Goal: Transaction & Acquisition: Purchase product/service

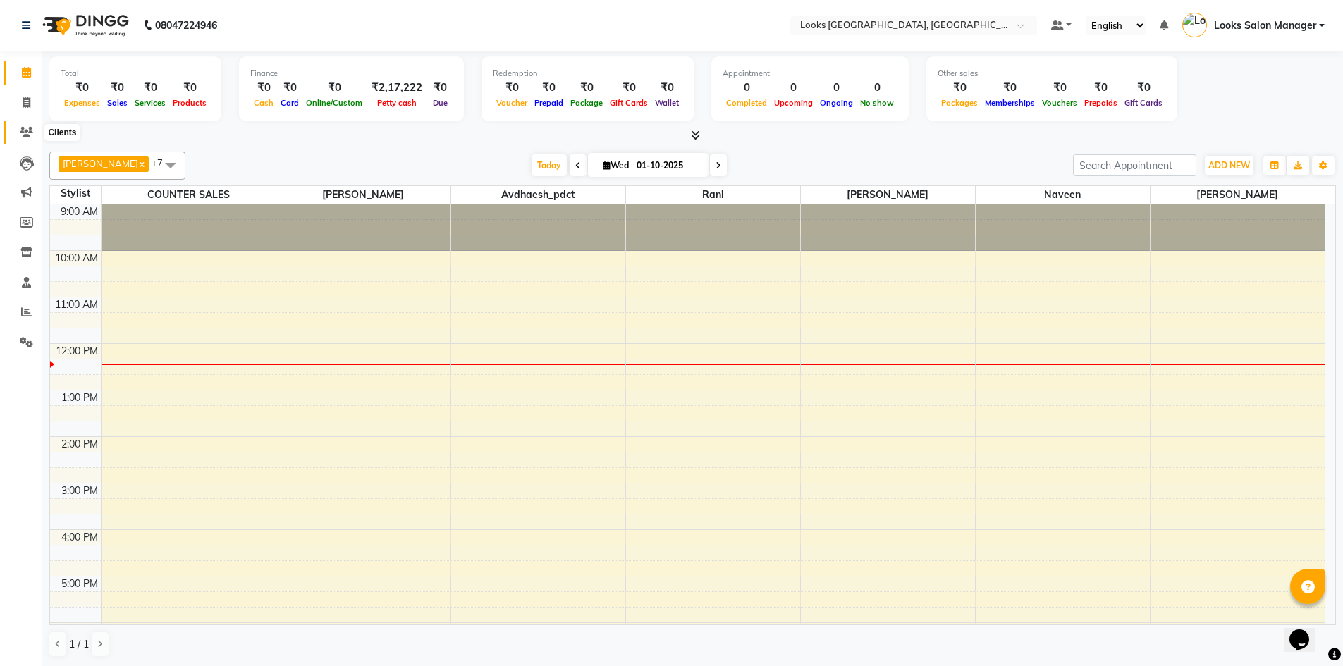
click at [32, 130] on icon at bounding box center [26, 132] width 13 height 11
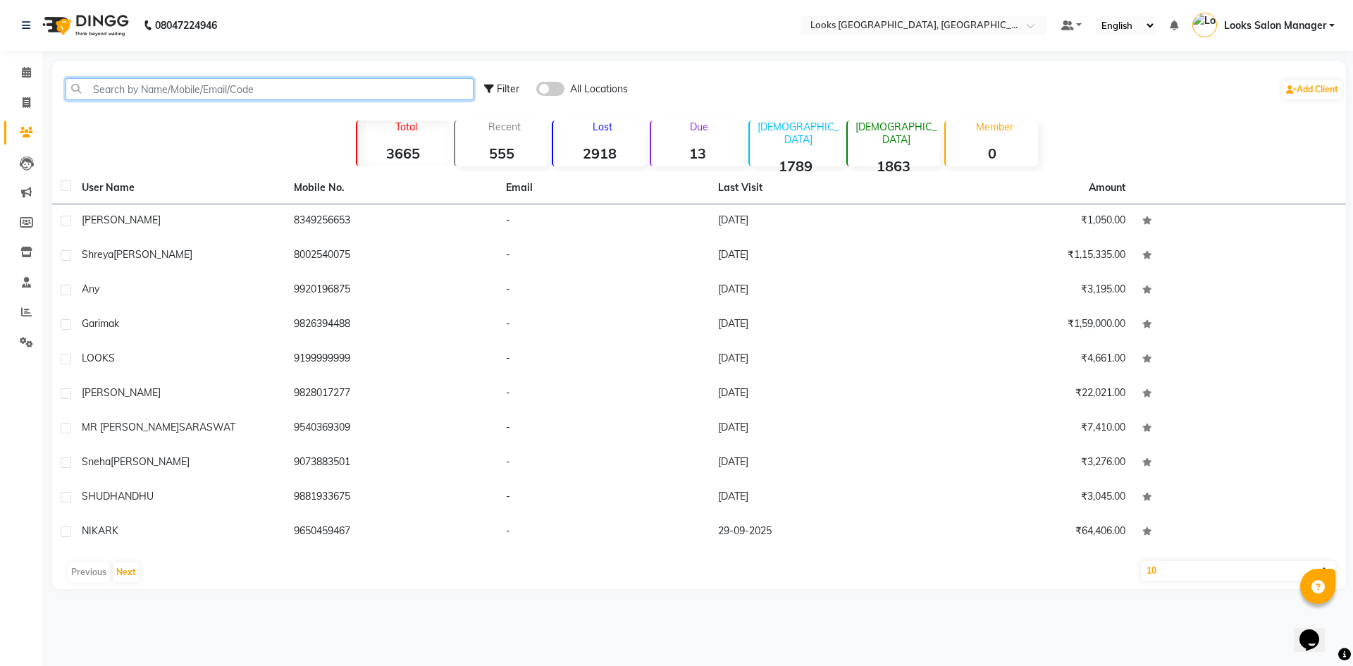
click at [114, 98] on input "text" at bounding box center [270, 89] width 408 height 22
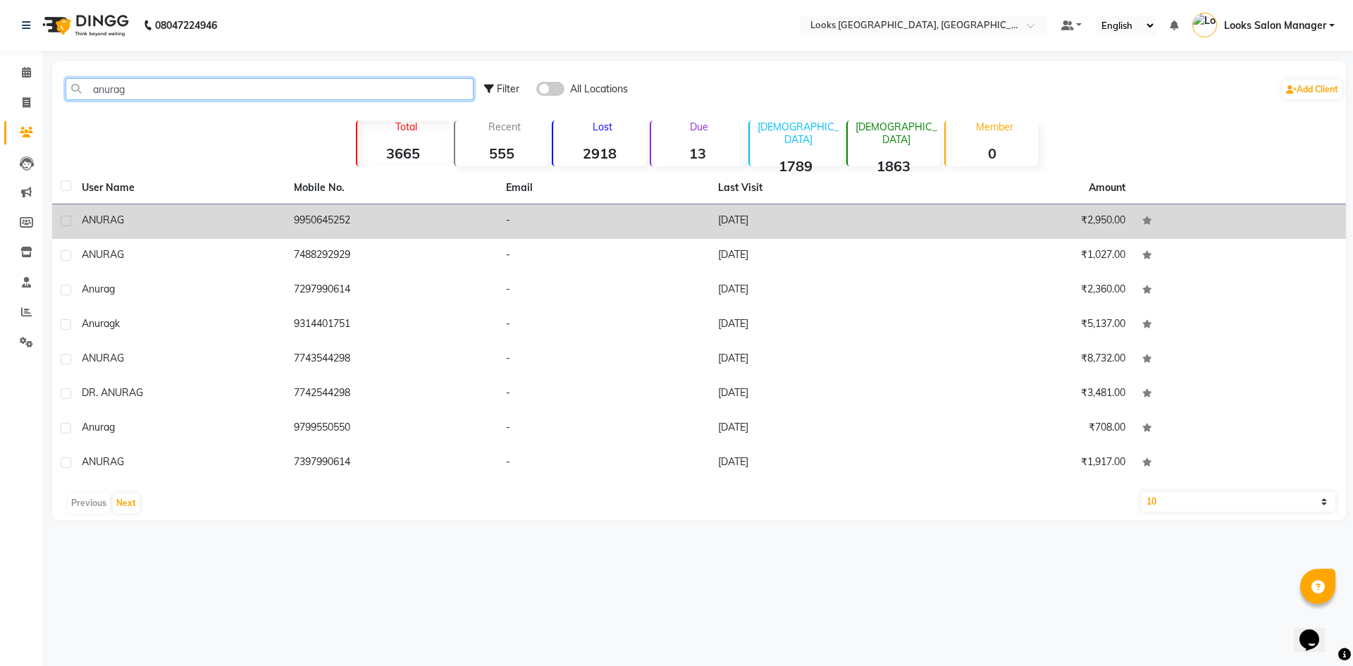
type input "anurag"
click at [709, 222] on td "-" at bounding box center [604, 221] width 212 height 35
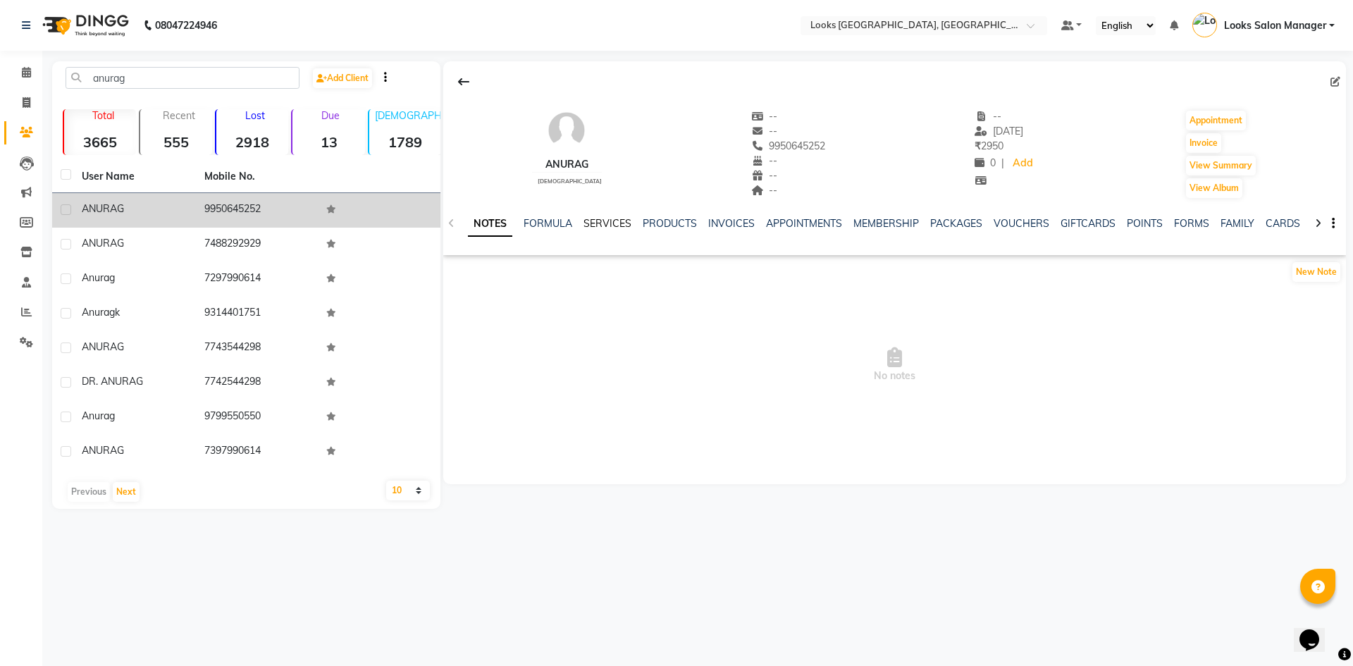
click at [617, 219] on link "SERVICES" at bounding box center [608, 223] width 48 height 13
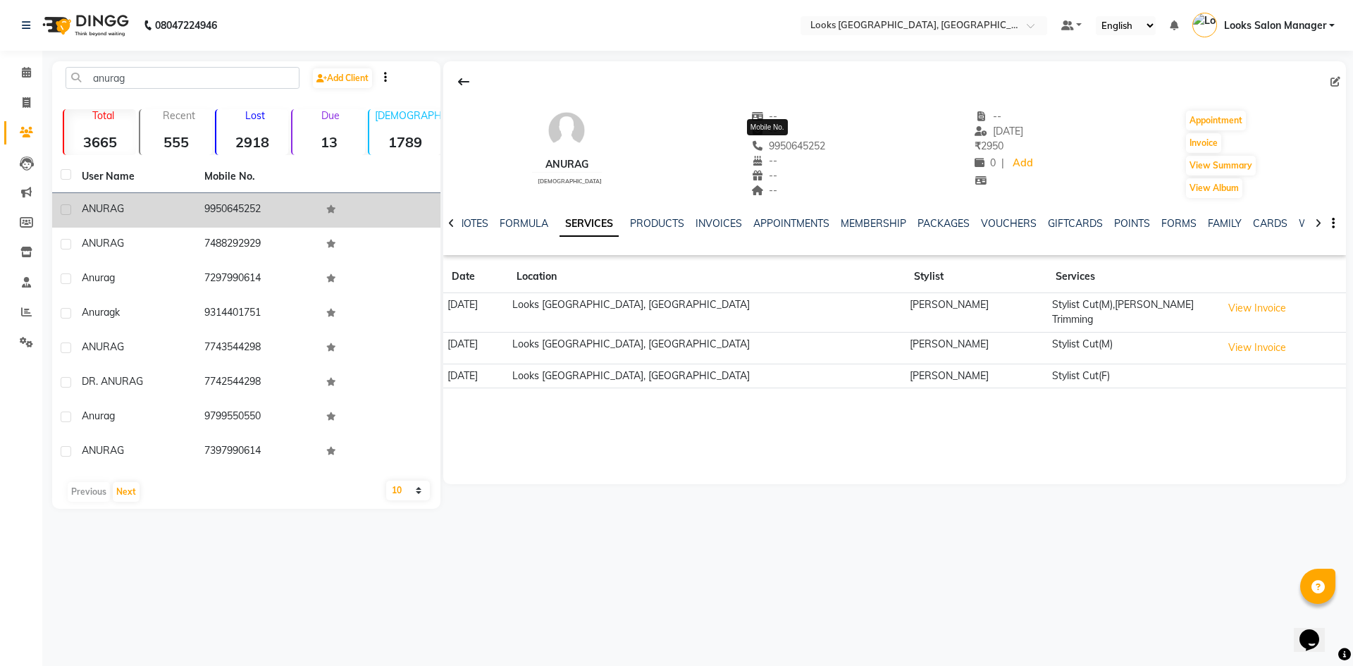
click at [787, 149] on span "9950645252" at bounding box center [788, 146] width 75 height 13
copy span "9950645252"
click at [30, 104] on icon at bounding box center [27, 102] width 8 height 11
select select "4460"
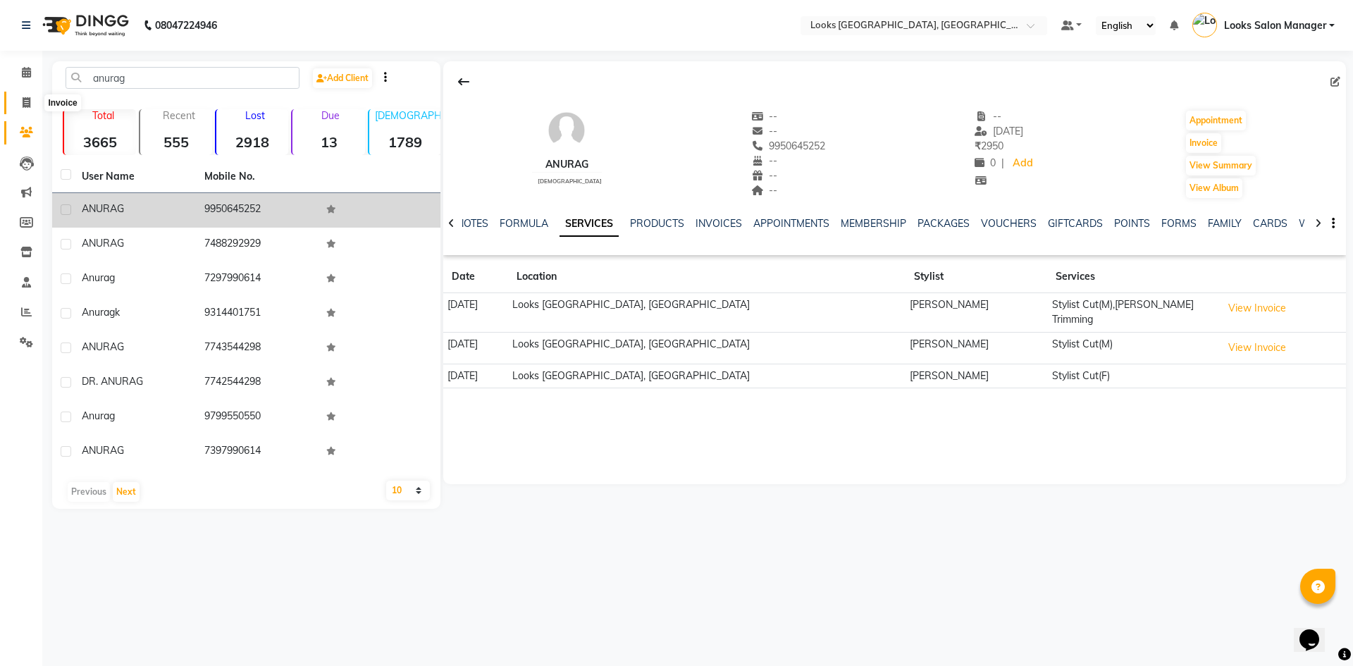
select select "service"
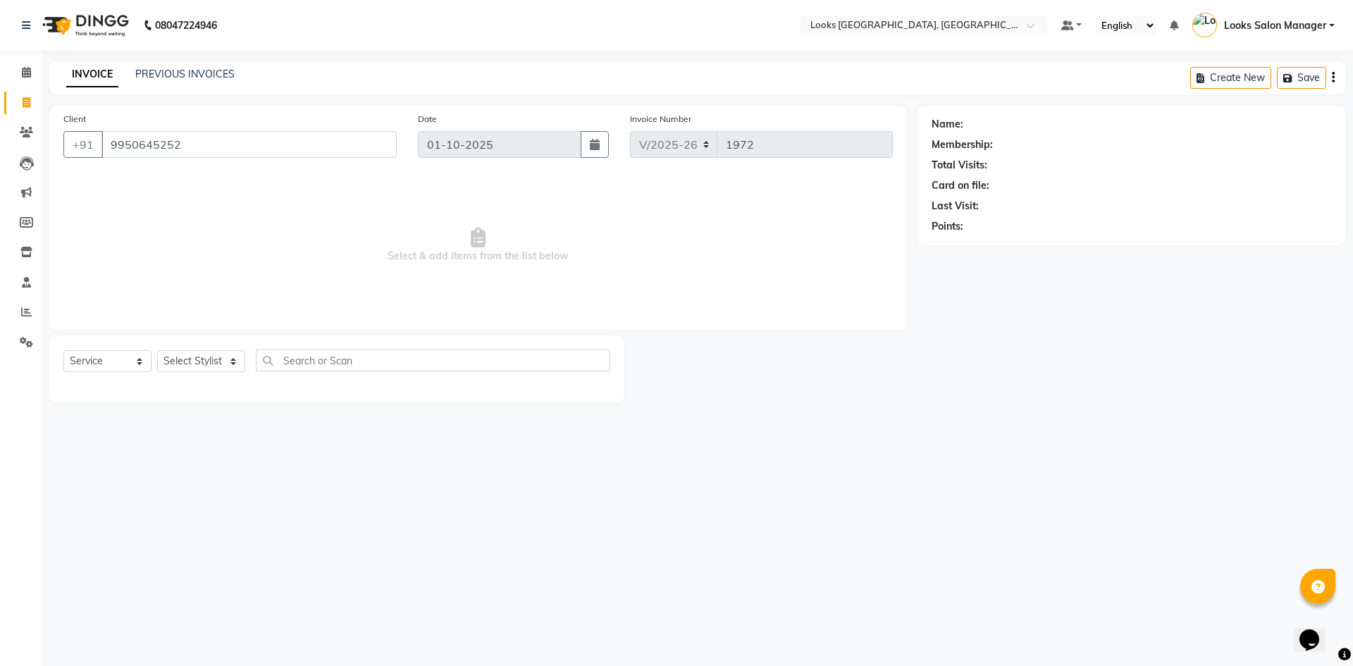
type input "9950645252"
click at [189, 352] on select "Select Stylist Avdhaesh_pdct COUNTER SALES [PERSON_NAME] Looks Salon Manager [P…" at bounding box center [201, 361] width 88 height 22
select select "1: Object"
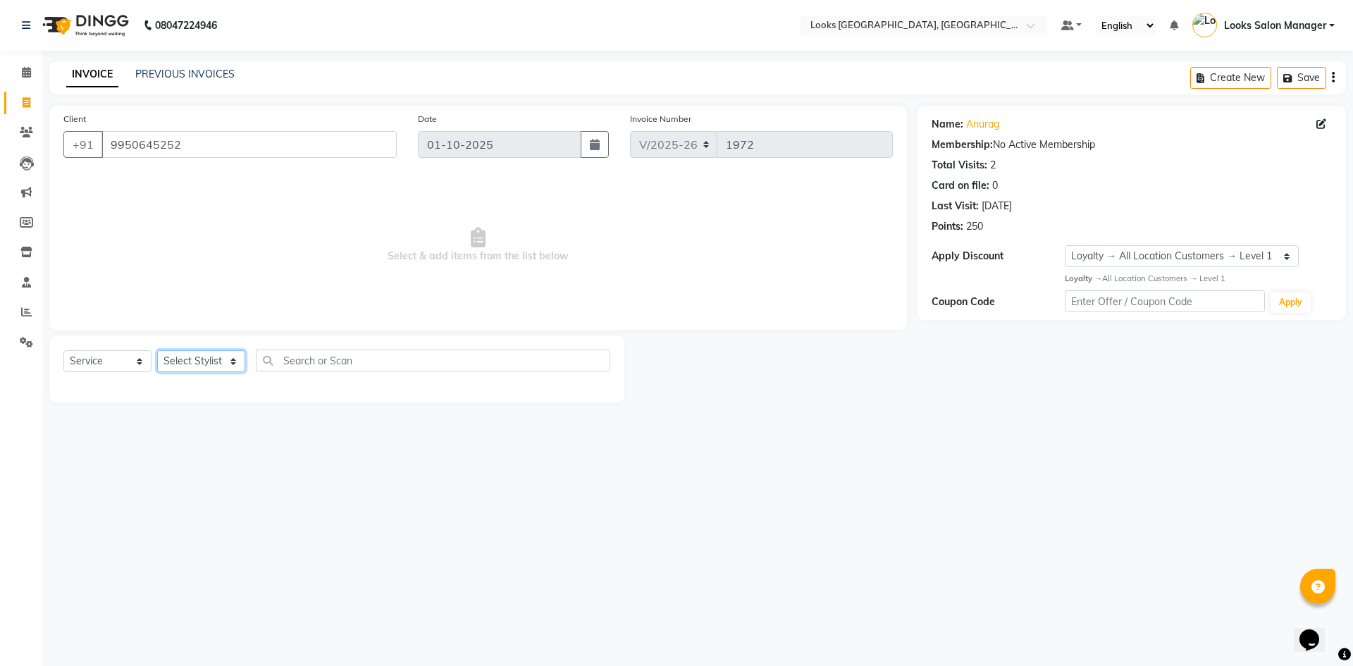
select select "71751"
click at [157, 350] on select "Select Stylist Avdhaesh_pdct COUNTER SALES [PERSON_NAME] Looks Salon Manager [P…" at bounding box center [201, 361] width 88 height 22
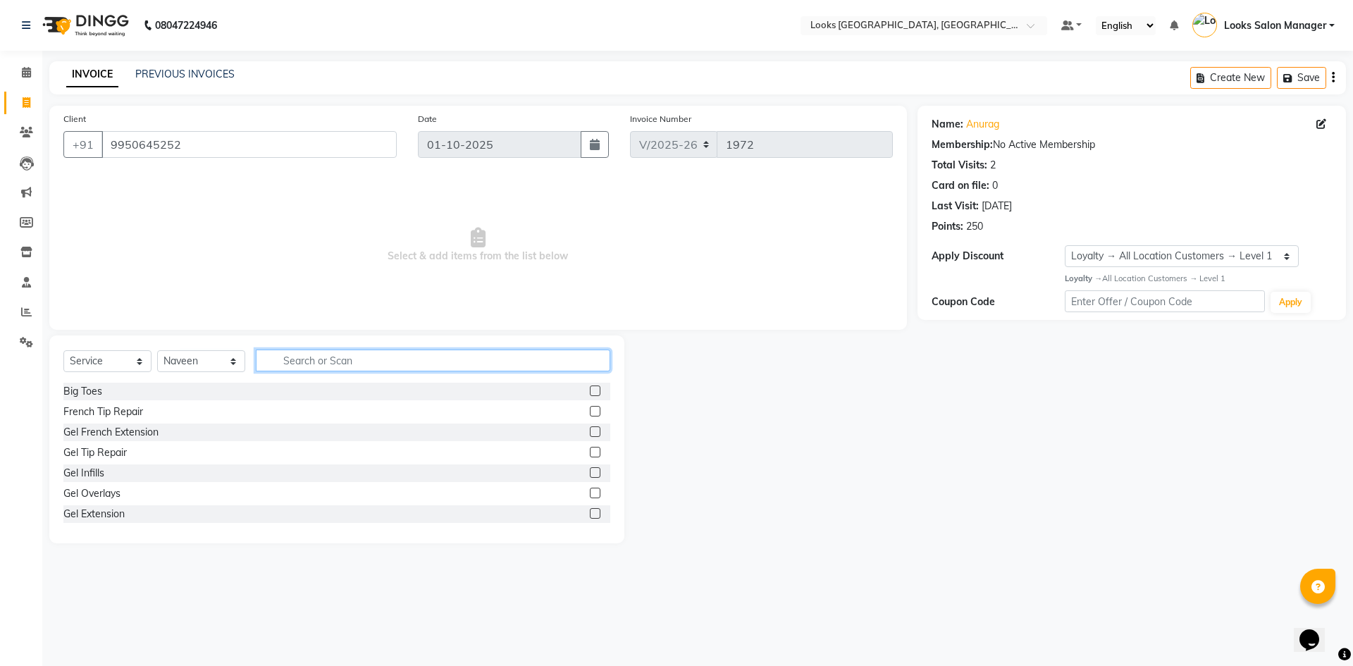
click at [319, 353] on input "text" at bounding box center [433, 361] width 355 height 22
type input "beard"
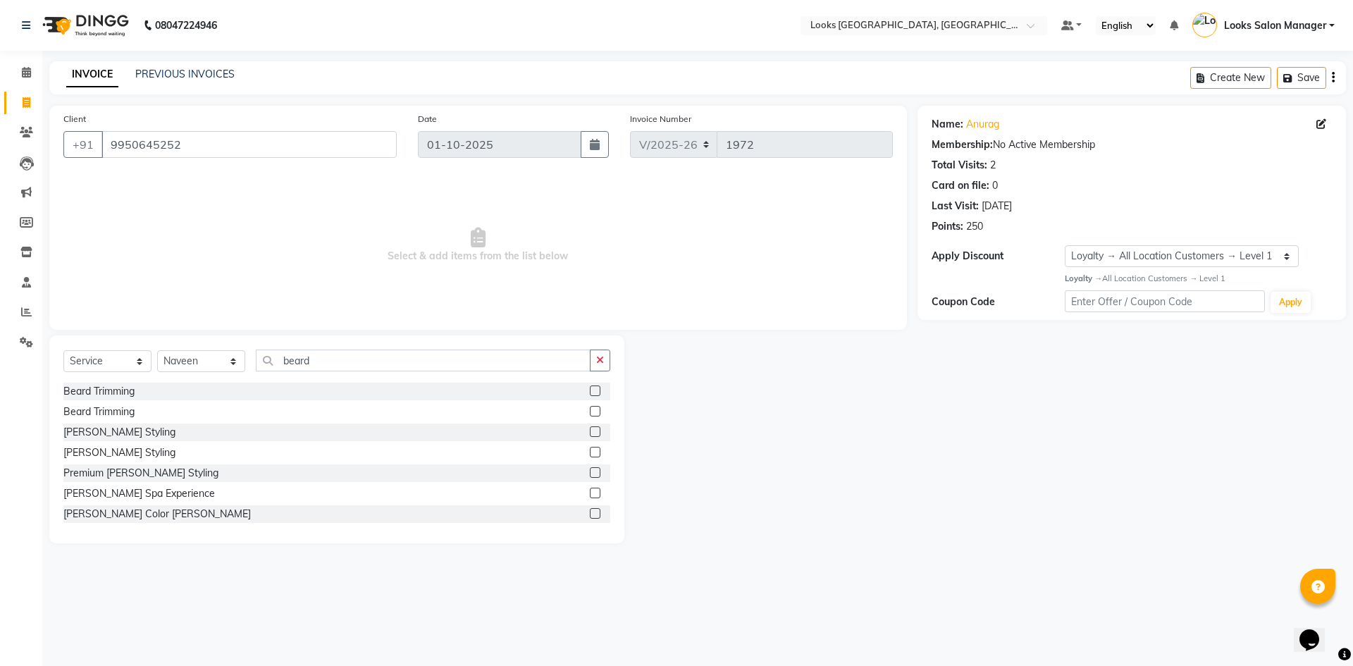
click at [579, 390] on div "Beard Trimming" at bounding box center [336, 392] width 547 height 18
click at [590, 393] on label at bounding box center [595, 391] width 11 height 11
click at [590, 393] on input "checkbox" at bounding box center [594, 391] width 9 height 9
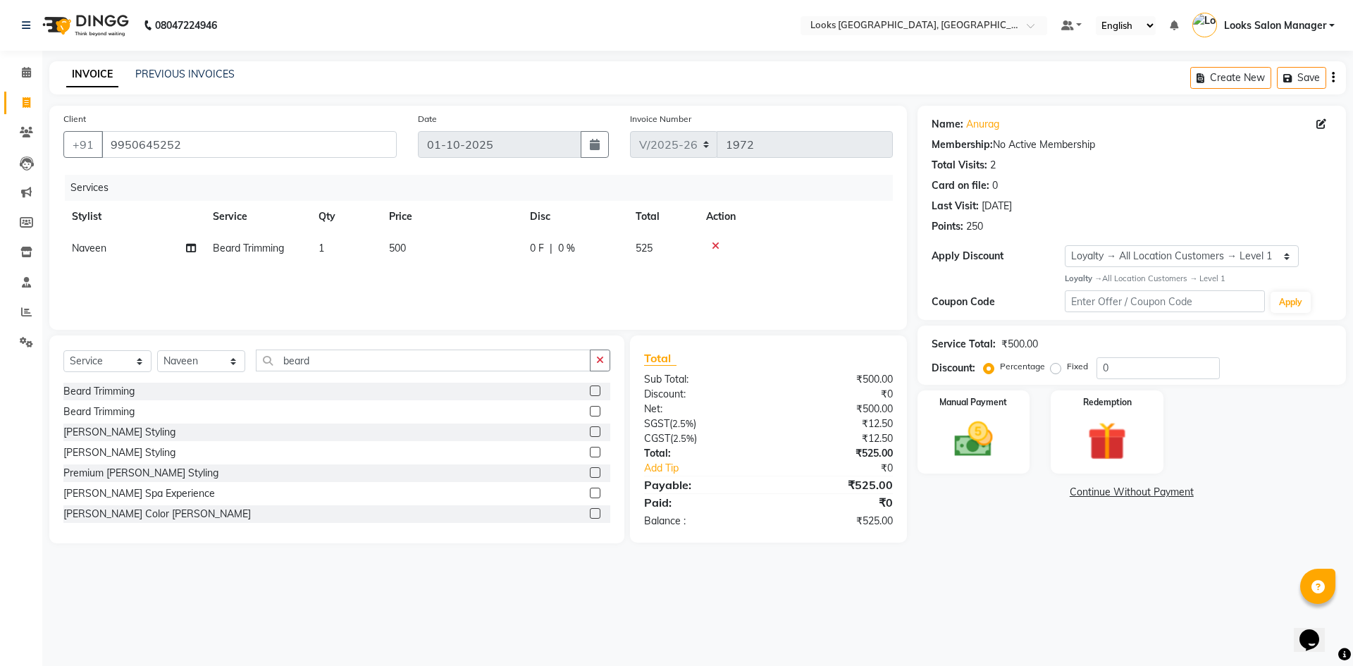
click at [590, 393] on label at bounding box center [595, 391] width 11 height 11
click at [590, 393] on input "checkbox" at bounding box center [594, 391] width 9 height 9
checkbox input "false"
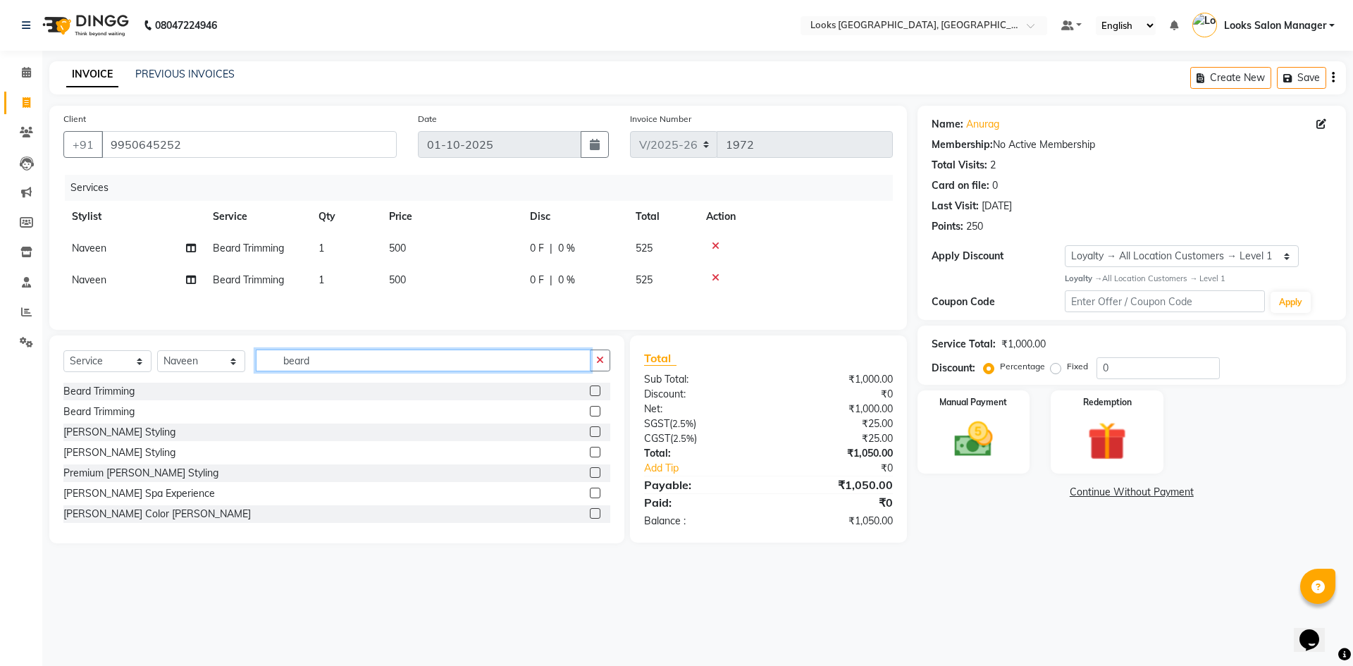
click at [349, 362] on input "beard" at bounding box center [423, 361] width 335 height 22
type input "cut"
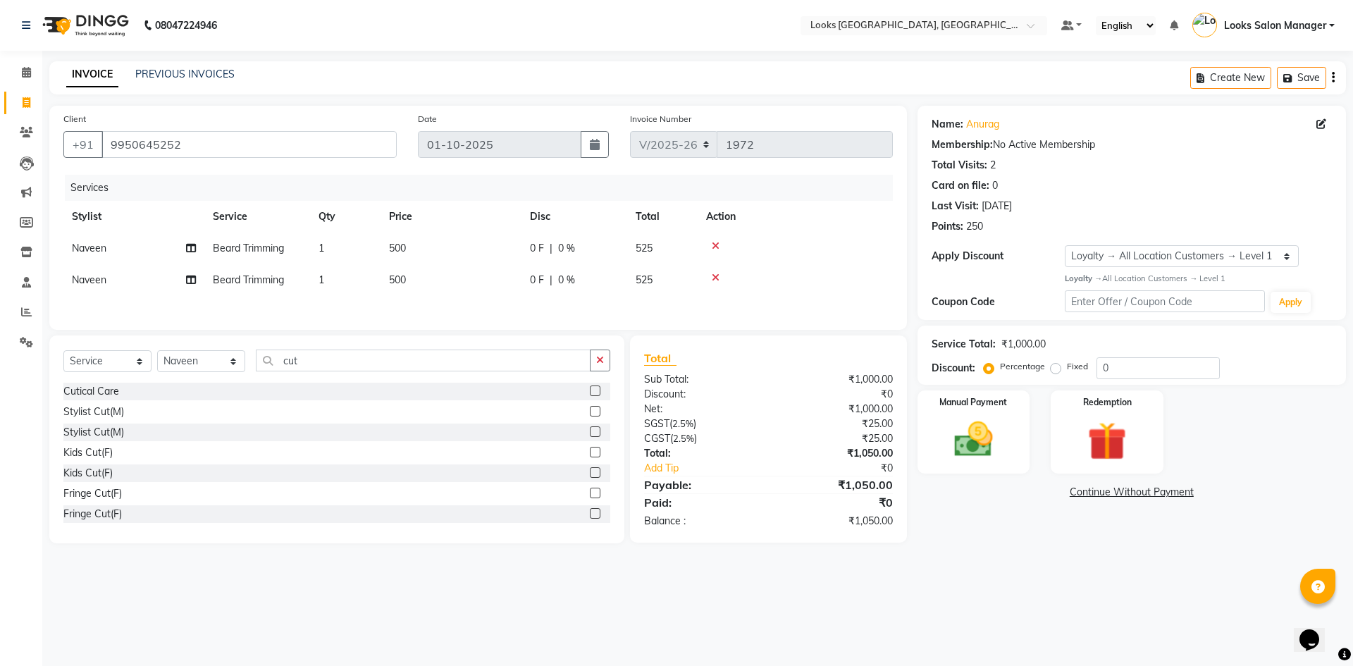
click at [590, 414] on label at bounding box center [595, 411] width 11 height 11
click at [590, 414] on input "checkbox" at bounding box center [594, 411] width 9 height 9
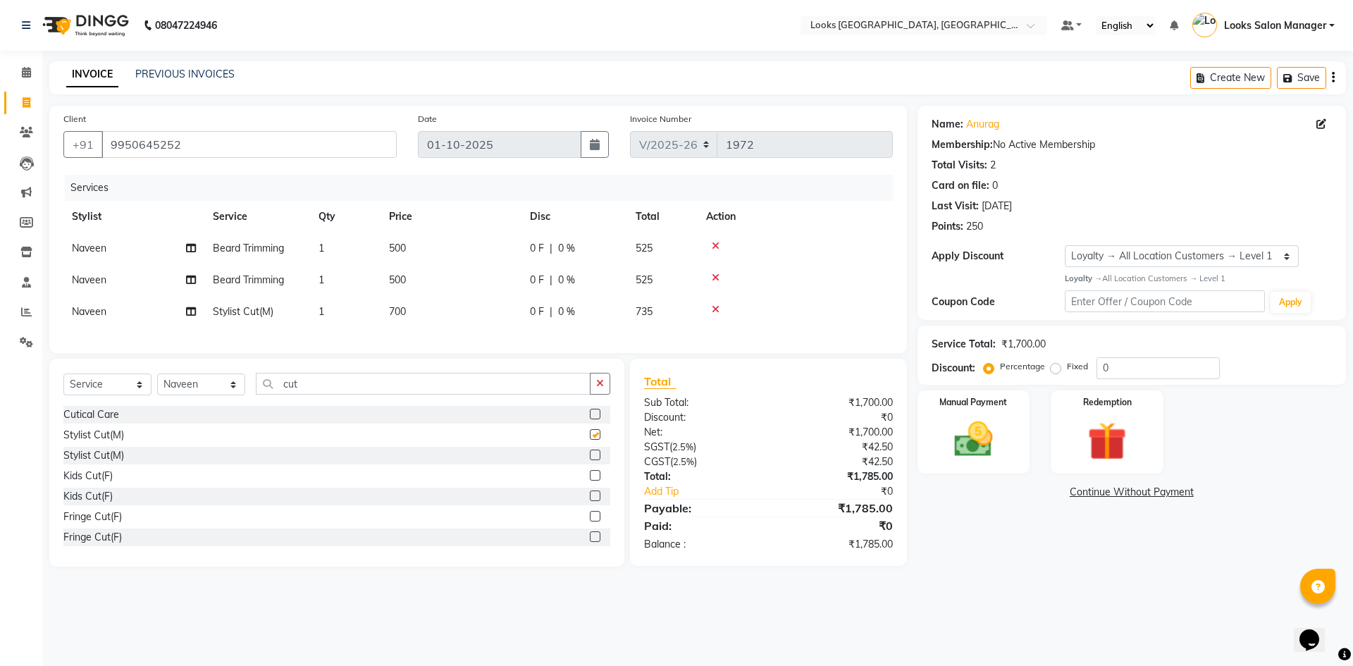
checkbox input "false"
click at [121, 282] on td "Naveen" at bounding box center [133, 280] width 141 height 32
select select "71751"
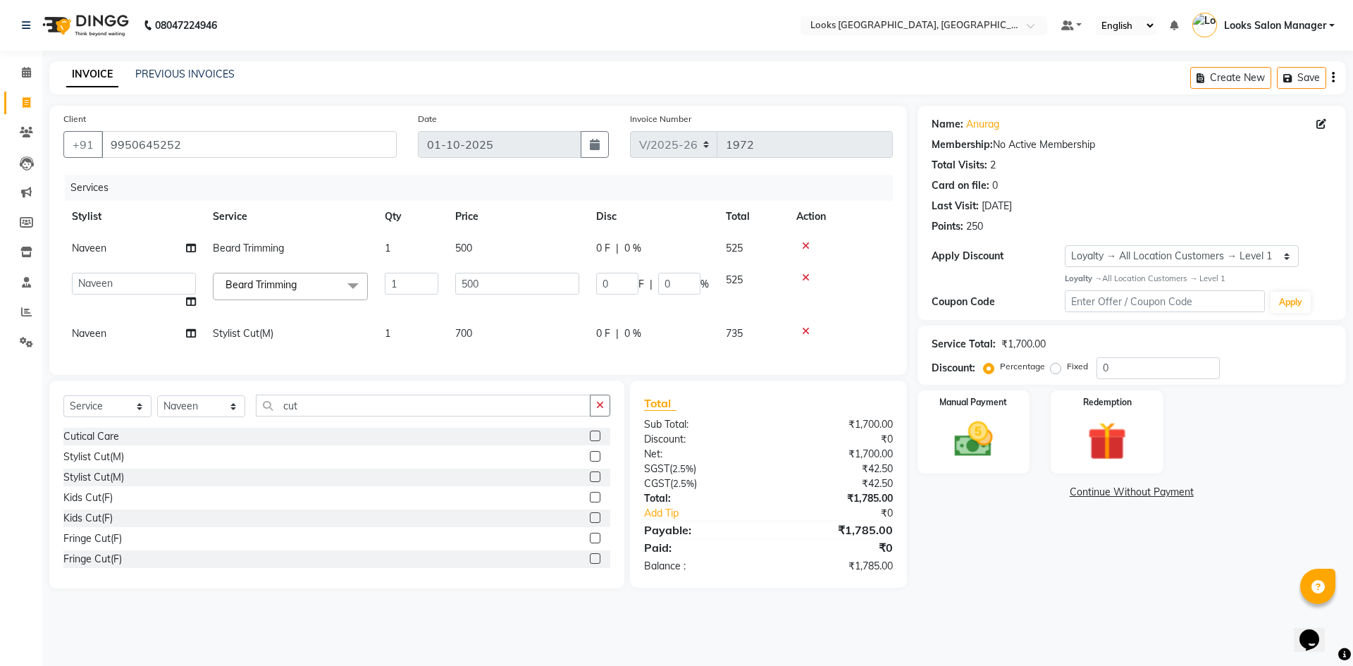
click at [121, 282] on select "Avdhaesh_pdct COUNTER SALES [PERSON_NAME] Looks Salon Manager [PERSON_NAME] [PE…" at bounding box center [134, 284] width 124 height 22
select select "64711"
click at [141, 344] on td "Naveen" at bounding box center [133, 334] width 141 height 32
select select "71751"
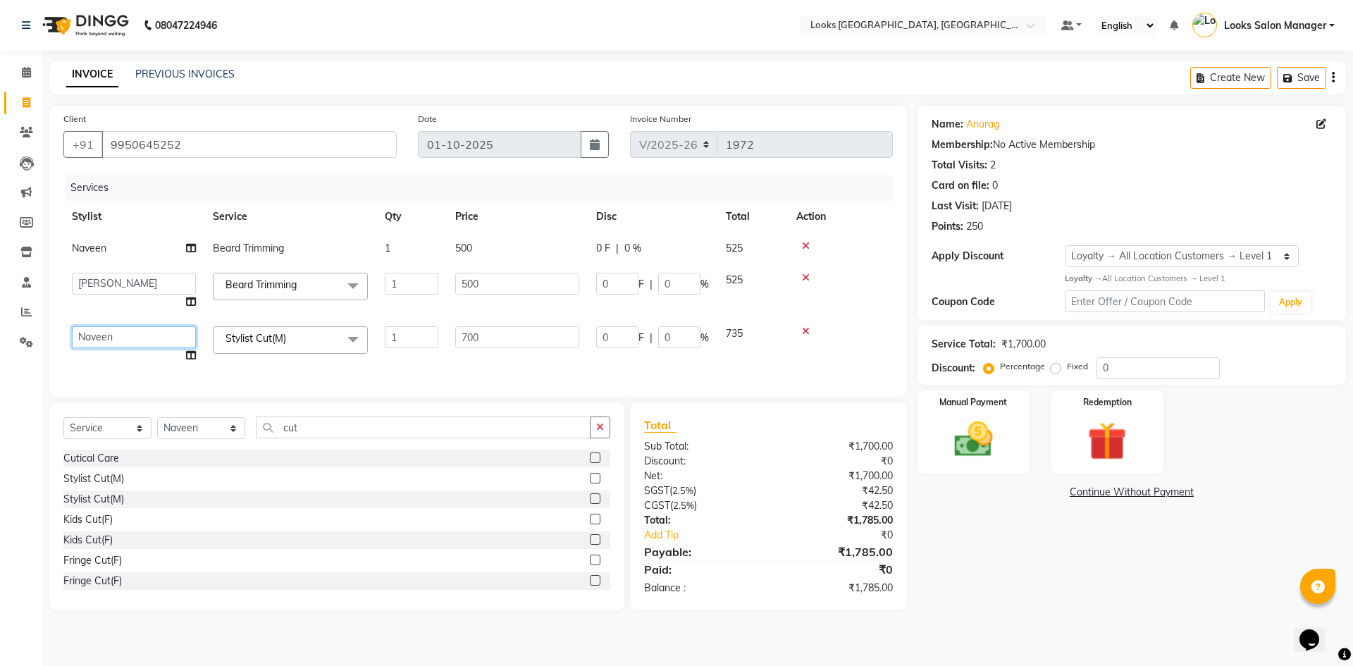
click at [141, 344] on select "Avdhaesh_pdct COUNTER SALES [PERSON_NAME] Looks Salon Manager [PERSON_NAME] [PE…" at bounding box center [134, 337] width 124 height 22
select select "64711"
click at [475, 295] on td "500" at bounding box center [517, 291] width 141 height 54
click at [477, 287] on input "500" at bounding box center [517, 284] width 124 height 22
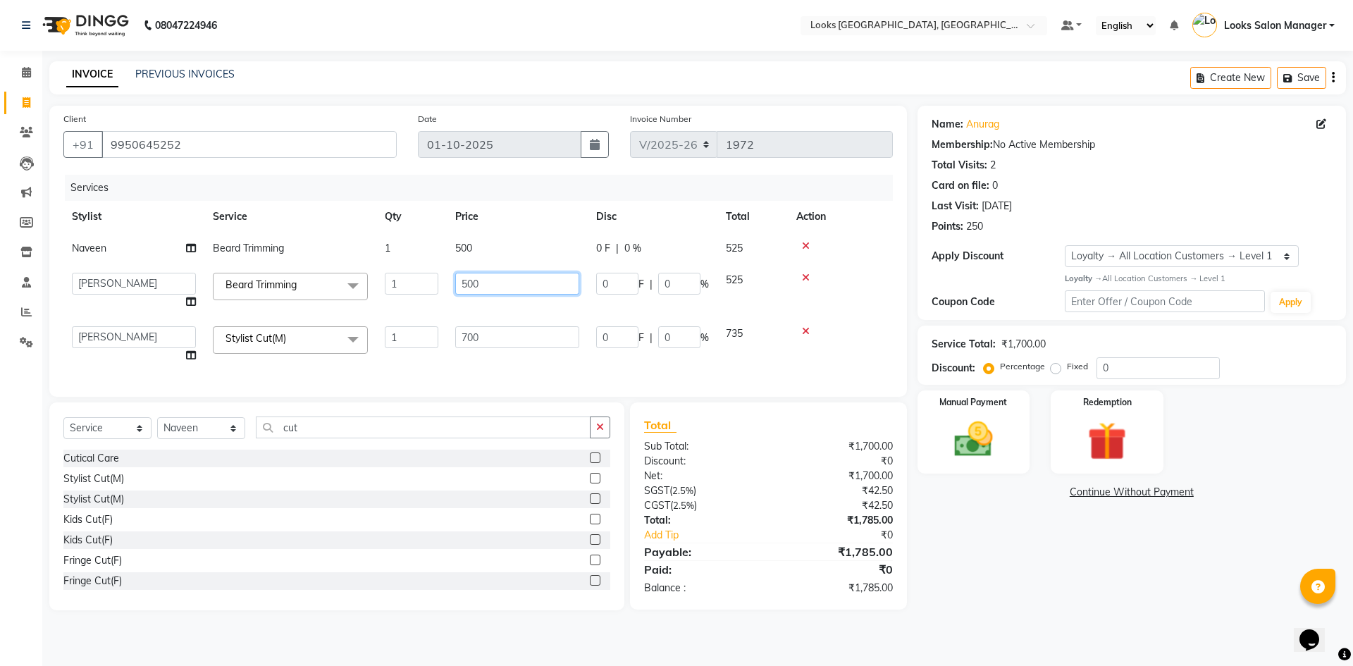
click at [477, 287] on input "500" at bounding box center [517, 284] width 124 height 22
type input "300"
click at [477, 250] on td "500" at bounding box center [517, 249] width 141 height 32
select select "71751"
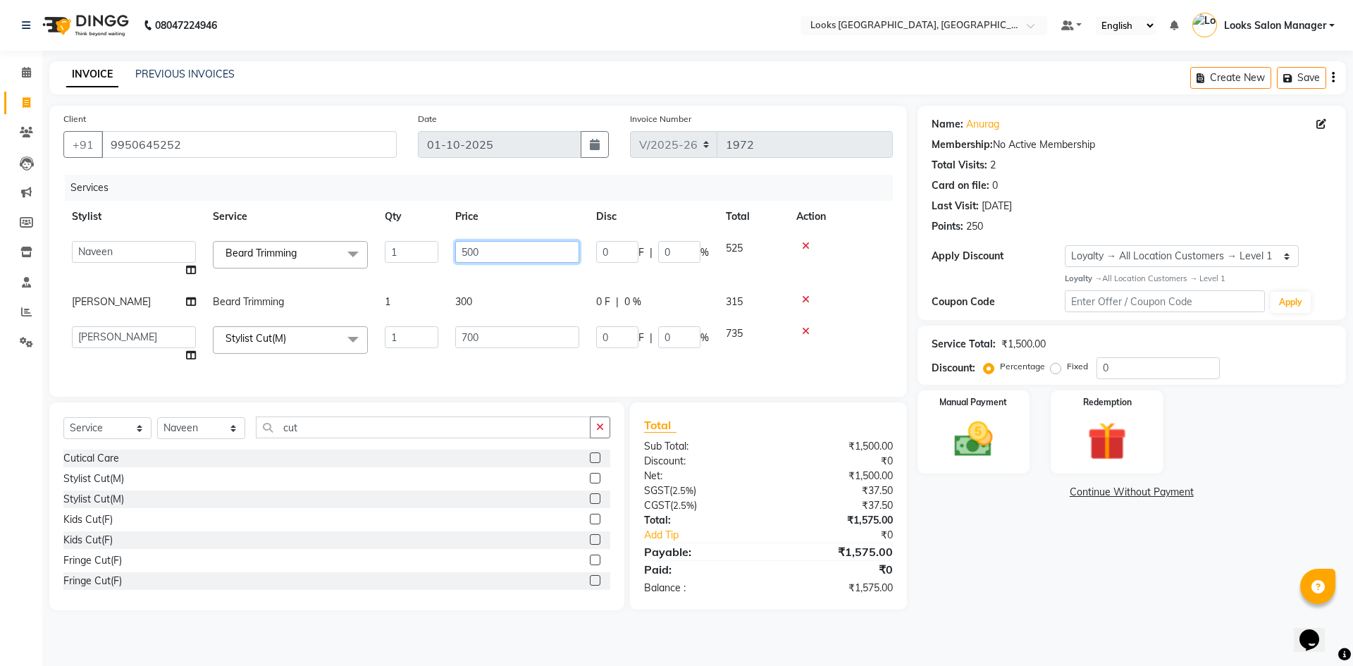
click at [477, 250] on input "500" at bounding box center [517, 252] width 124 height 22
type input "5"
type input "300"
click at [515, 363] on div "Services Stylist Service Qty Price Disc Total Action Avdhaesh_pdct COUNTER SALE…" at bounding box center [478, 279] width 830 height 208
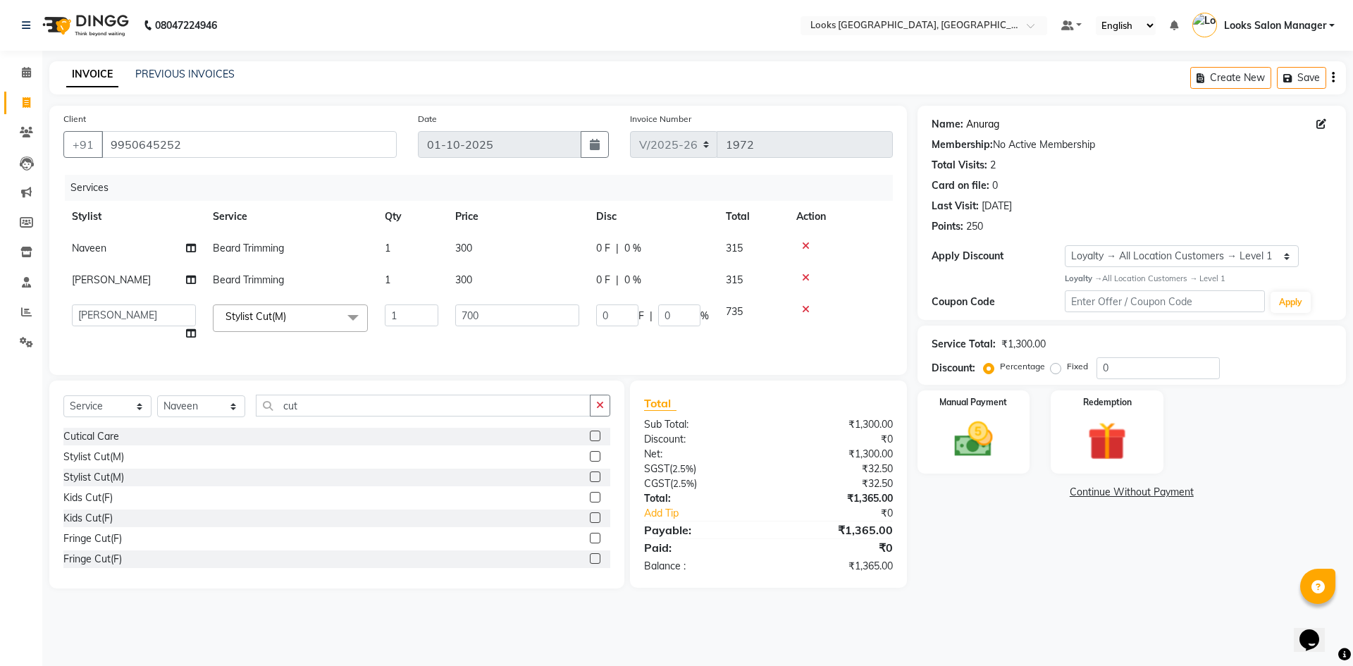
click at [990, 125] on link "Anurag" at bounding box center [982, 124] width 33 height 15
click at [582, 339] on td "700" at bounding box center [517, 323] width 141 height 54
click at [530, 287] on td "300" at bounding box center [517, 280] width 141 height 32
select select "64711"
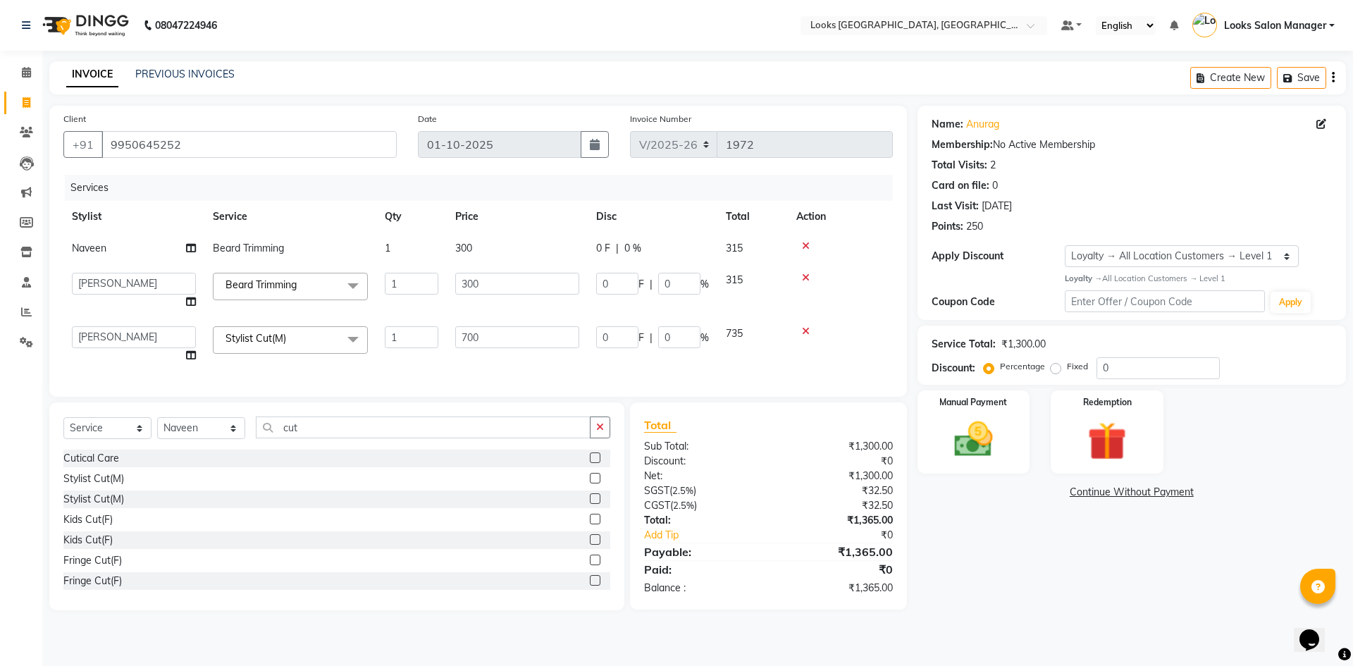
click at [539, 238] on td "300" at bounding box center [517, 249] width 141 height 32
select select "71751"
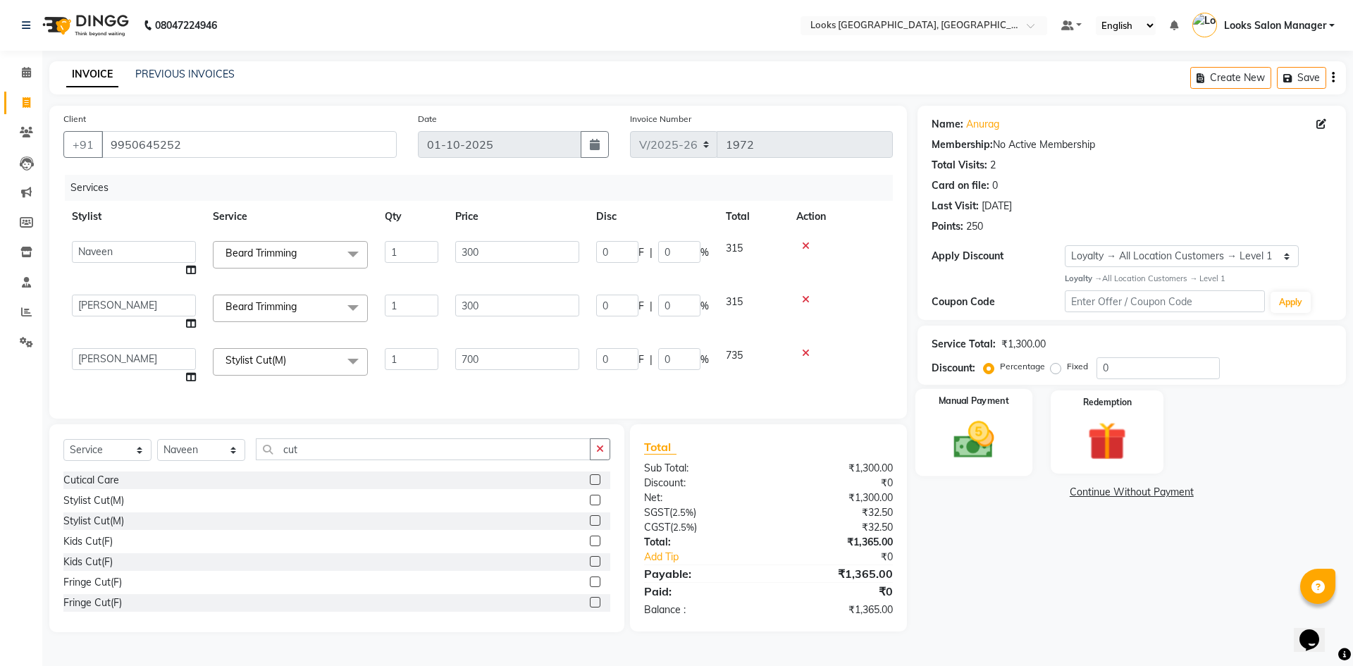
click at [988, 447] on img at bounding box center [974, 440] width 66 height 47
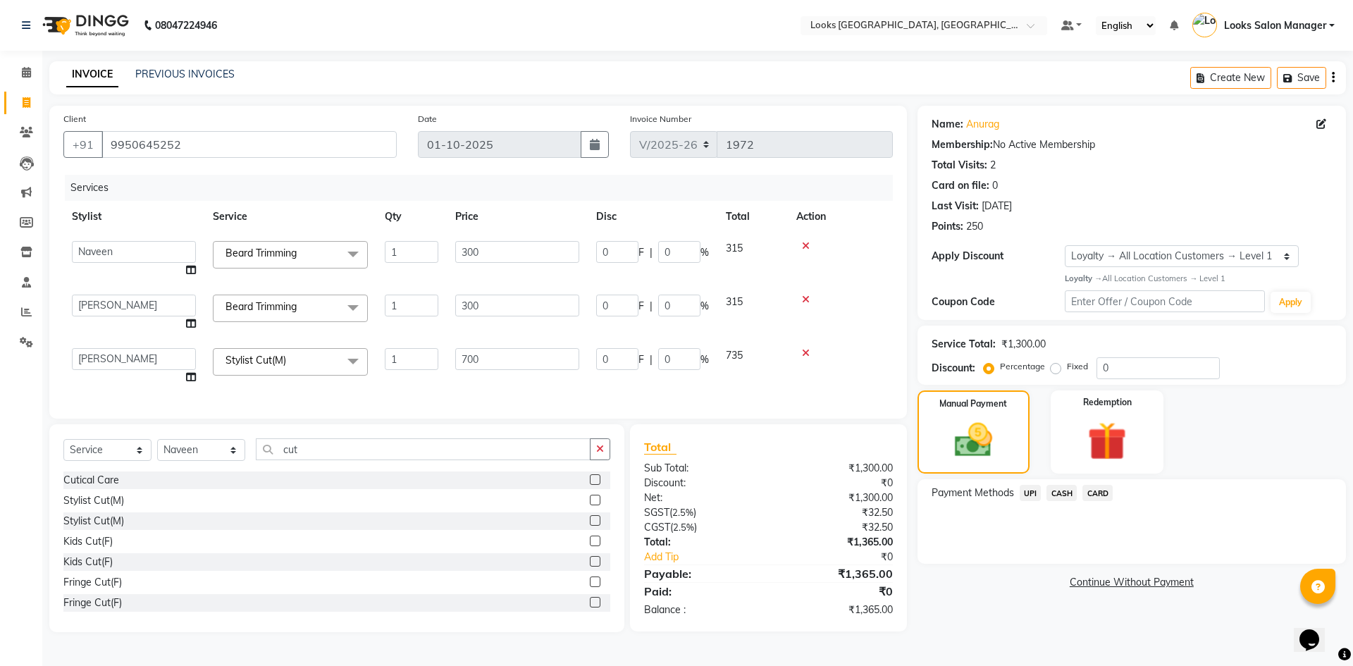
click at [1090, 490] on span "CARD" at bounding box center [1098, 493] width 30 height 16
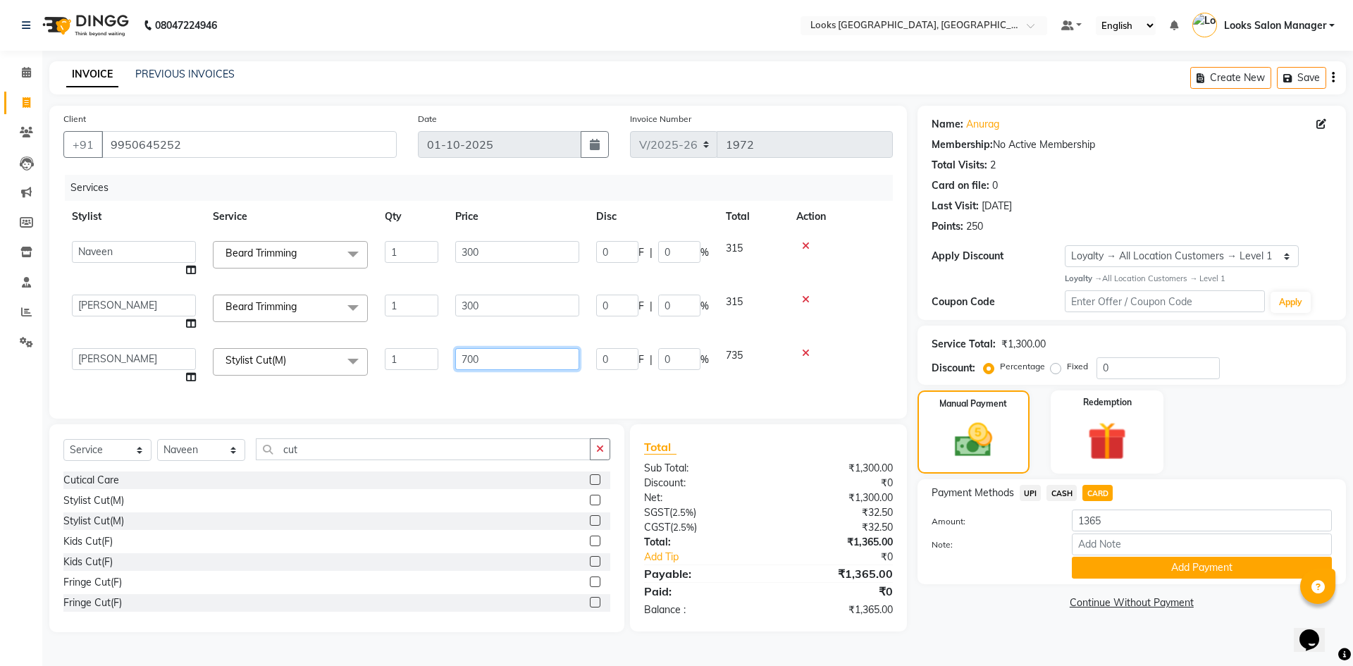
click at [470, 360] on input "700" at bounding box center [517, 359] width 124 height 22
drag, startPoint x: 470, startPoint y: 360, endPoint x: 457, endPoint y: 361, distance: 13.5
click at [467, 360] on input "700" at bounding box center [517, 359] width 124 height 22
type input "500"
click at [453, 378] on div "Services Stylist Service Qty Price Disc Total Action Avdhaesh_pdct COUNTER SALE…" at bounding box center [478, 290] width 830 height 230
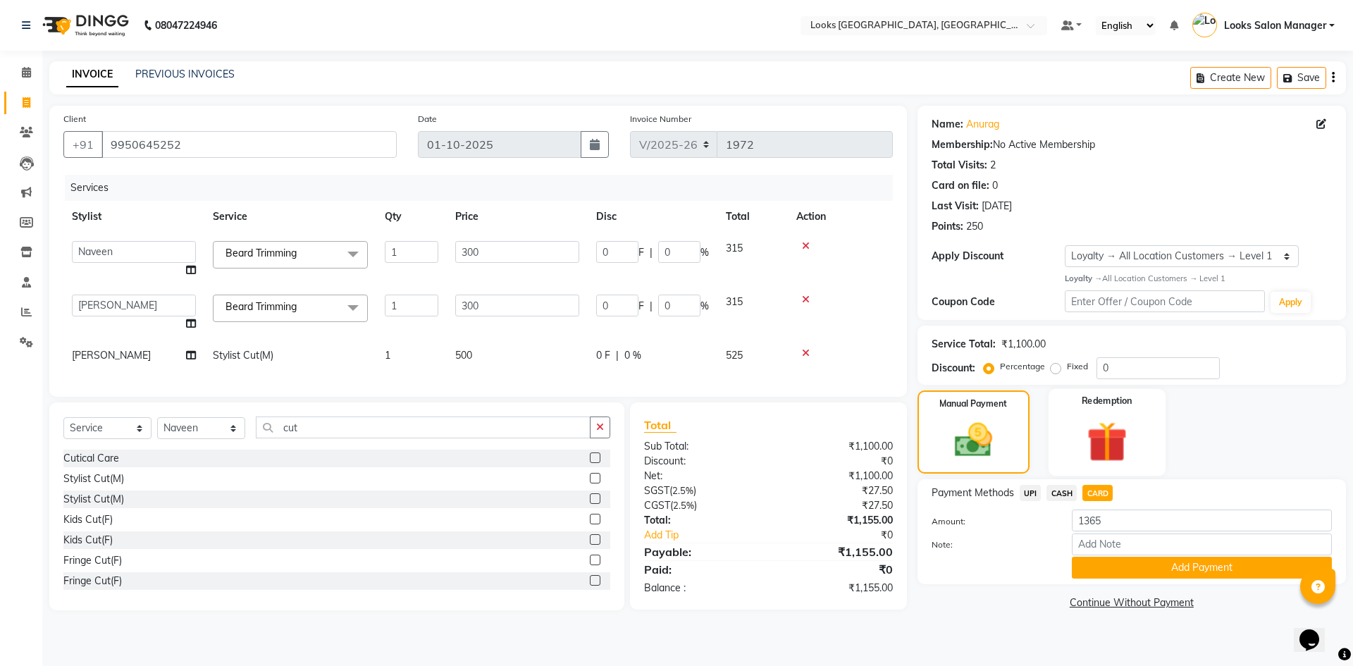
click at [1076, 442] on img at bounding box center [1107, 442] width 66 height 50
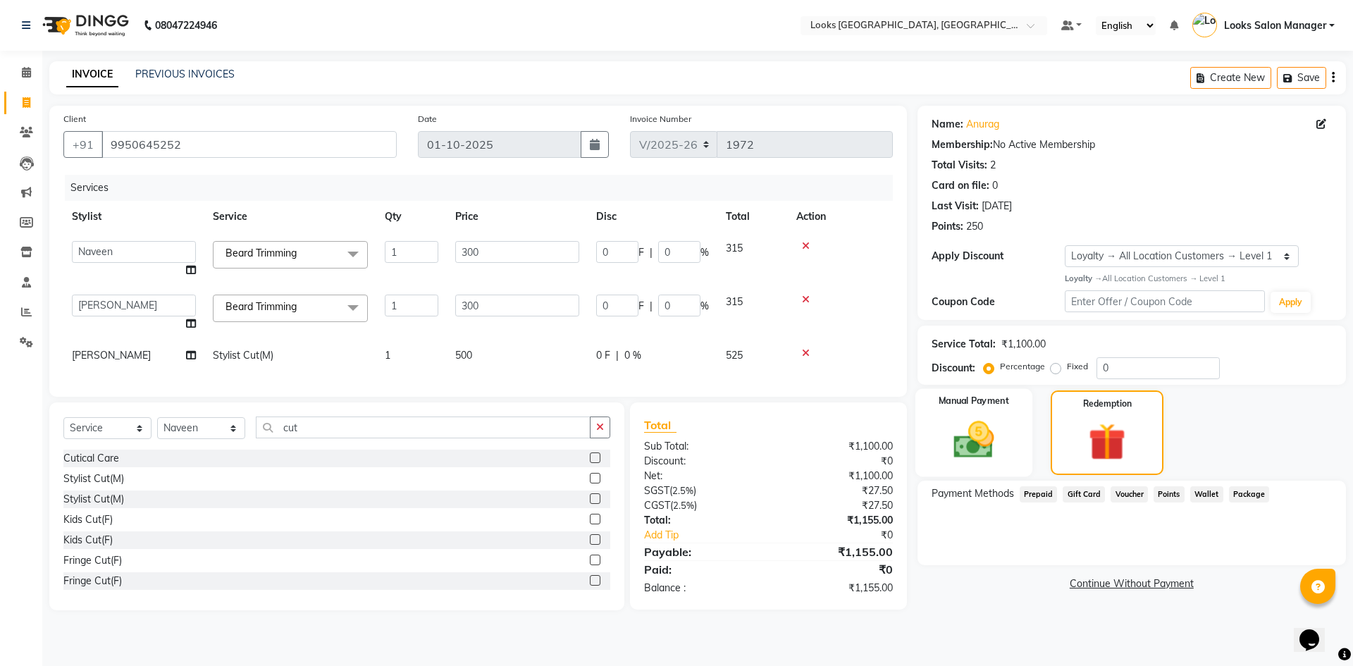
click at [964, 429] on img at bounding box center [974, 440] width 66 height 47
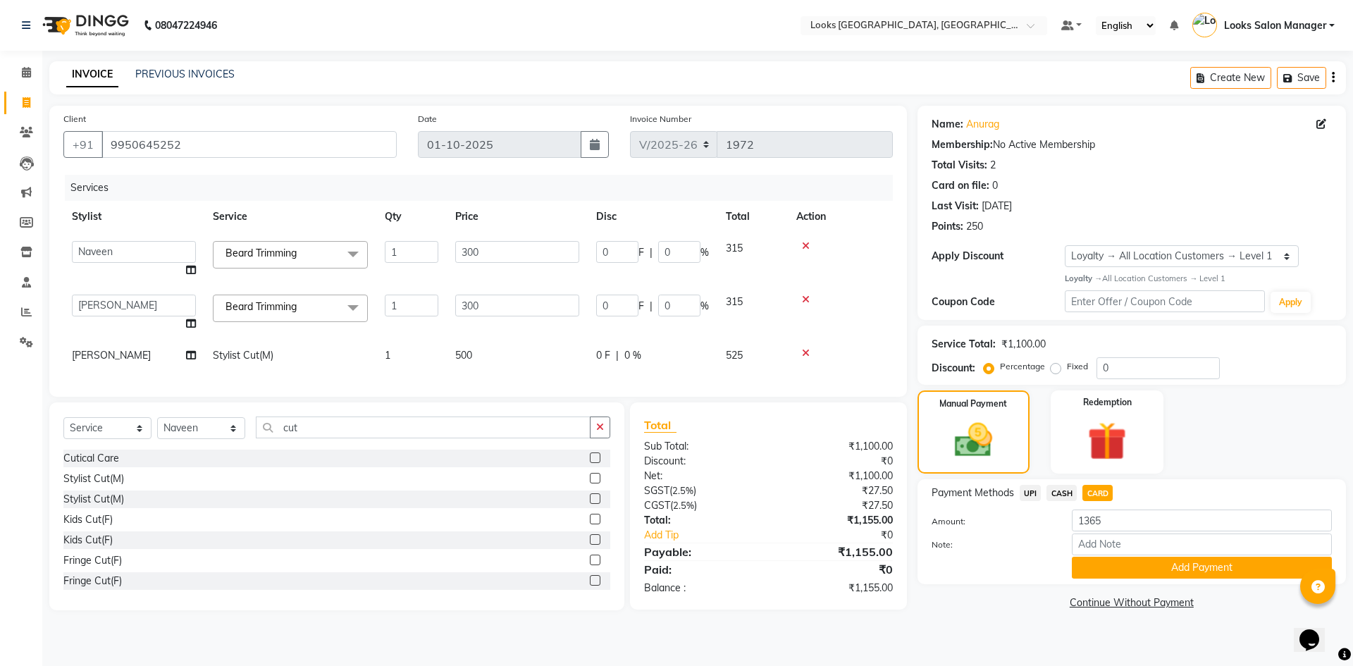
click at [1072, 493] on span "CASH" at bounding box center [1062, 493] width 30 height 16
type input "1155"
click at [1093, 498] on span "CARD" at bounding box center [1098, 493] width 30 height 16
click at [1091, 559] on button "Add Payment" at bounding box center [1202, 568] width 260 height 22
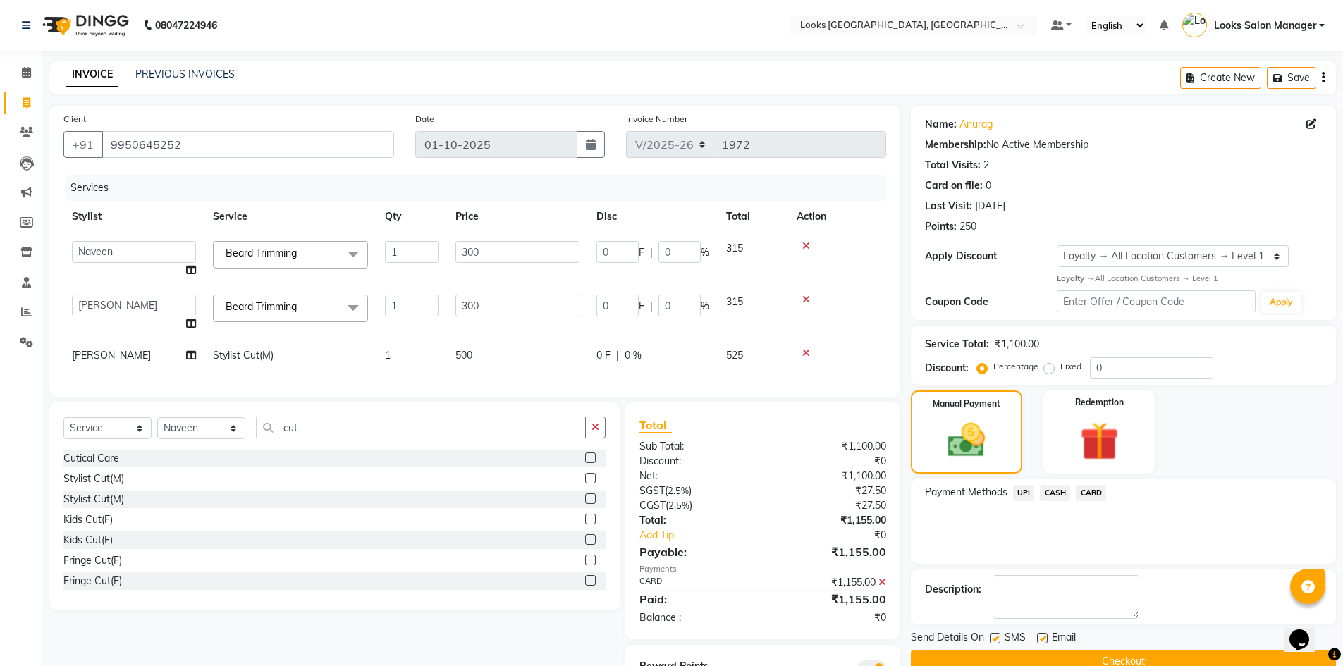
click at [1000, 631] on div "SMS" at bounding box center [1013, 639] width 47 height 18
click at [993, 638] on label at bounding box center [995, 638] width 11 height 11
click at [993, 638] on input "checkbox" at bounding box center [994, 638] width 9 height 9
checkbox input "false"
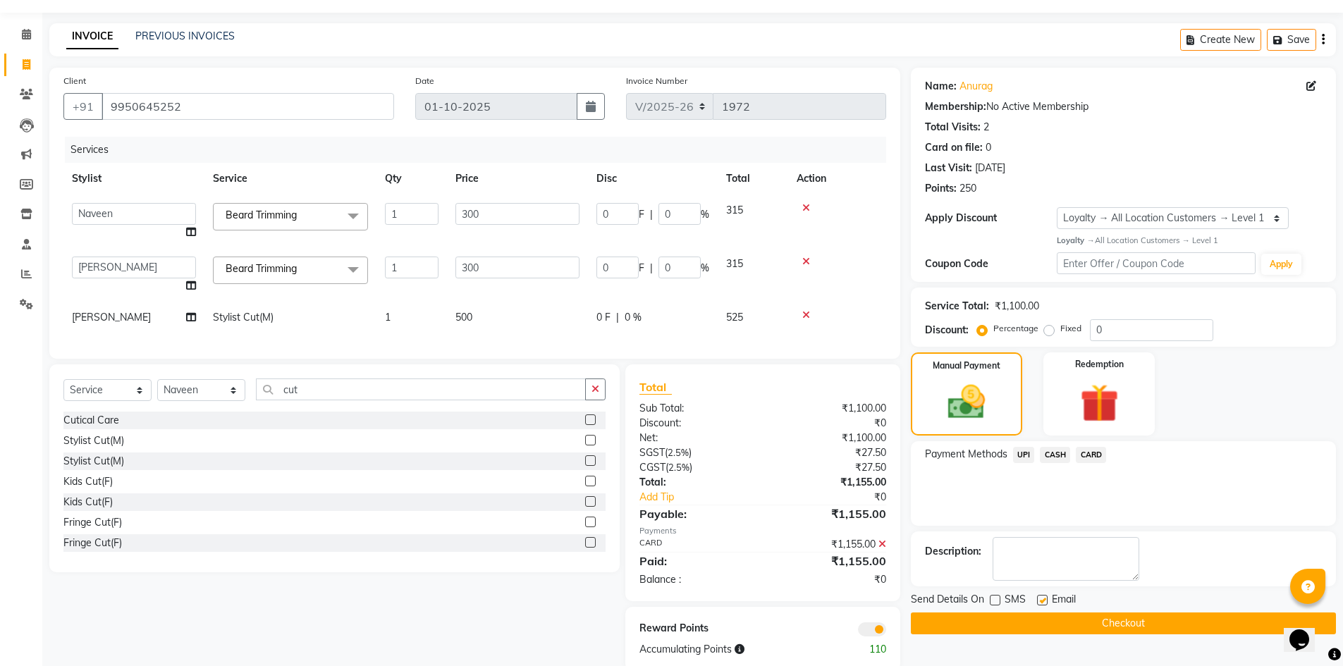
scroll to position [75, 0]
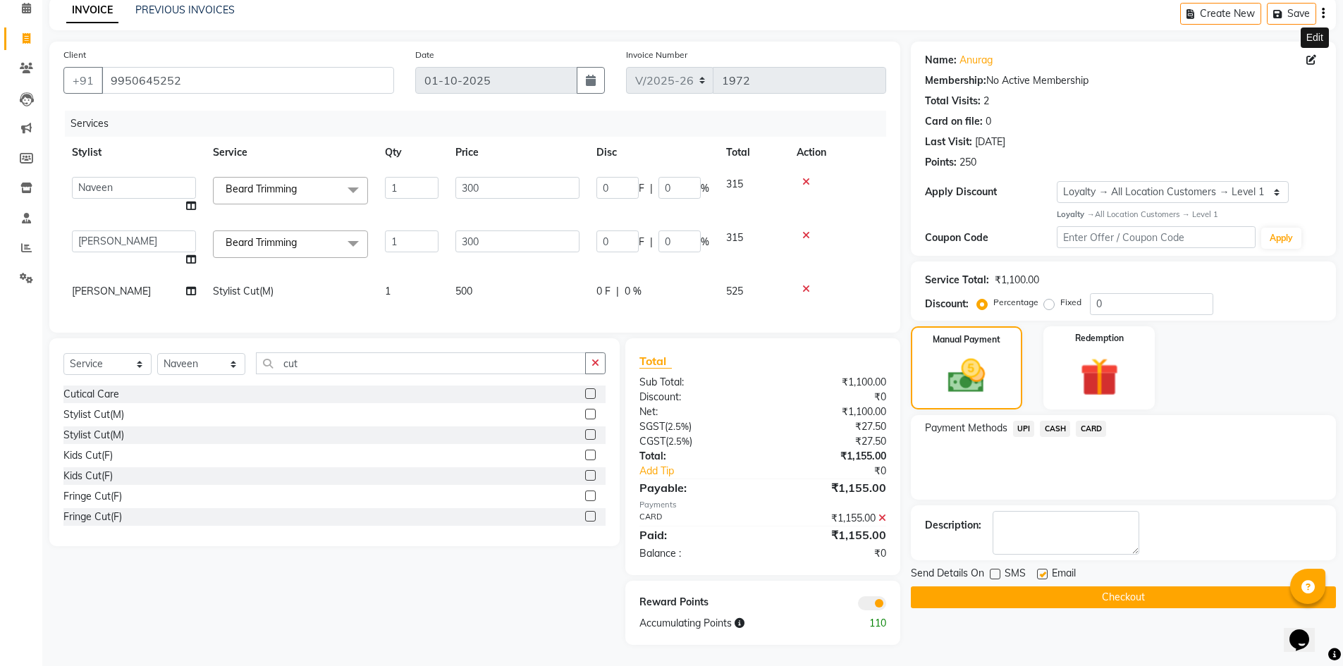
click at [1306, 55] on icon at bounding box center [1311, 60] width 10 height 10
select select "[DEMOGRAPHIC_DATA]"
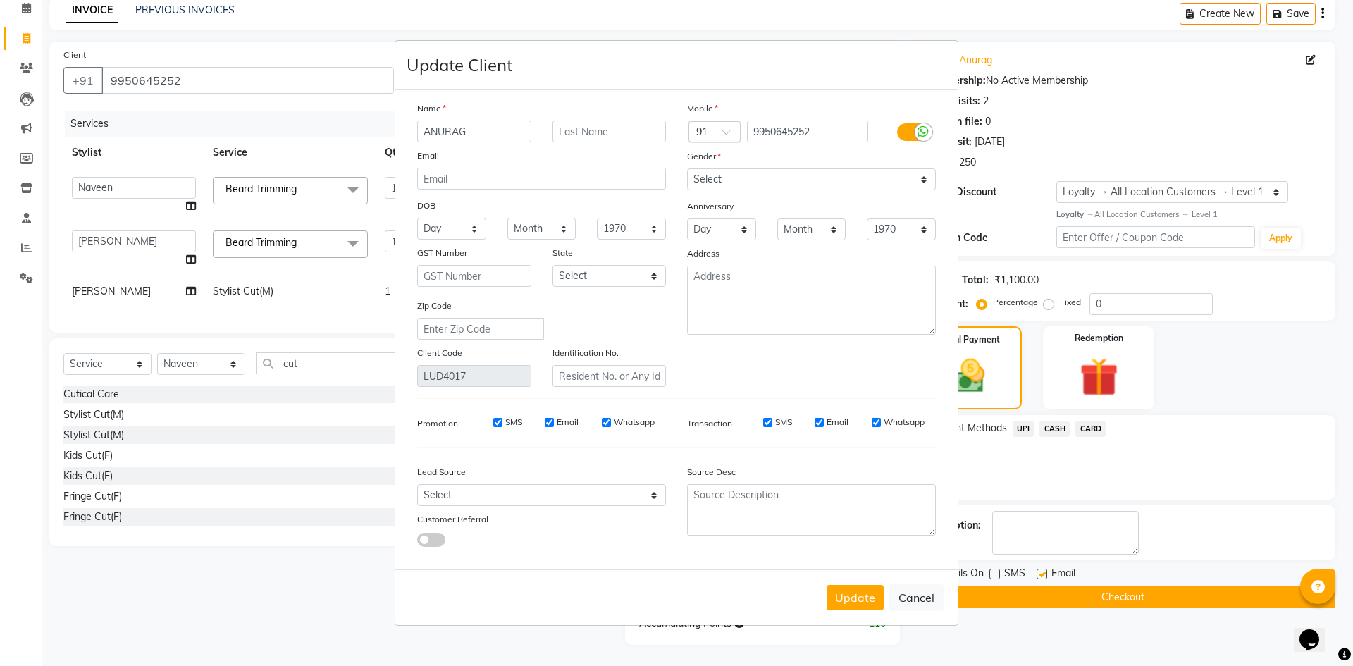
click at [911, 137] on label at bounding box center [913, 132] width 32 height 18
click at [0, 0] on input "checkbox" at bounding box center [0, 0] width 0 height 0
click at [858, 599] on button "Update" at bounding box center [855, 597] width 57 height 25
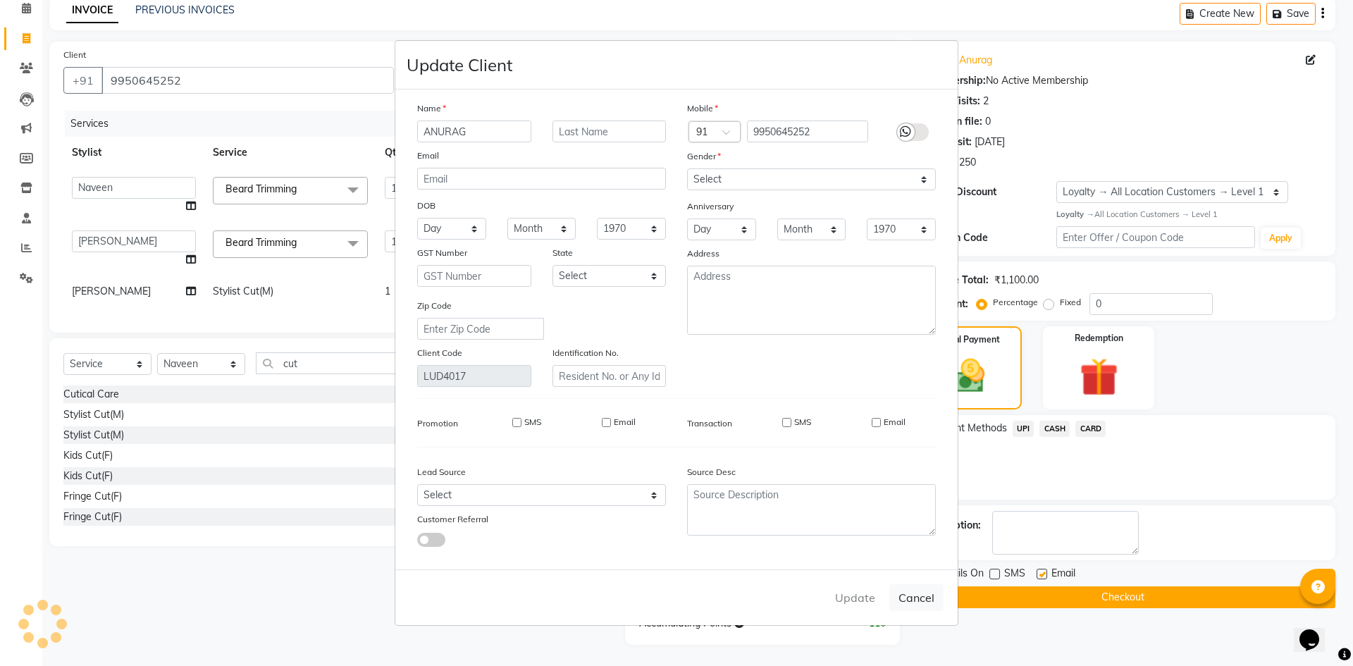
select select
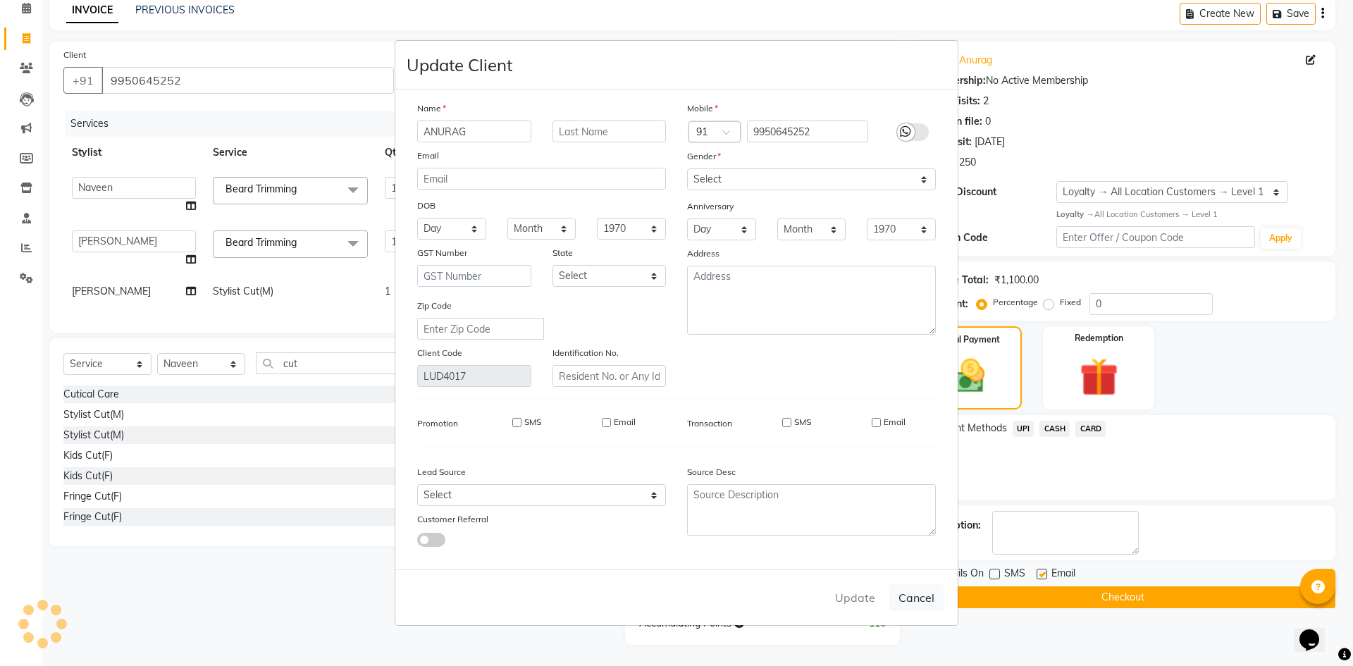
select select
checkbox input "false"
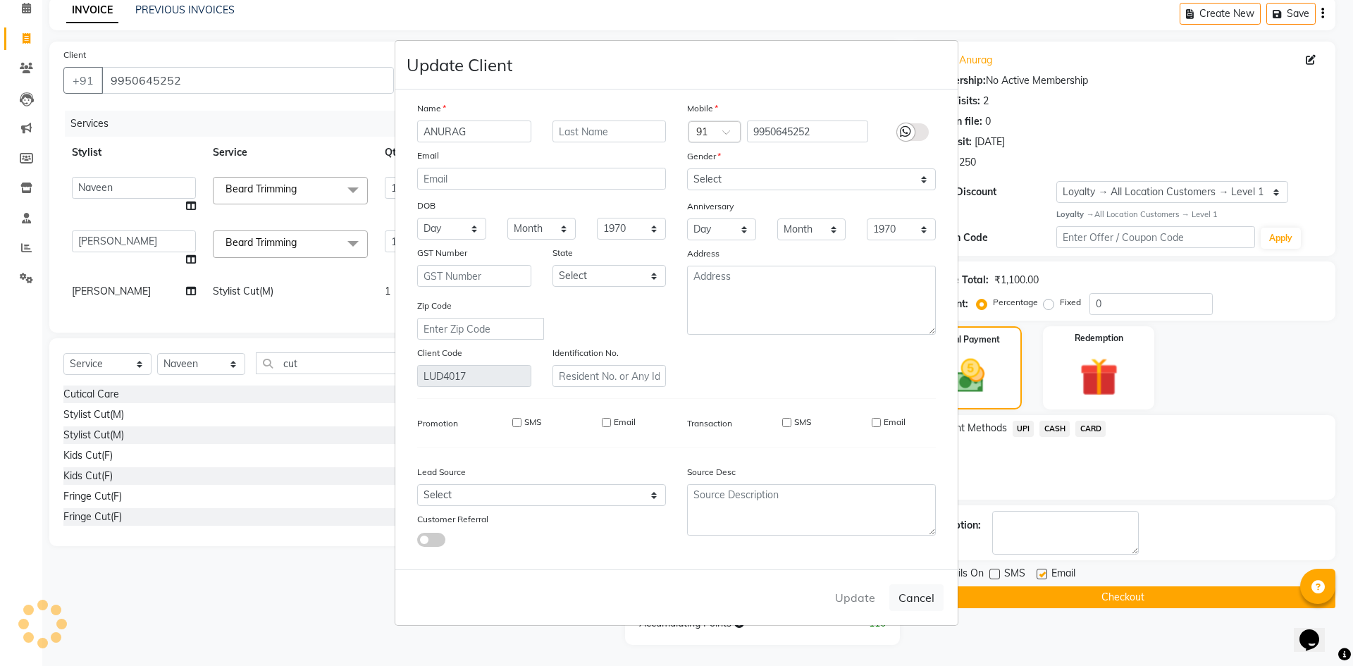
checkbox input "false"
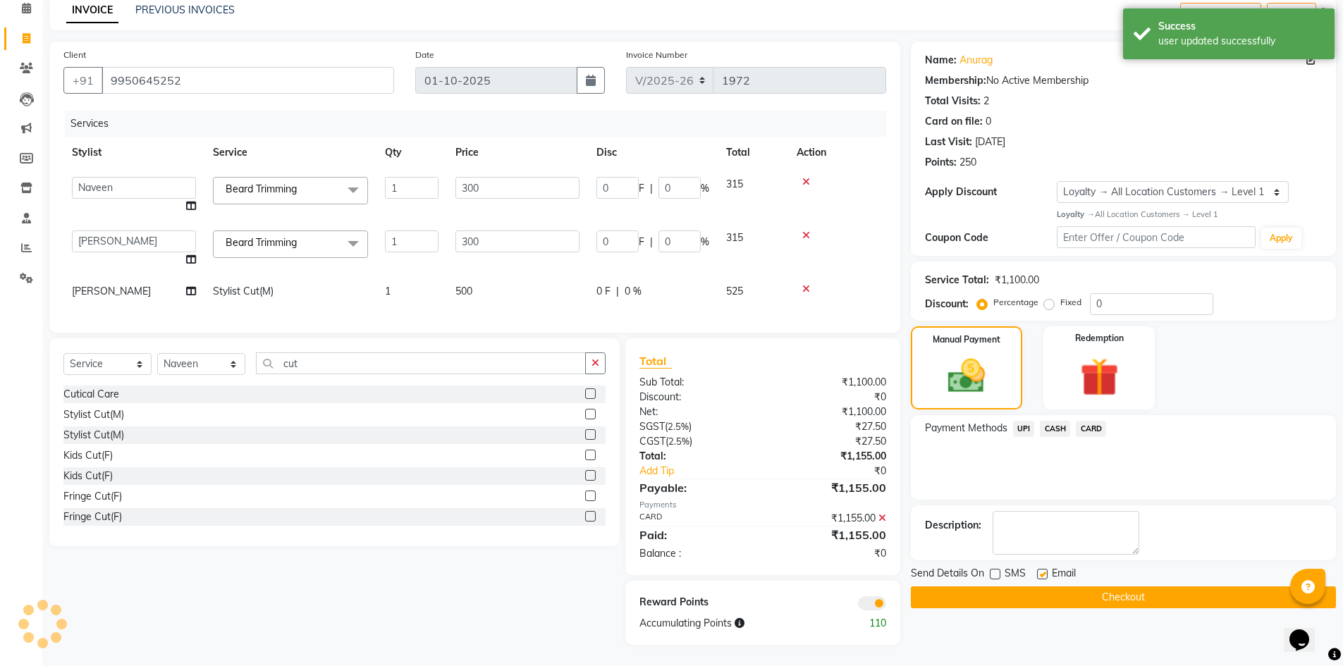
select select "1: Object"
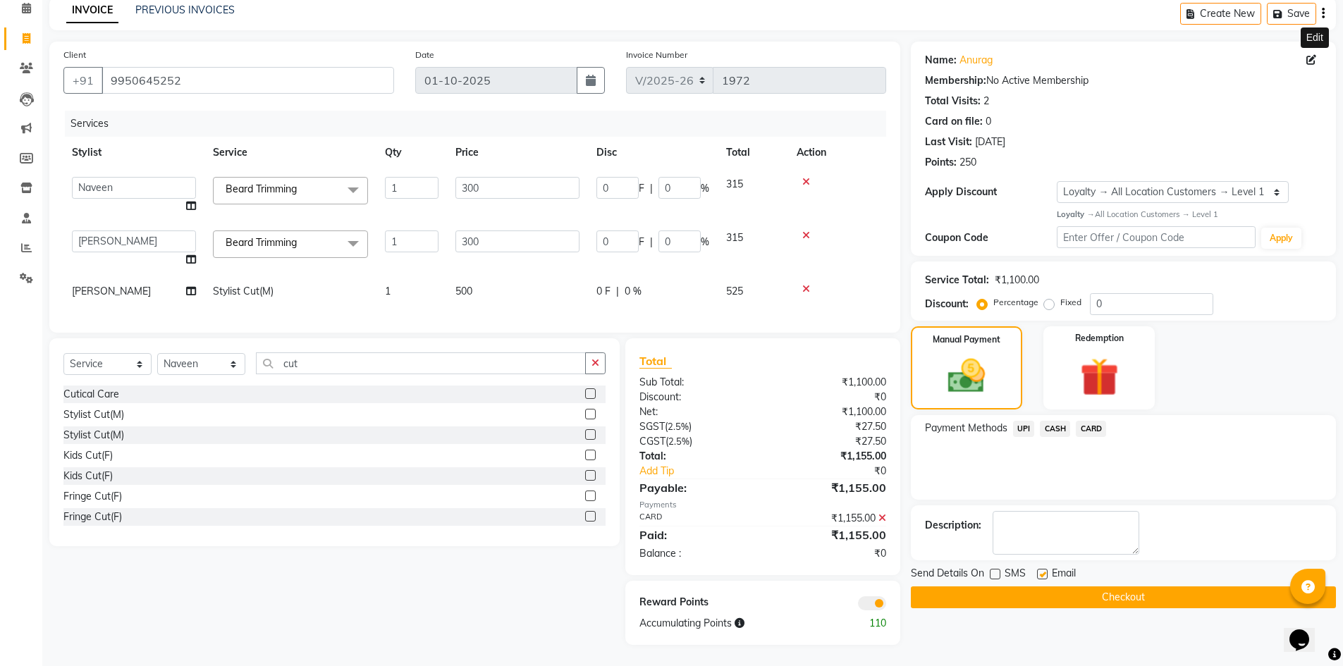
click at [1062, 588] on button "Checkout" at bounding box center [1123, 598] width 425 height 22
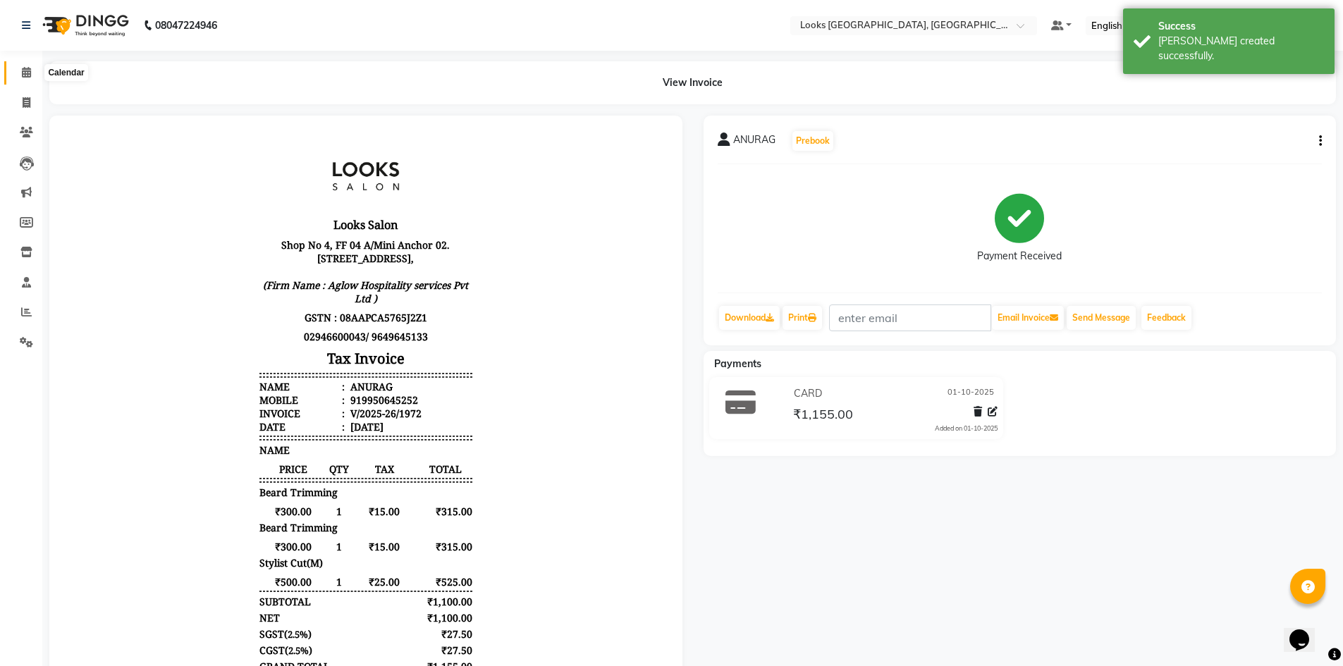
click at [17, 72] on span at bounding box center [26, 73] width 25 height 16
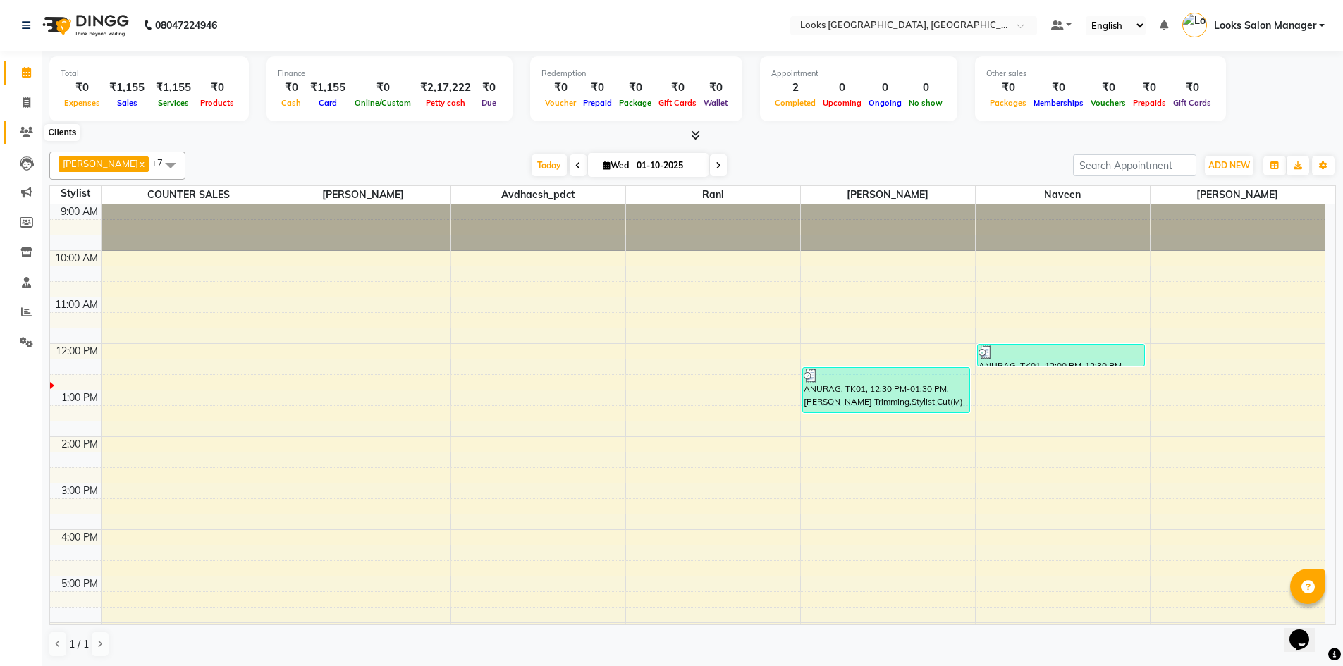
click at [32, 134] on icon at bounding box center [26, 132] width 13 height 11
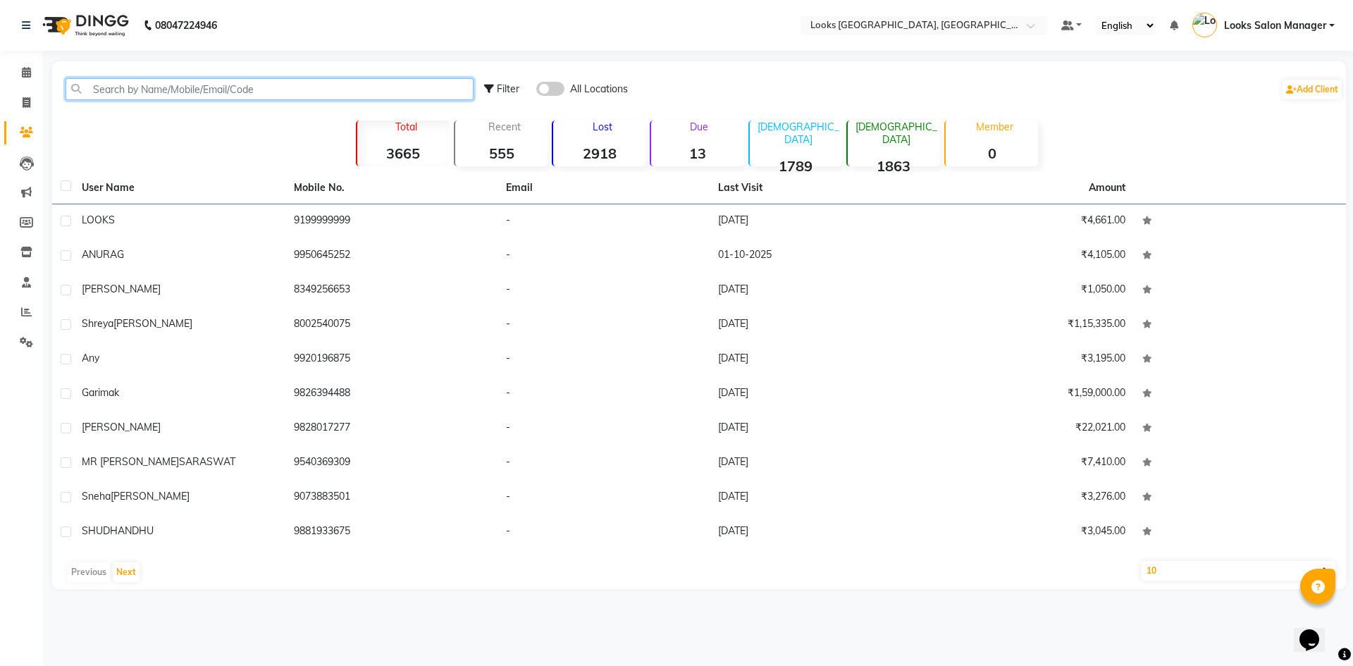
click at [160, 92] on input "text" at bounding box center [270, 89] width 408 height 22
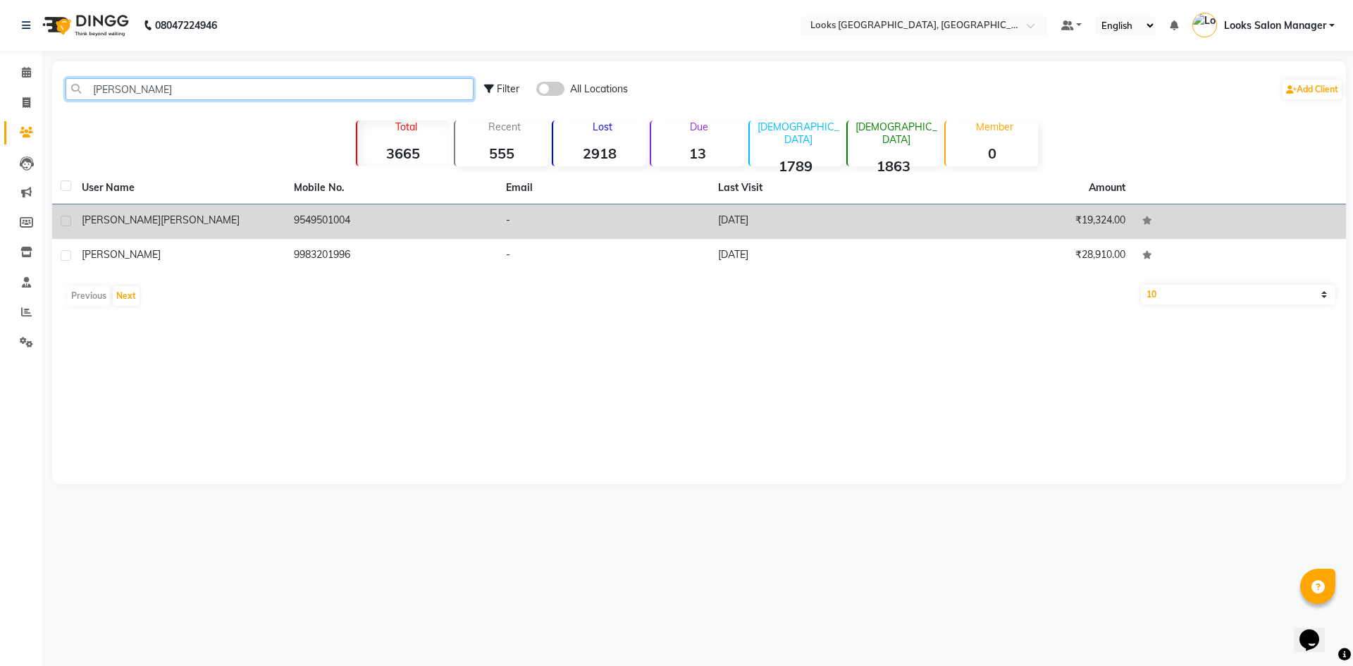
type input "[PERSON_NAME]"
click at [538, 227] on td "-" at bounding box center [604, 221] width 212 height 35
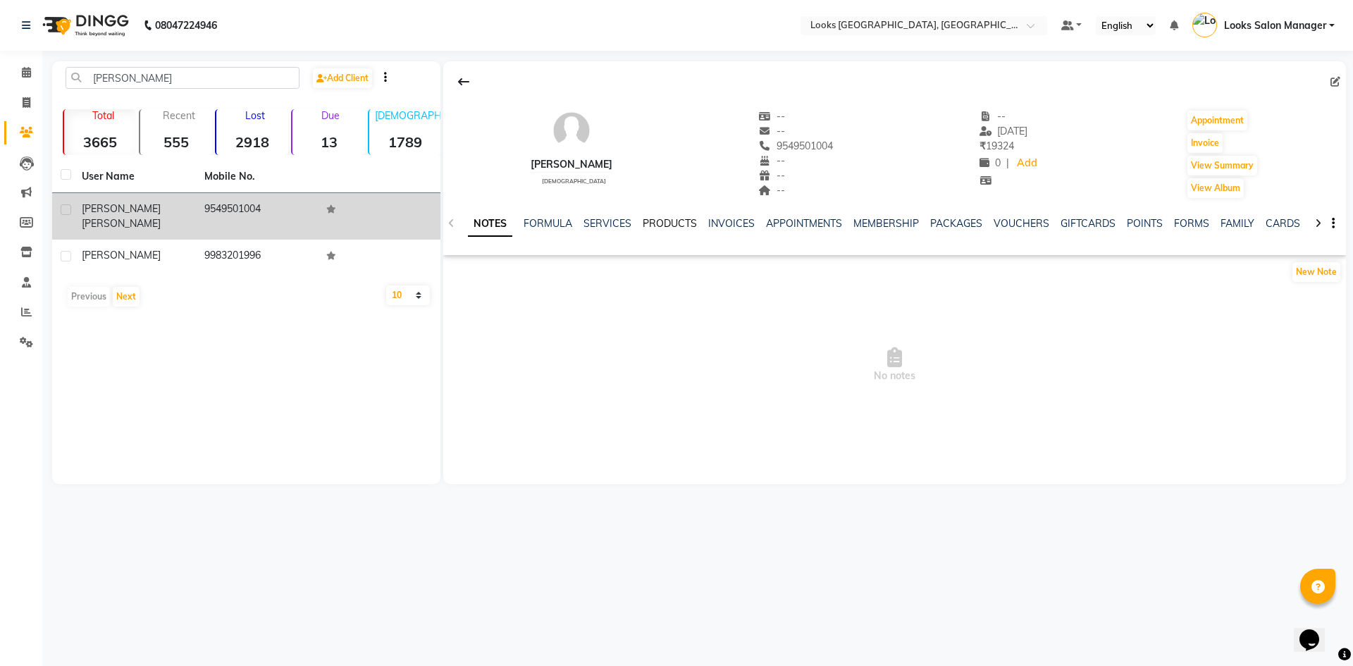
click at [672, 218] on link "PRODUCTS" at bounding box center [670, 223] width 54 height 13
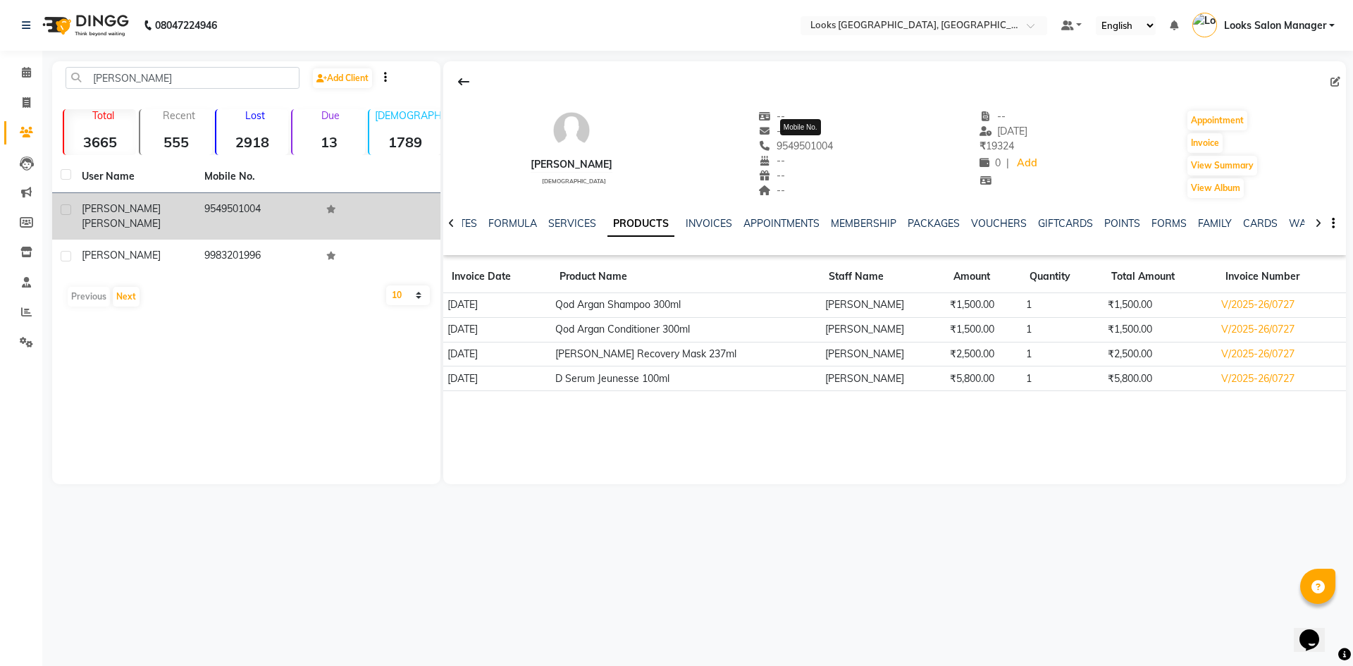
click at [794, 149] on span "9549501004" at bounding box center [796, 146] width 75 height 13
copy span "9549501004"
click at [30, 70] on icon at bounding box center [26, 72] width 9 height 11
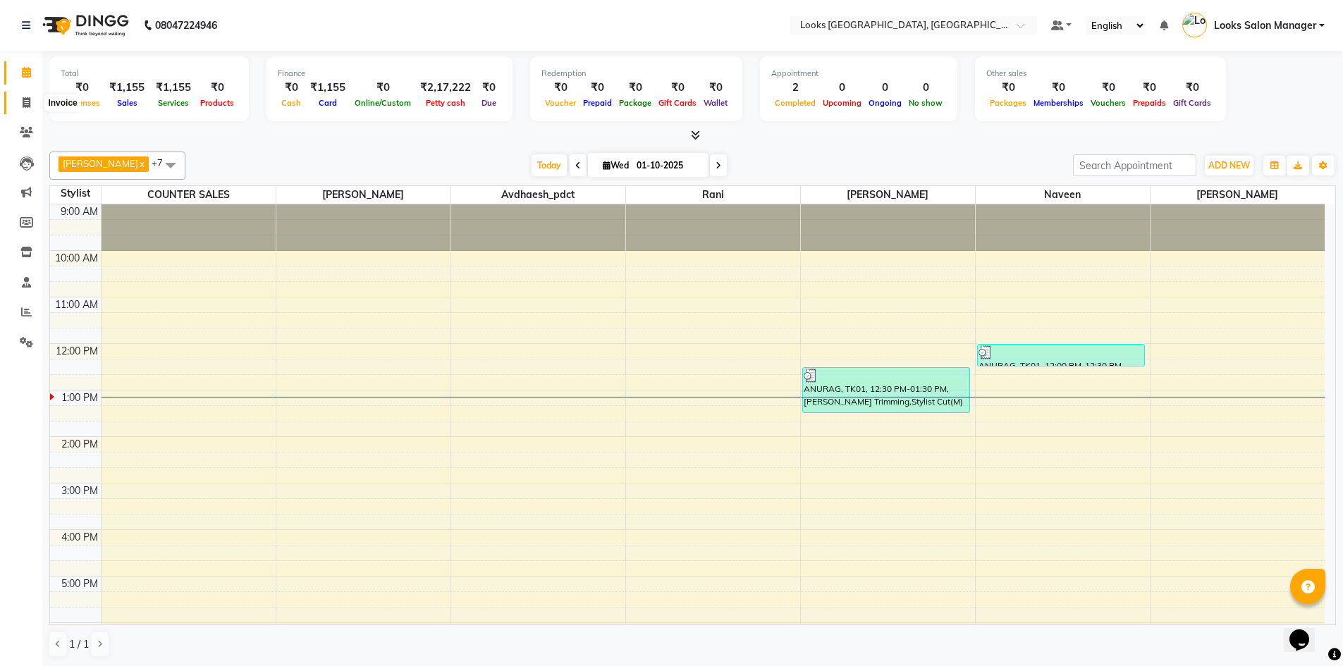
click at [16, 102] on span at bounding box center [26, 103] width 25 height 16
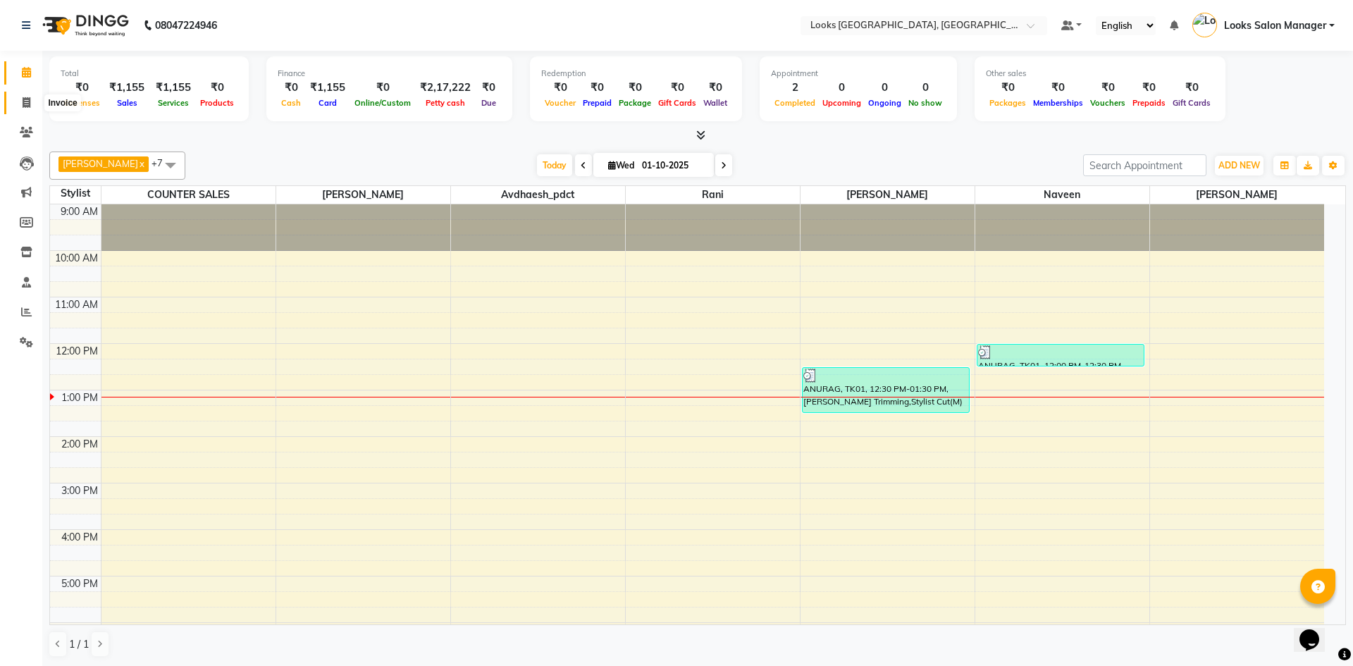
select select "service"
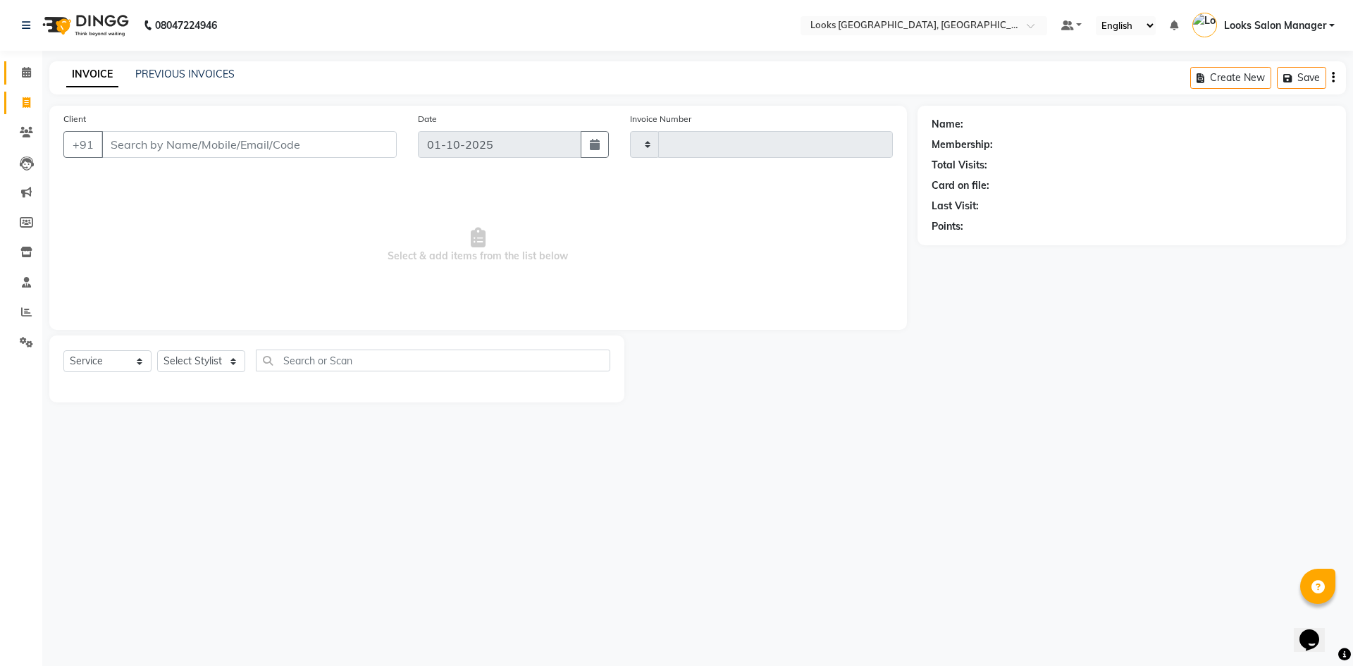
type input "1974"
select select "4460"
click at [214, 361] on select "Select Stylist" at bounding box center [201, 361] width 88 height 22
select select "85710"
click at [157, 350] on select "Select Stylist Avdhaesh_pdct COUNTER SALES [PERSON_NAME] Looks Salon Manager [P…" at bounding box center [201, 361] width 88 height 22
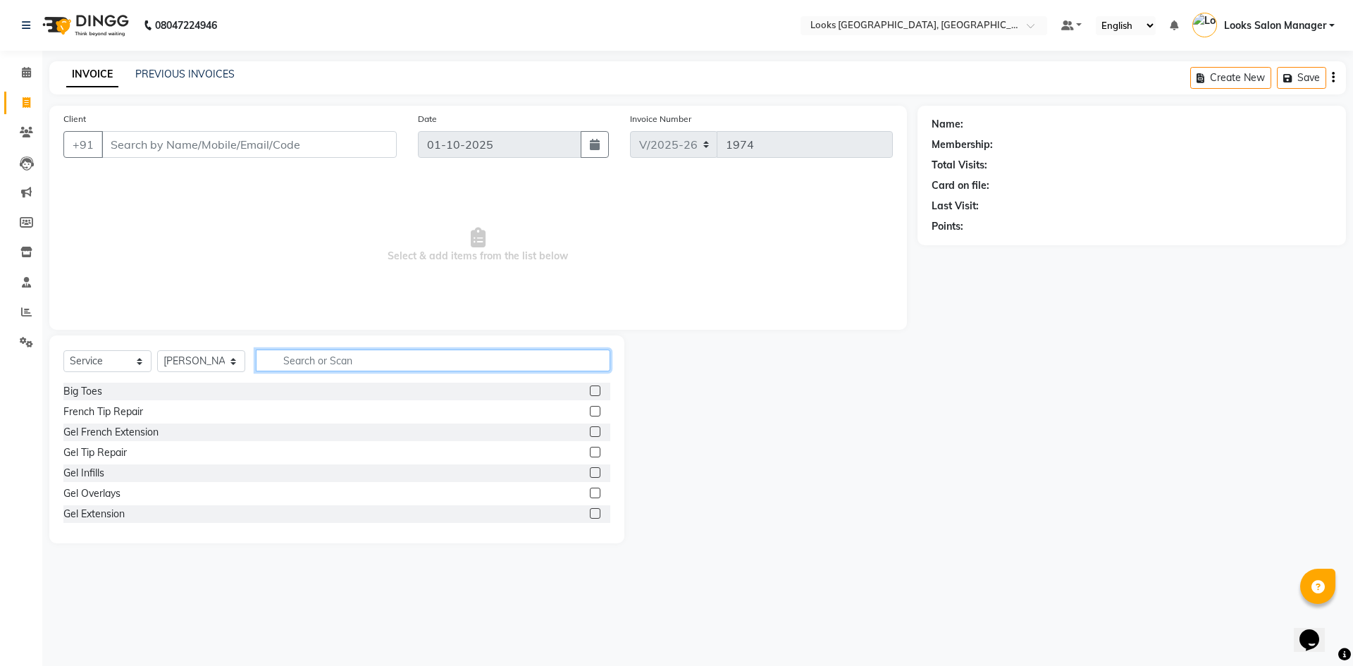
click at [352, 360] on input "text" at bounding box center [433, 361] width 355 height 22
type input "CUT"
click at [590, 415] on label at bounding box center [595, 411] width 11 height 11
click at [590, 415] on input "checkbox" at bounding box center [594, 411] width 9 height 9
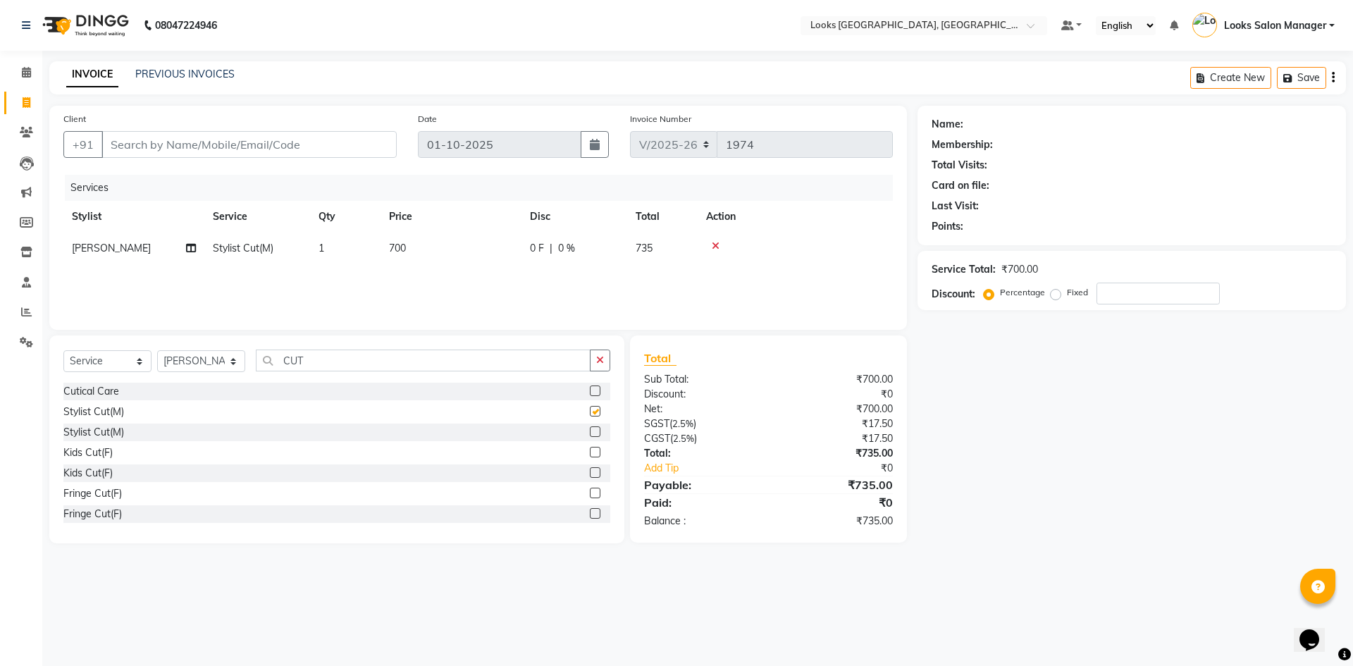
checkbox input "false"
click at [471, 245] on td "700" at bounding box center [451, 249] width 141 height 32
select select "85710"
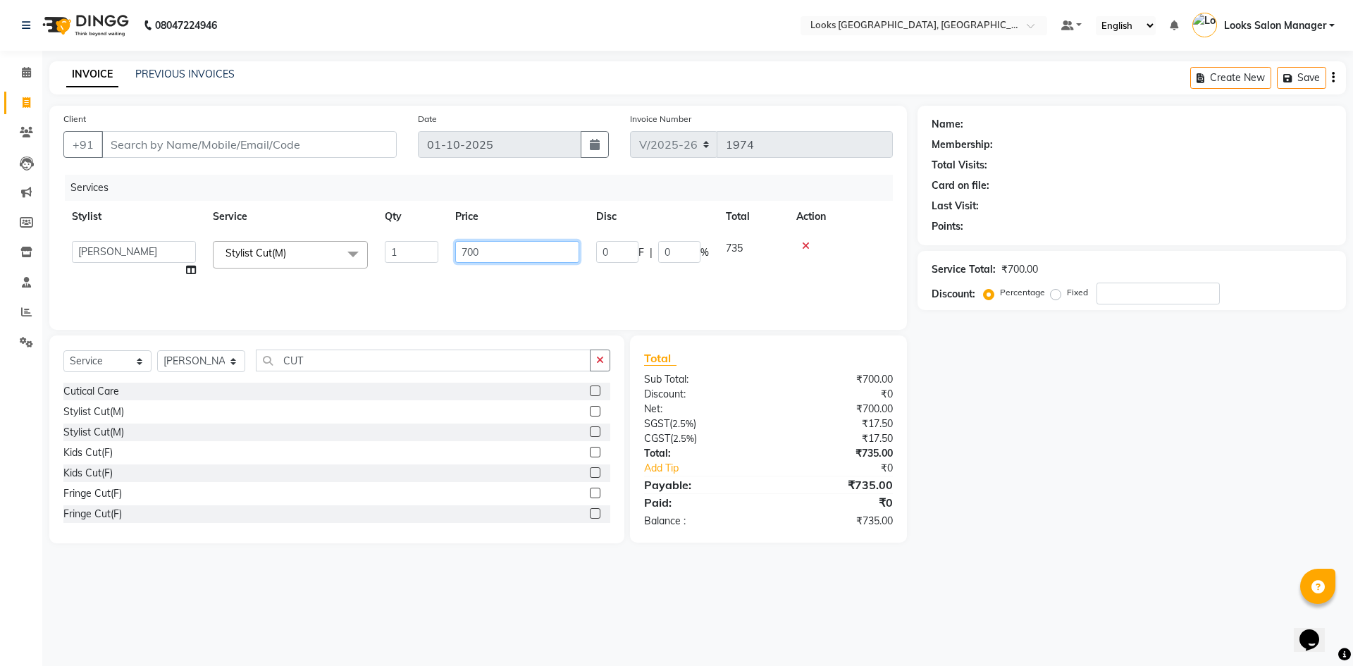
click at [471, 245] on input "700" at bounding box center [517, 252] width 124 height 22
type input "500"
click at [460, 271] on div "Services Stylist Service Qty Price Disc Total Action Avdhaesh_pdct COUNTER SALE…" at bounding box center [478, 245] width 830 height 141
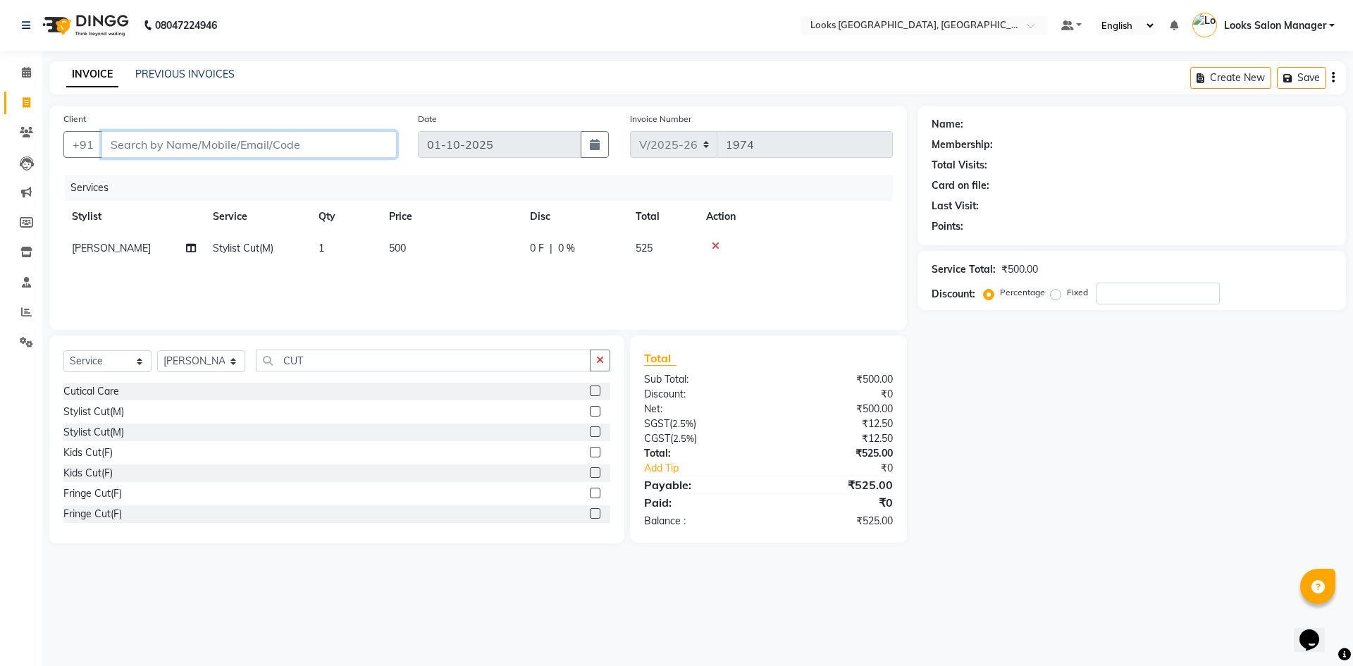
click at [237, 142] on input "Client" at bounding box center [249, 144] width 295 height 27
type input "9"
type input "0"
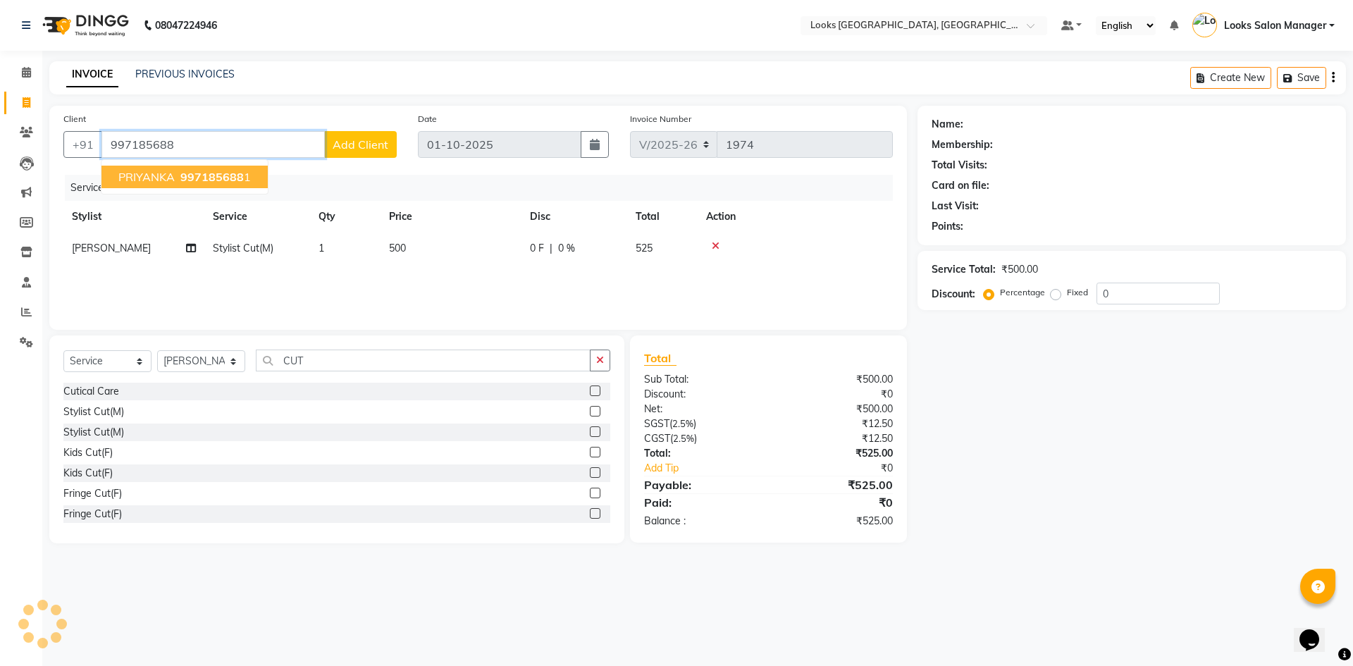
click at [236, 172] on span "997185688" at bounding box center [211, 177] width 63 height 14
type input "9971856881"
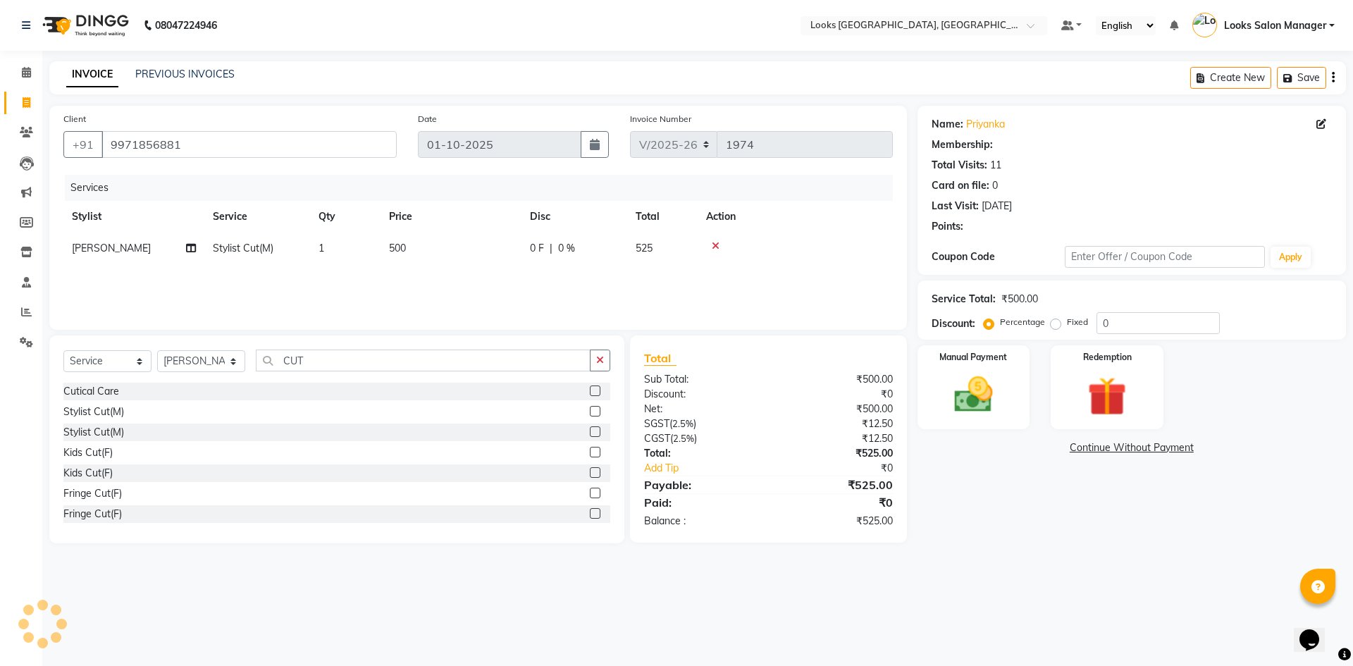
select select "1: Object"
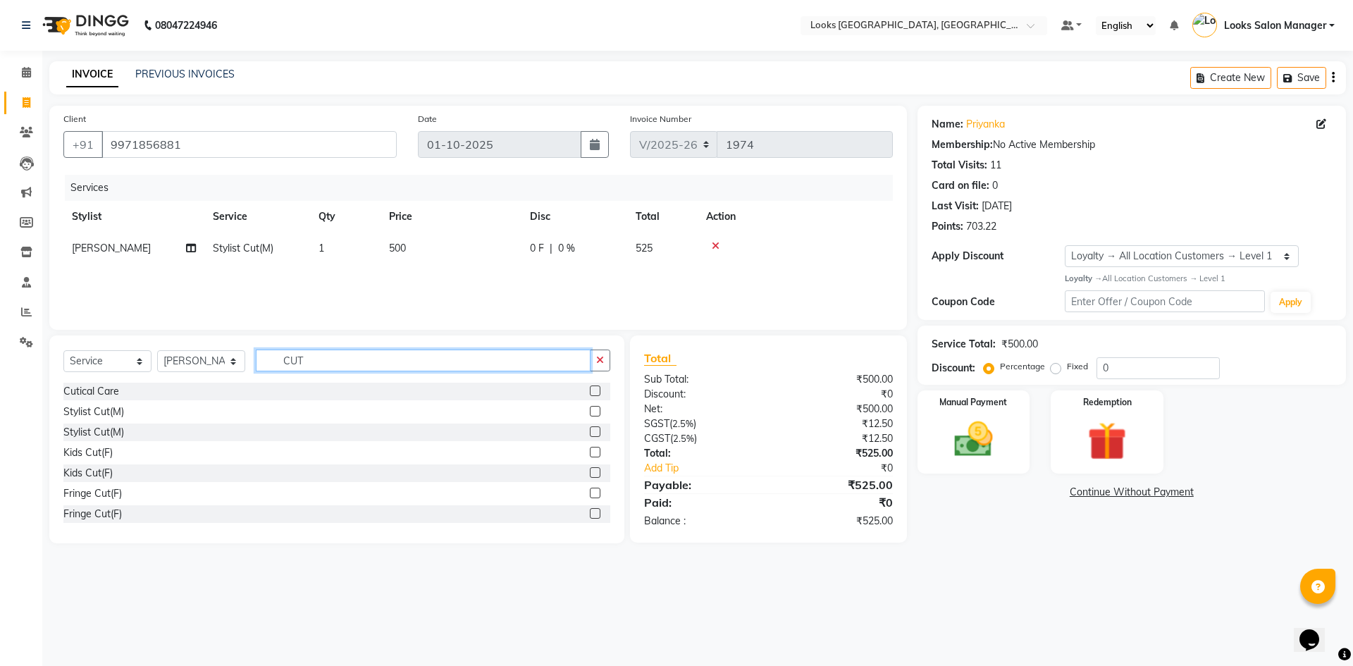
click at [283, 357] on input "CUT" at bounding box center [423, 361] width 335 height 22
type input "BEAR"
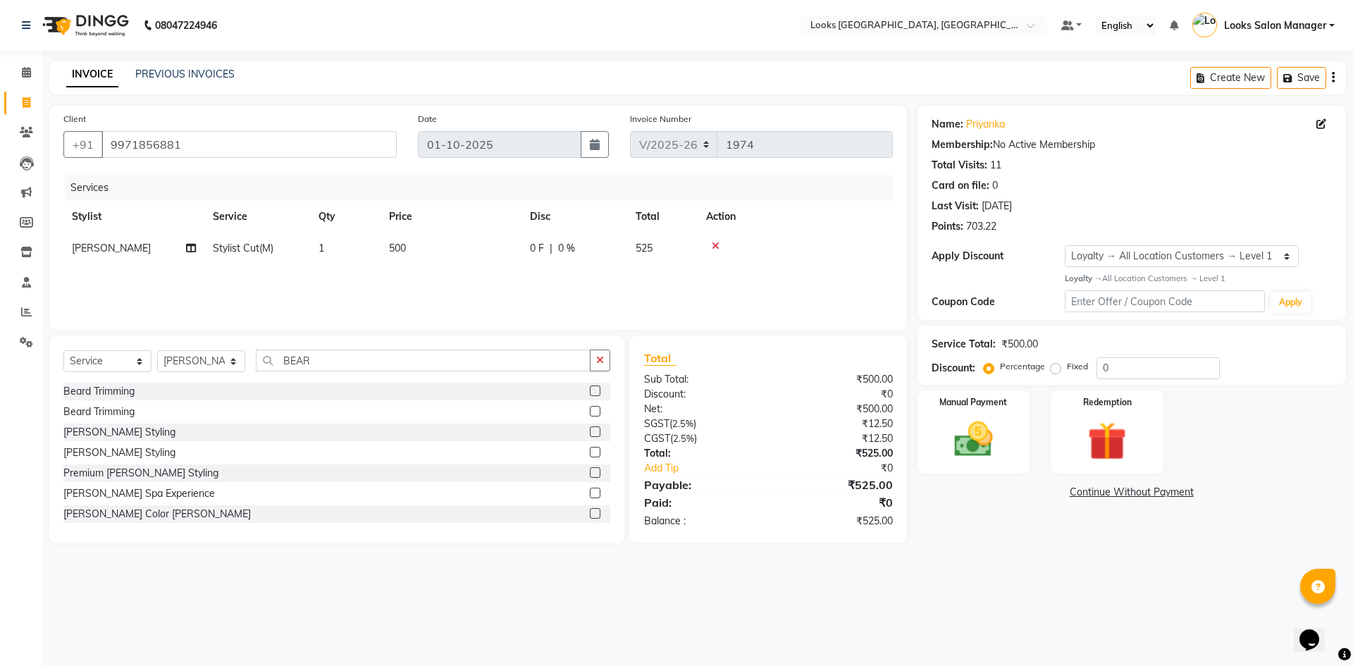
click at [590, 391] on label at bounding box center [595, 391] width 11 height 11
click at [590, 391] on input "checkbox" at bounding box center [594, 391] width 9 height 9
checkbox input "false"
click at [465, 279] on td "500" at bounding box center [451, 280] width 141 height 32
select select "85710"
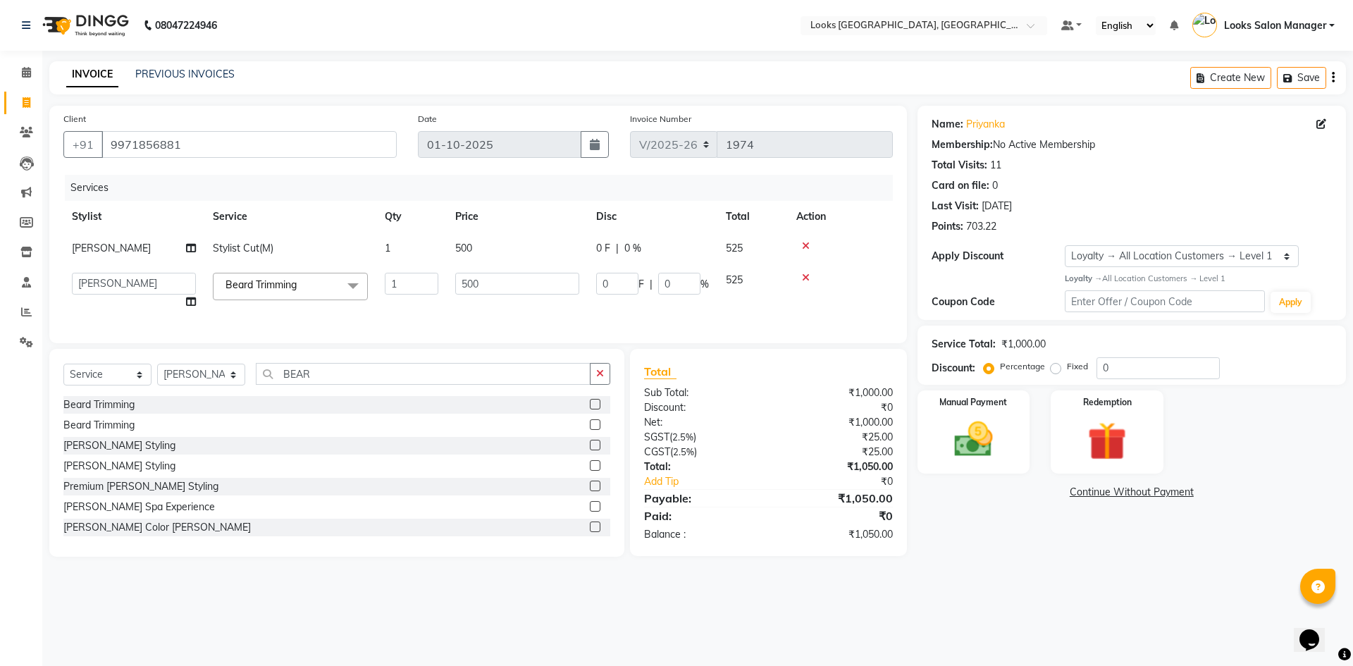
click at [465, 279] on input "500" at bounding box center [517, 284] width 124 height 22
type input "300"
click at [475, 309] on div "Services Stylist Service Qty Price Disc Total Action [PERSON_NAME] Stylist Cut(…" at bounding box center [478, 252] width 830 height 154
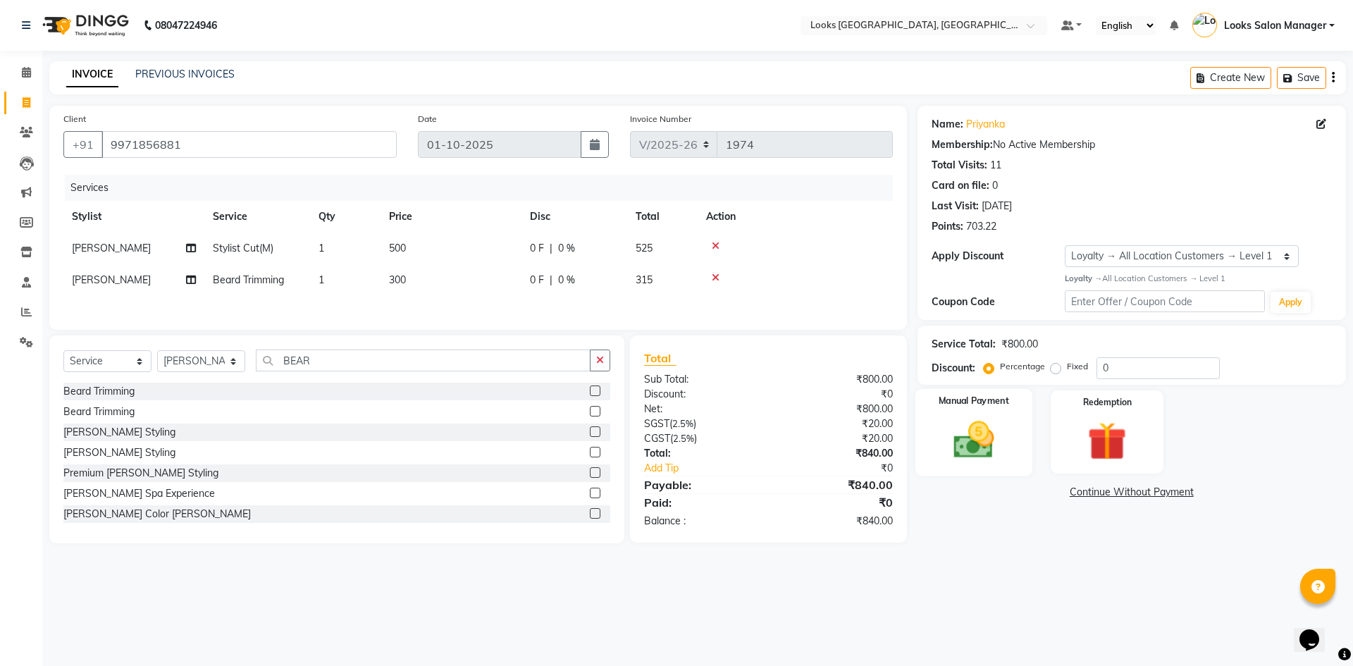
click at [986, 452] on img at bounding box center [974, 440] width 66 height 47
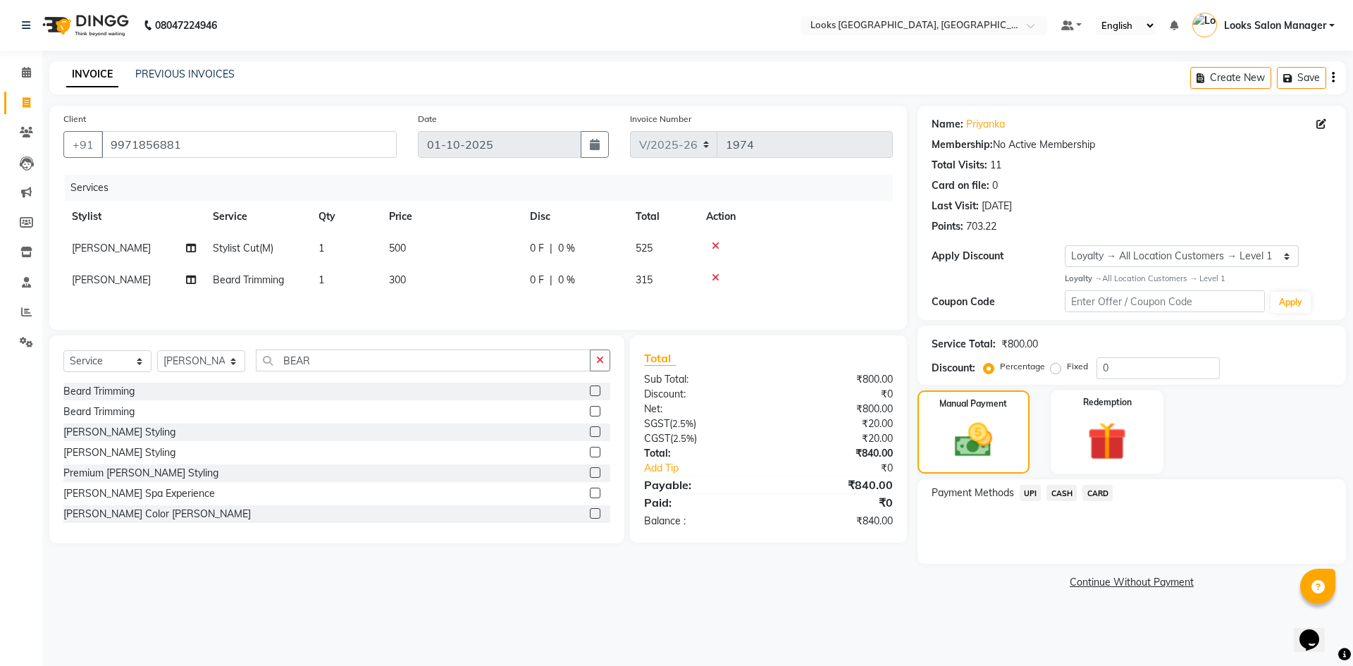
click at [1095, 497] on span "CARD" at bounding box center [1098, 493] width 30 height 16
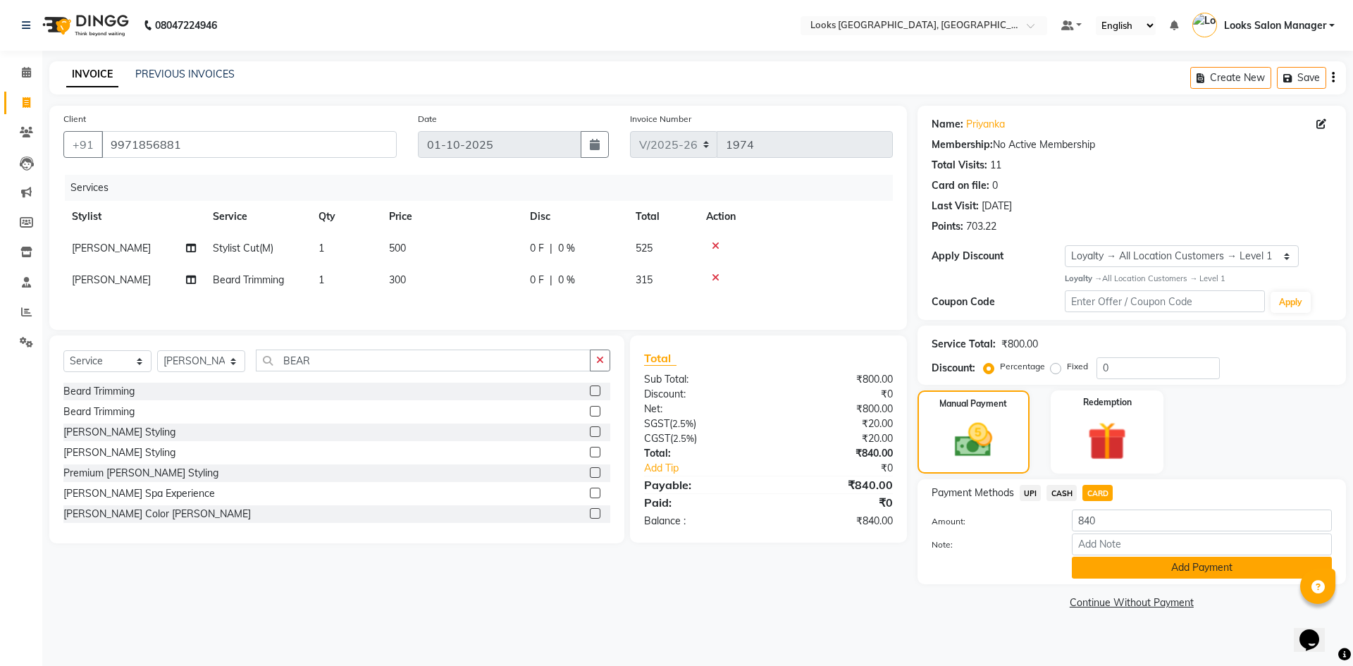
click at [1100, 573] on button "Add Payment" at bounding box center [1202, 568] width 260 height 22
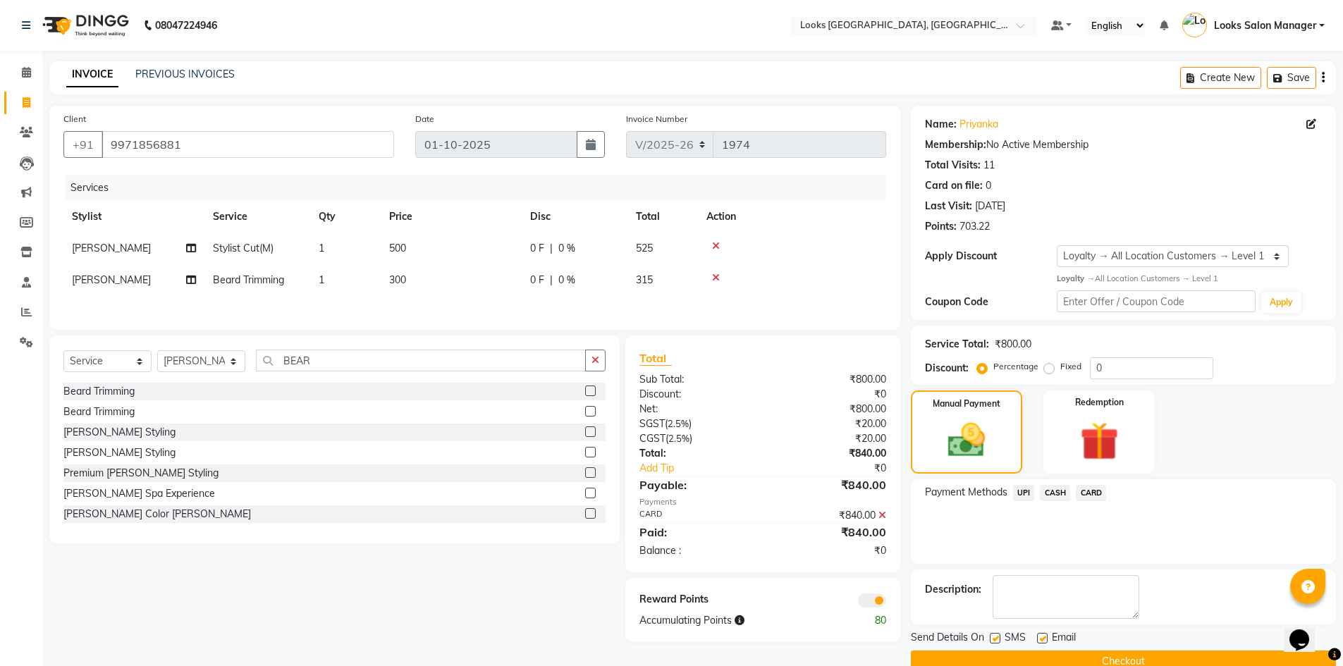
click at [995, 639] on label at bounding box center [995, 638] width 11 height 11
click at [995, 639] on input "checkbox" at bounding box center [994, 638] width 9 height 9
checkbox input "false"
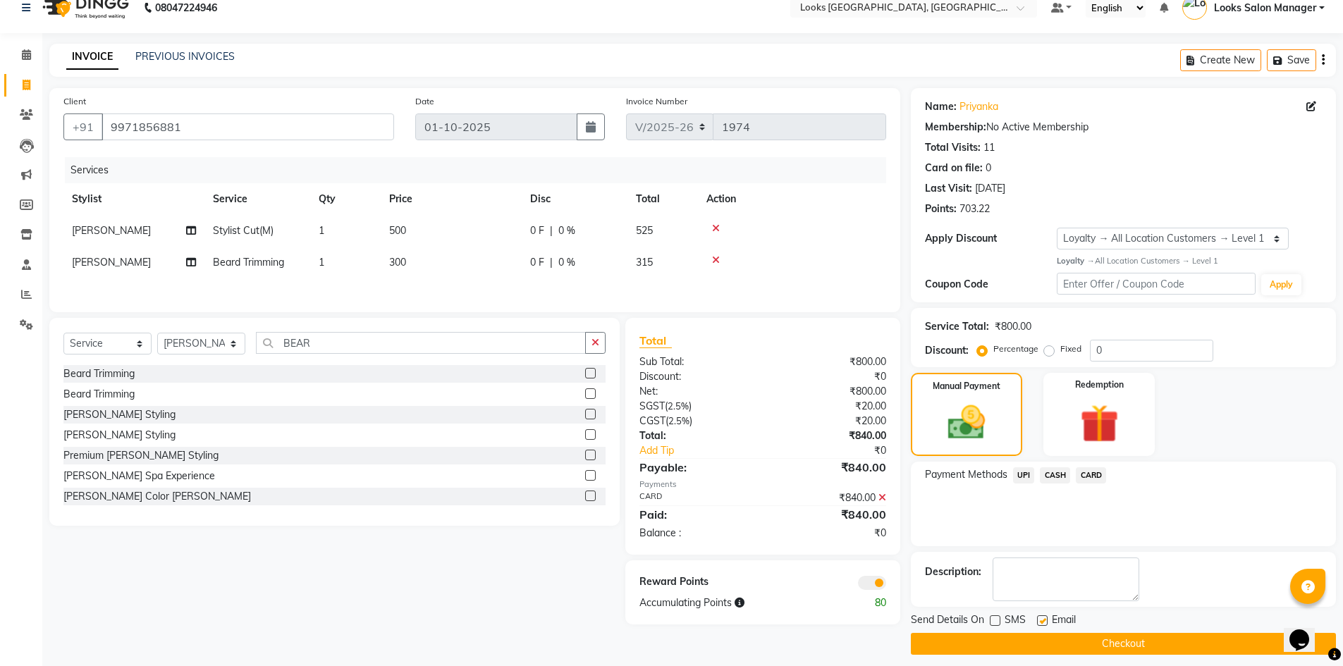
scroll to position [27, 0]
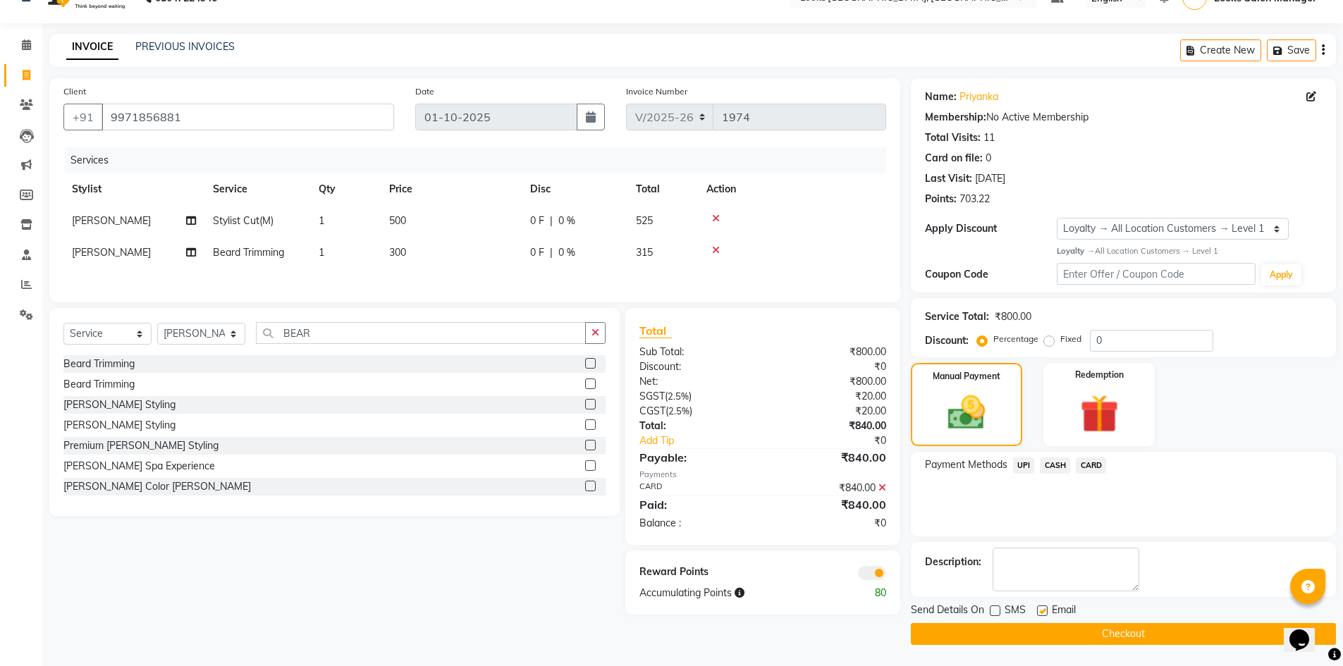
click at [1107, 633] on button "Checkout" at bounding box center [1123, 634] width 425 height 22
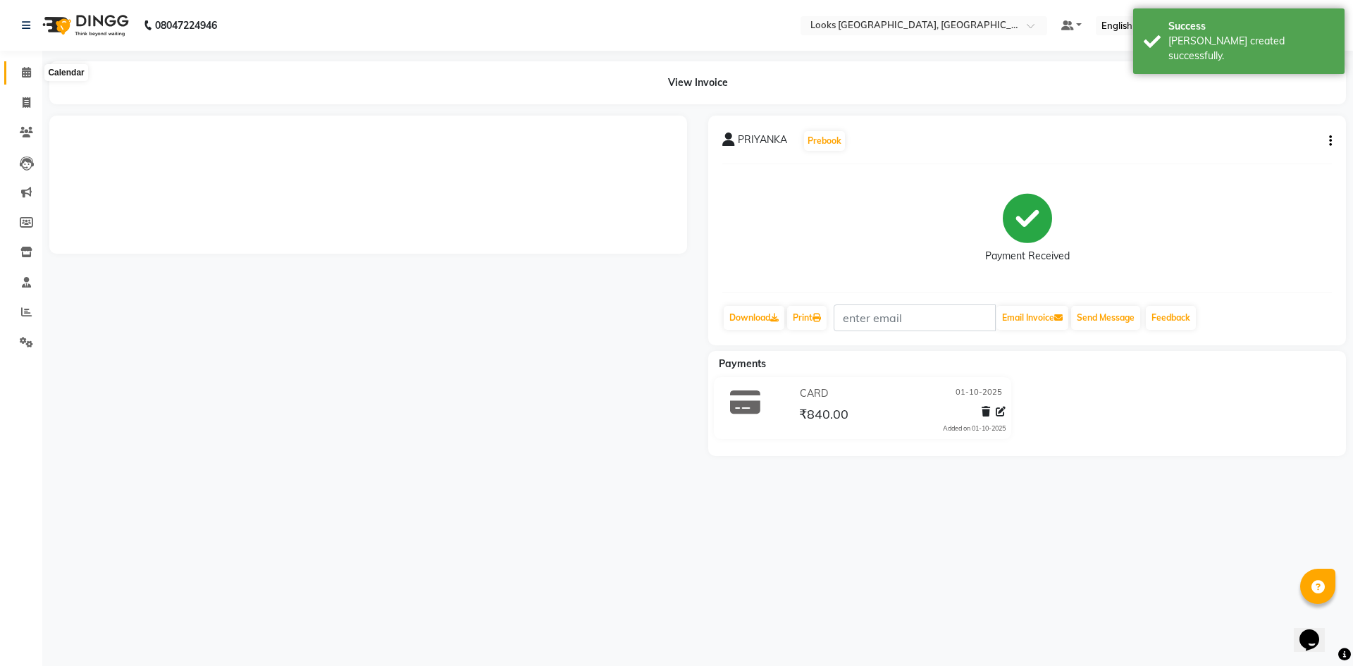
click at [25, 72] on icon at bounding box center [26, 72] width 9 height 11
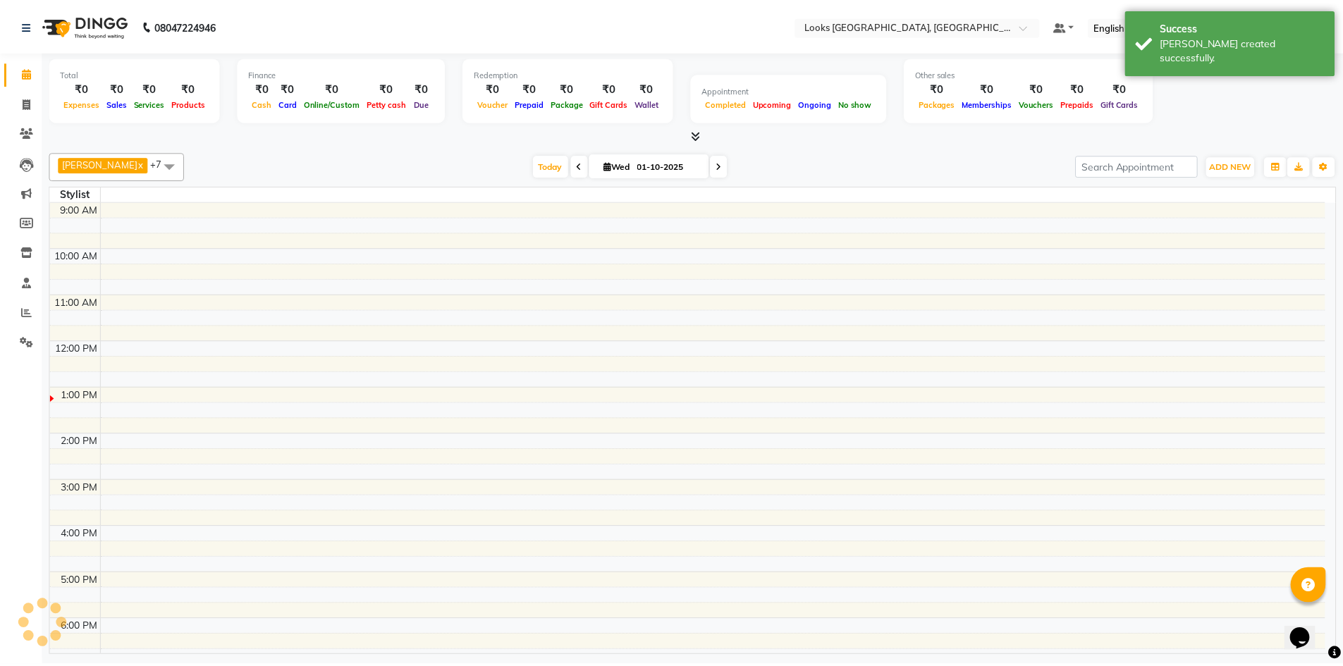
scroll to position [157, 0]
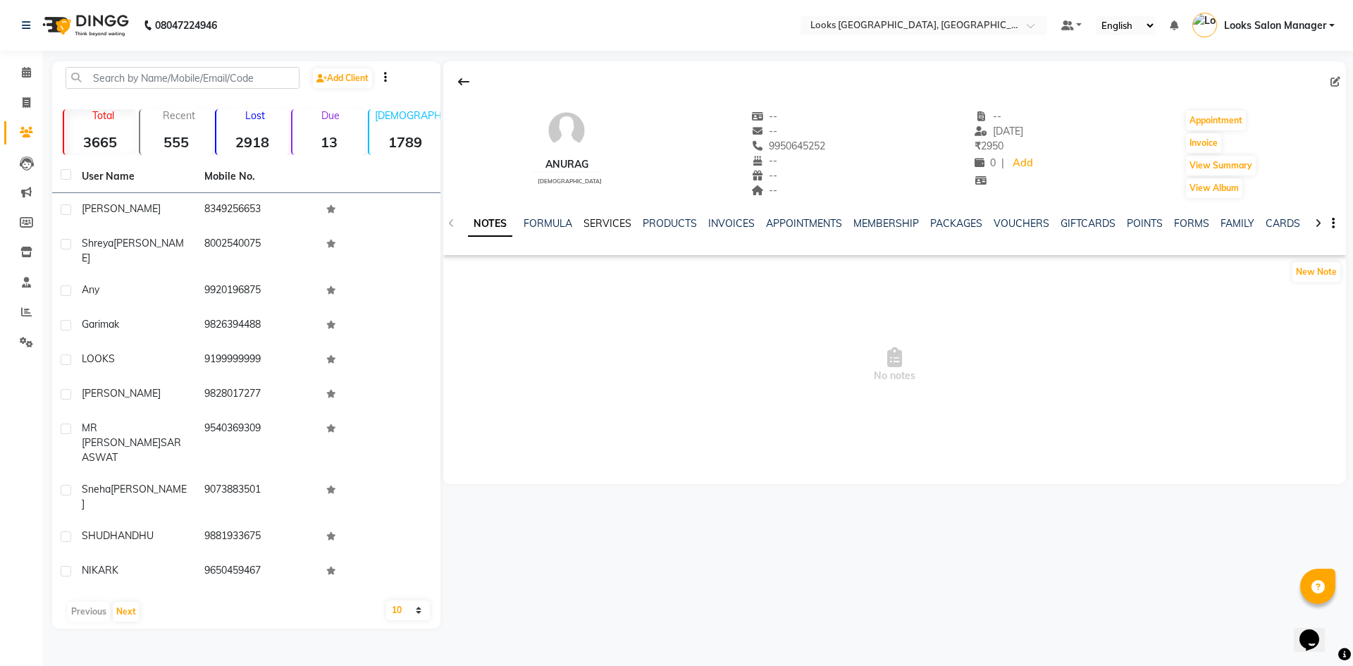
click at [616, 227] on link "SERVICES" at bounding box center [608, 223] width 48 height 13
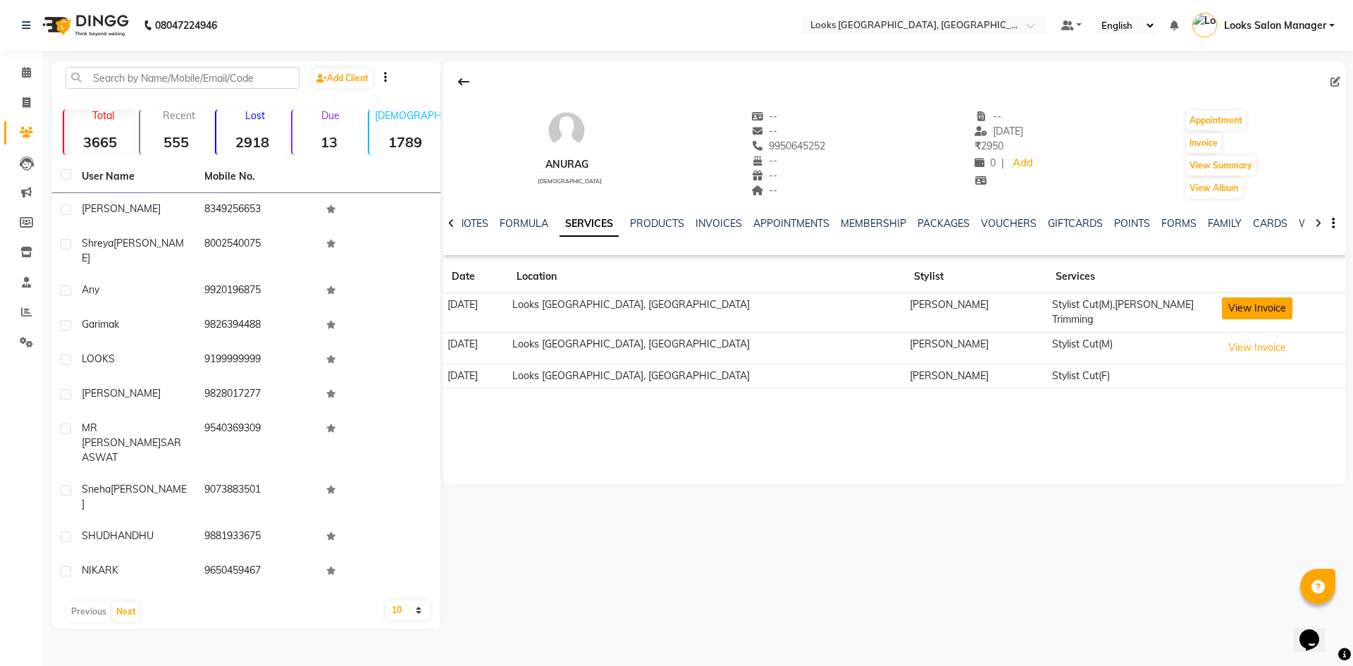
click at [1240, 309] on button "View Invoice" at bounding box center [1257, 308] width 70 height 22
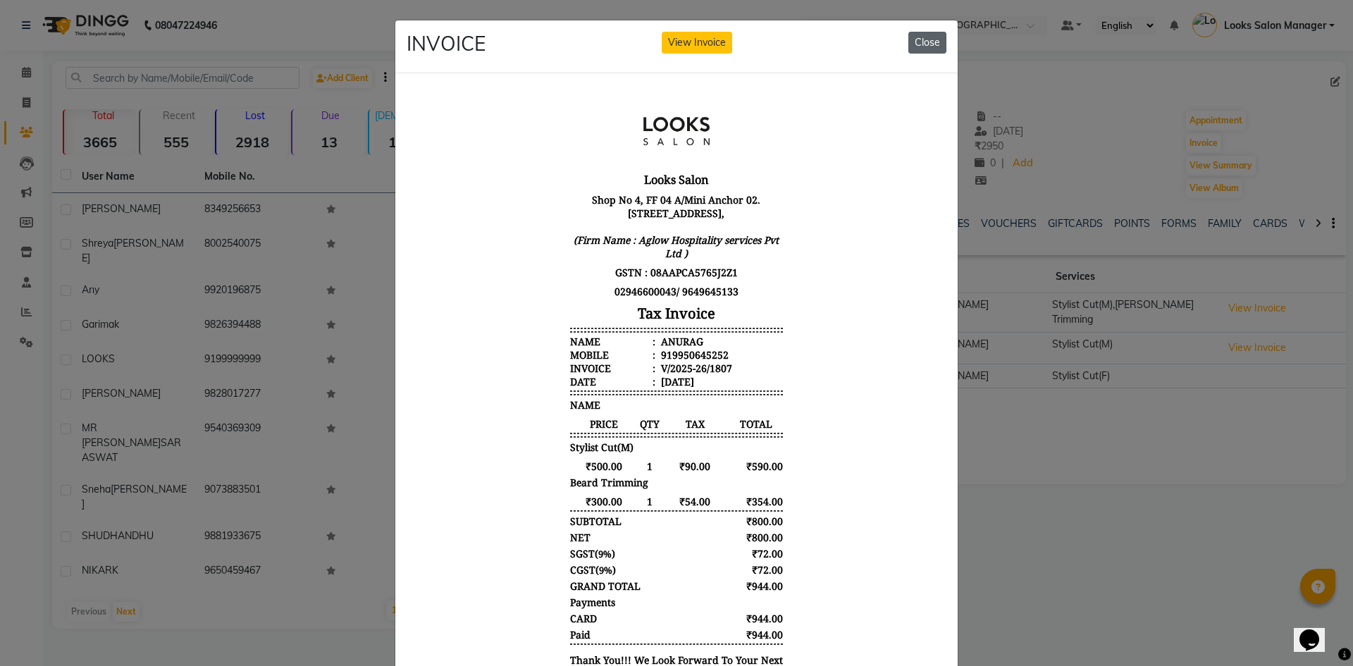
click at [911, 45] on button "Close" at bounding box center [928, 43] width 38 height 22
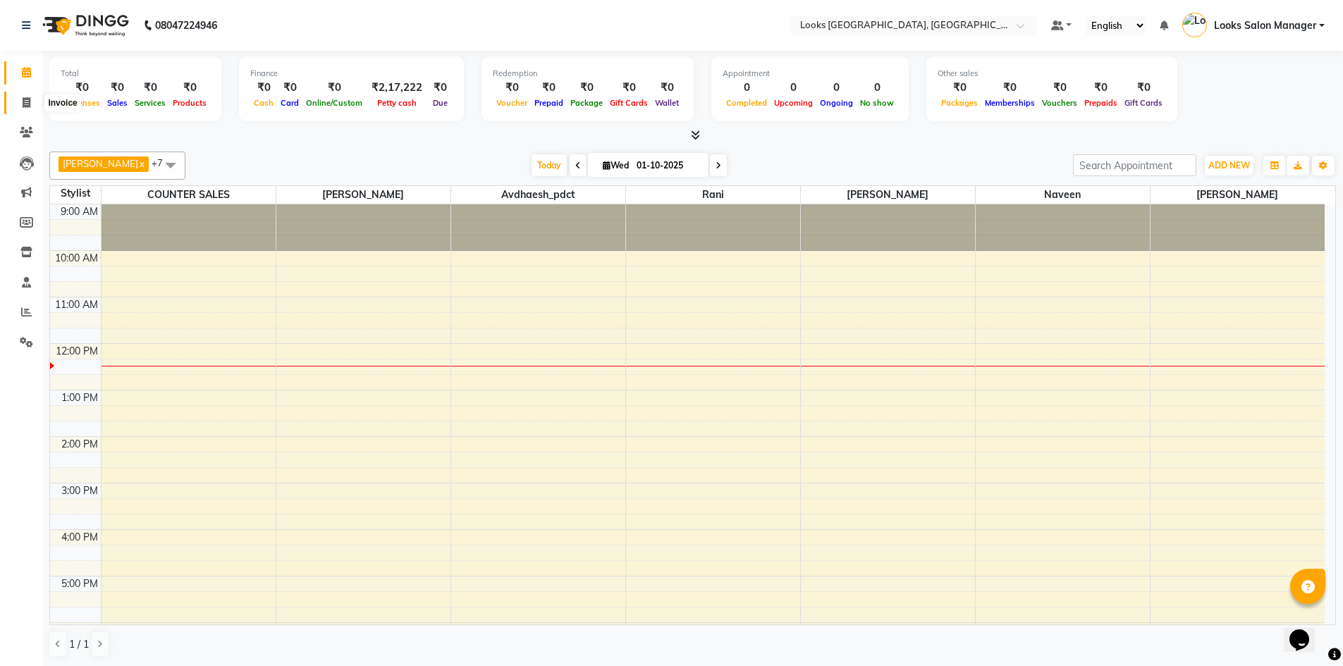
click at [23, 103] on icon at bounding box center [27, 102] width 8 height 11
select select "service"
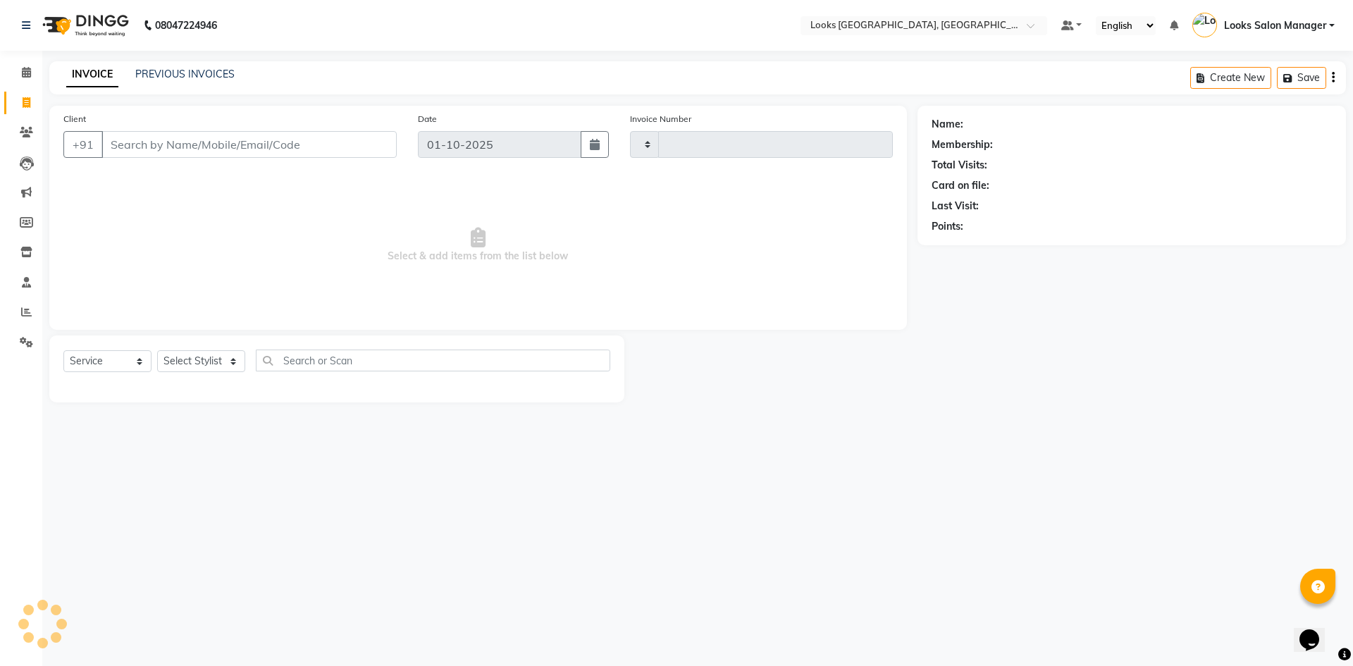
type input "1972"
select select "4460"
click at [185, 75] on link "PREVIOUS INVOICES" at bounding box center [184, 74] width 99 height 13
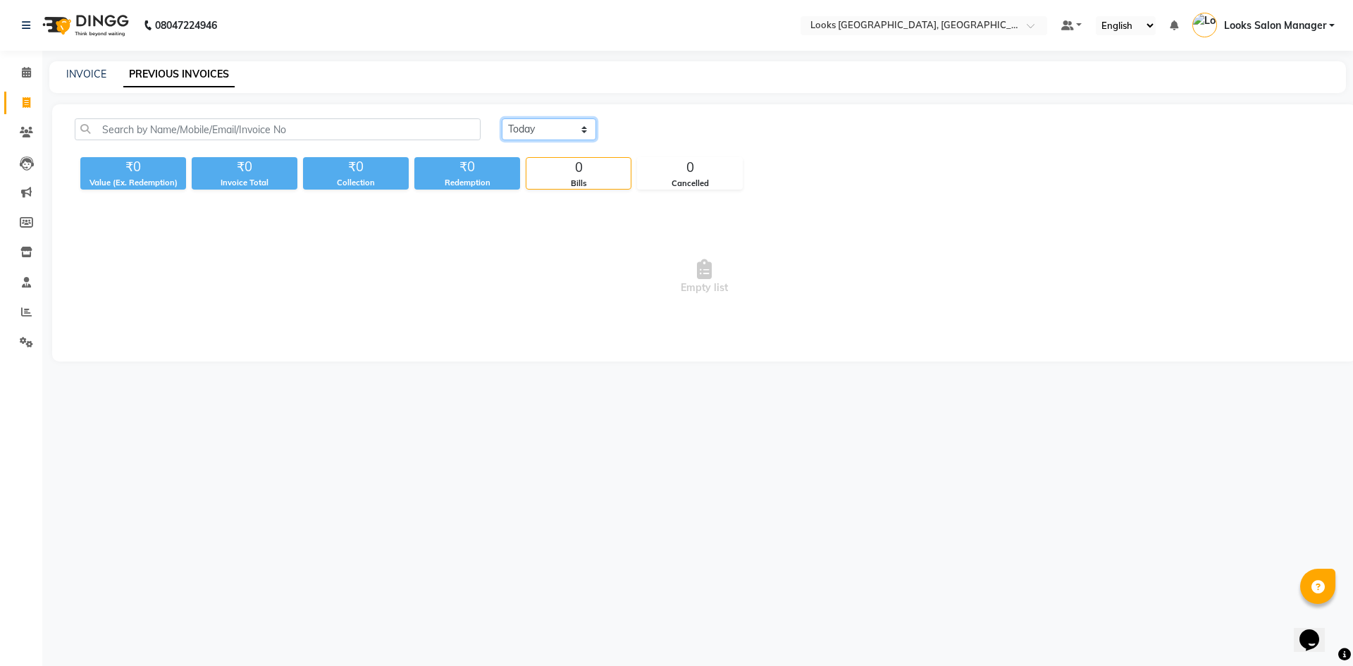
click at [522, 128] on select "Today Yesterday Custom Range" at bounding box center [549, 129] width 94 height 22
select select "yesterday"
click at [502, 118] on select "Today Yesterday Custom Range" at bounding box center [549, 129] width 94 height 22
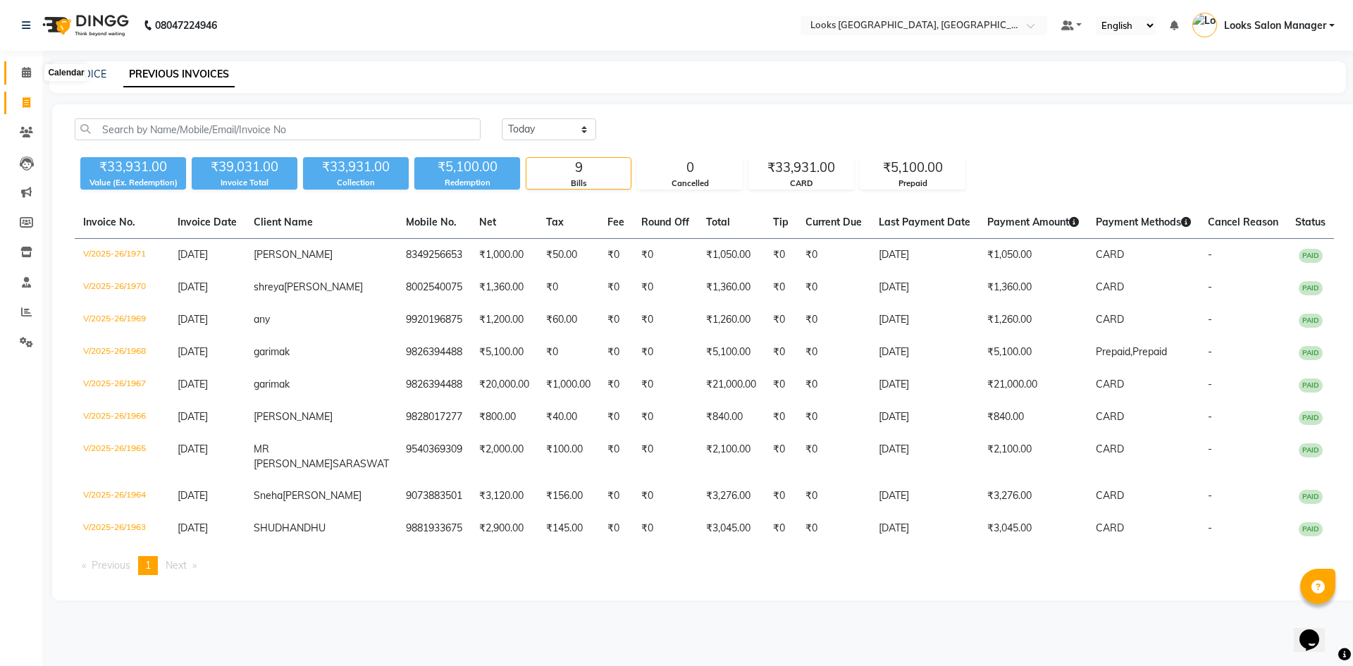
click at [23, 69] on icon at bounding box center [26, 72] width 9 height 11
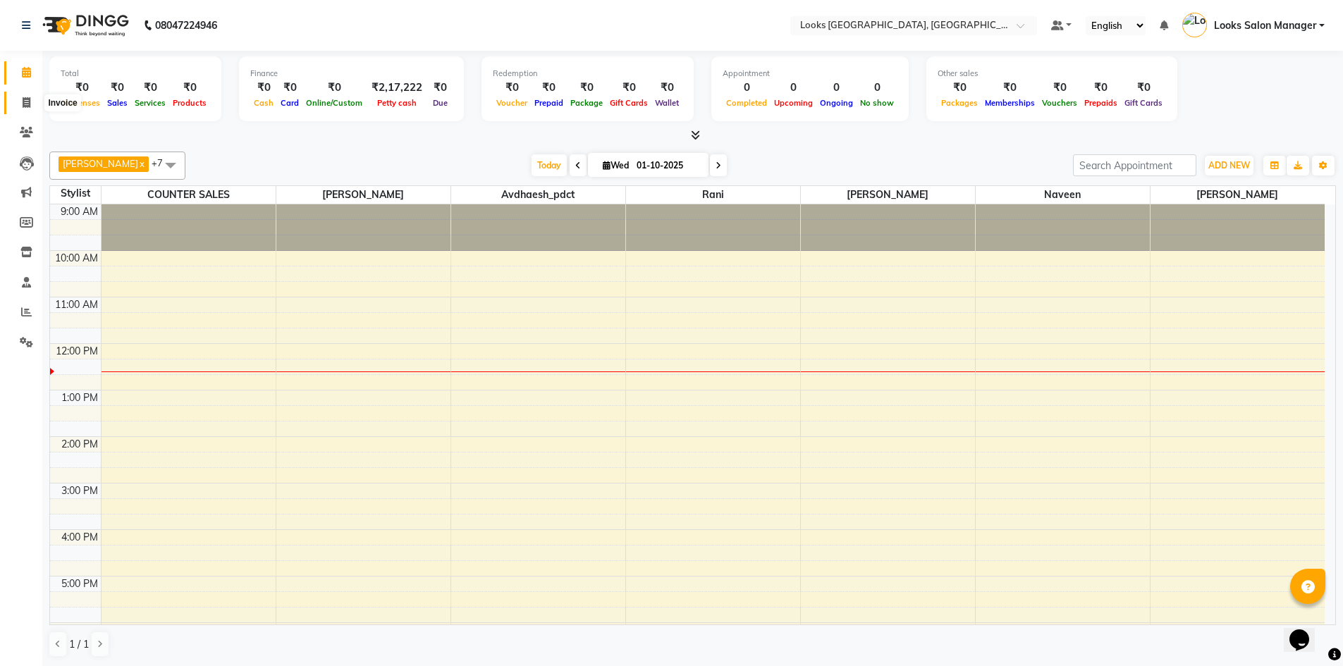
click at [29, 99] on icon at bounding box center [27, 102] width 8 height 11
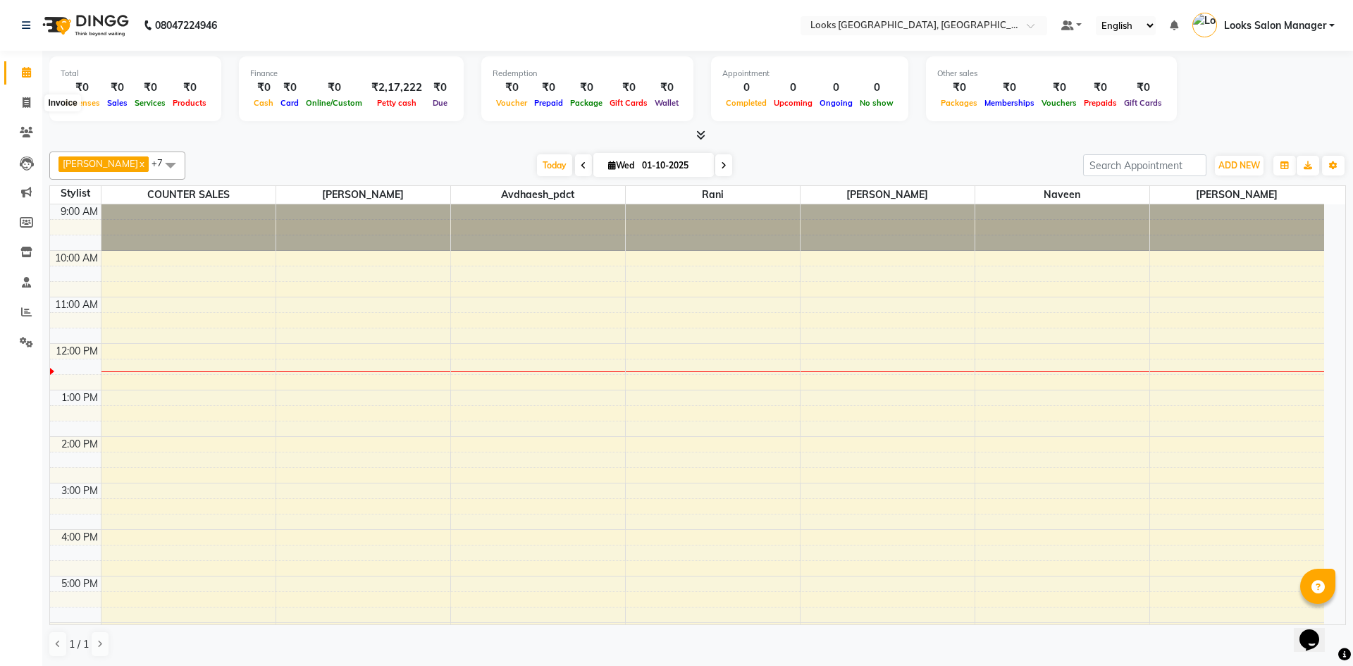
select select "4460"
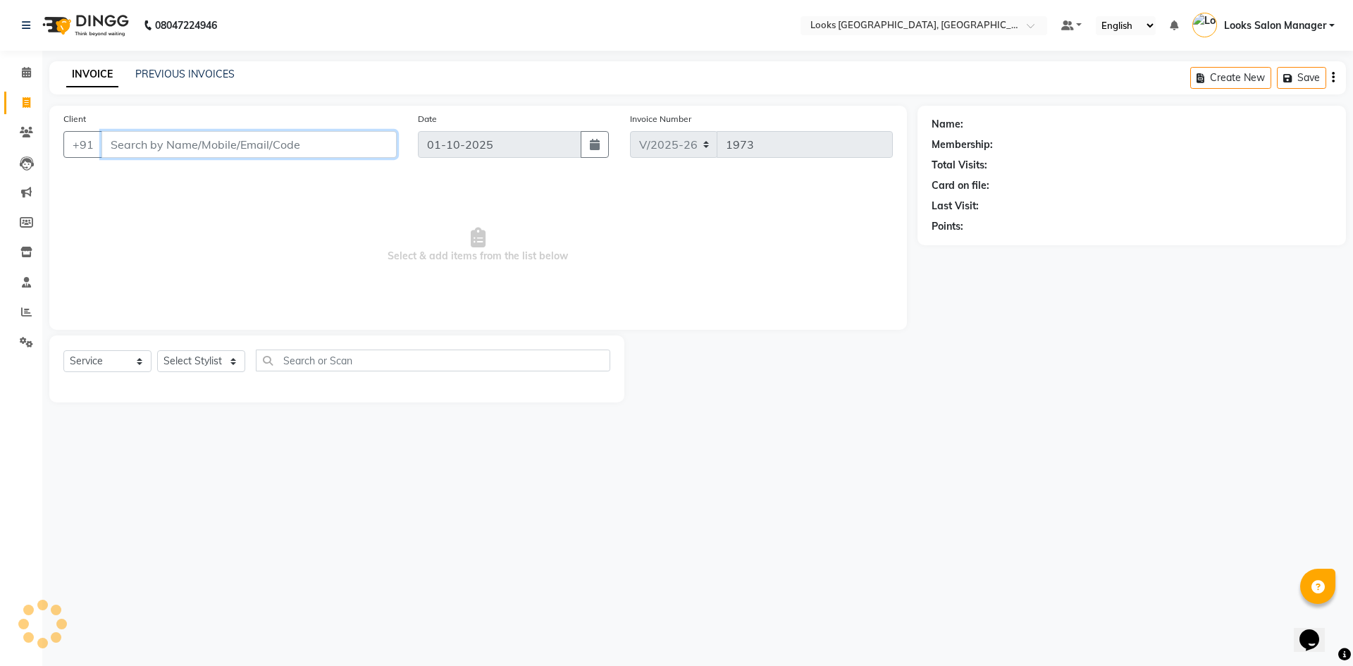
click at [162, 139] on input "Client" at bounding box center [249, 144] width 295 height 27
click at [99, 356] on select "Select Service Product Membership Package Voucher Prepaid Gift Card" at bounding box center [107, 361] width 88 height 22
select select "product"
click at [63, 350] on select "Select Service Product Membership Package Voucher Prepaid Gift Card" at bounding box center [107, 361] width 88 height 22
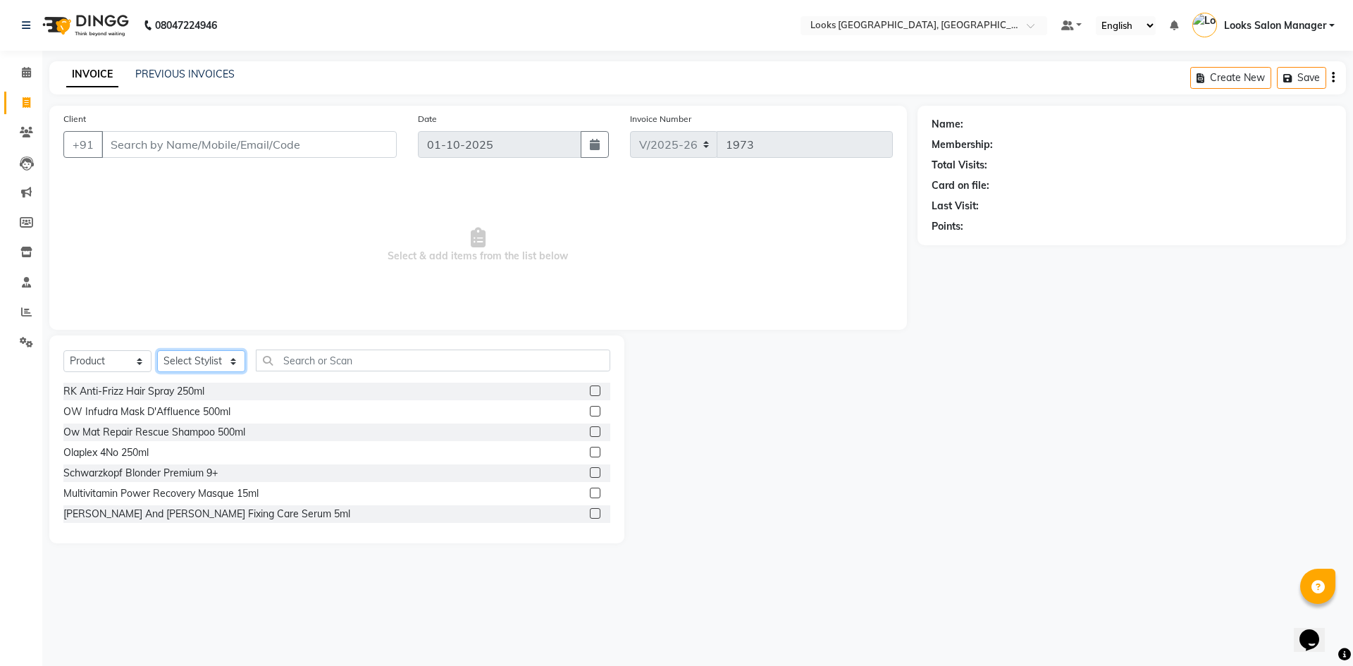
click at [216, 358] on select "Select Stylist Avdhaesh_pdct COUNTER SALES [PERSON_NAME] Looks Salon Manager [P…" at bounding box center [201, 361] width 88 height 22
select select "33002"
click at [157, 350] on select "Select Stylist Avdhaesh_pdct COUNTER SALES [PERSON_NAME] Looks Salon Manager [P…" at bounding box center [201, 361] width 88 height 22
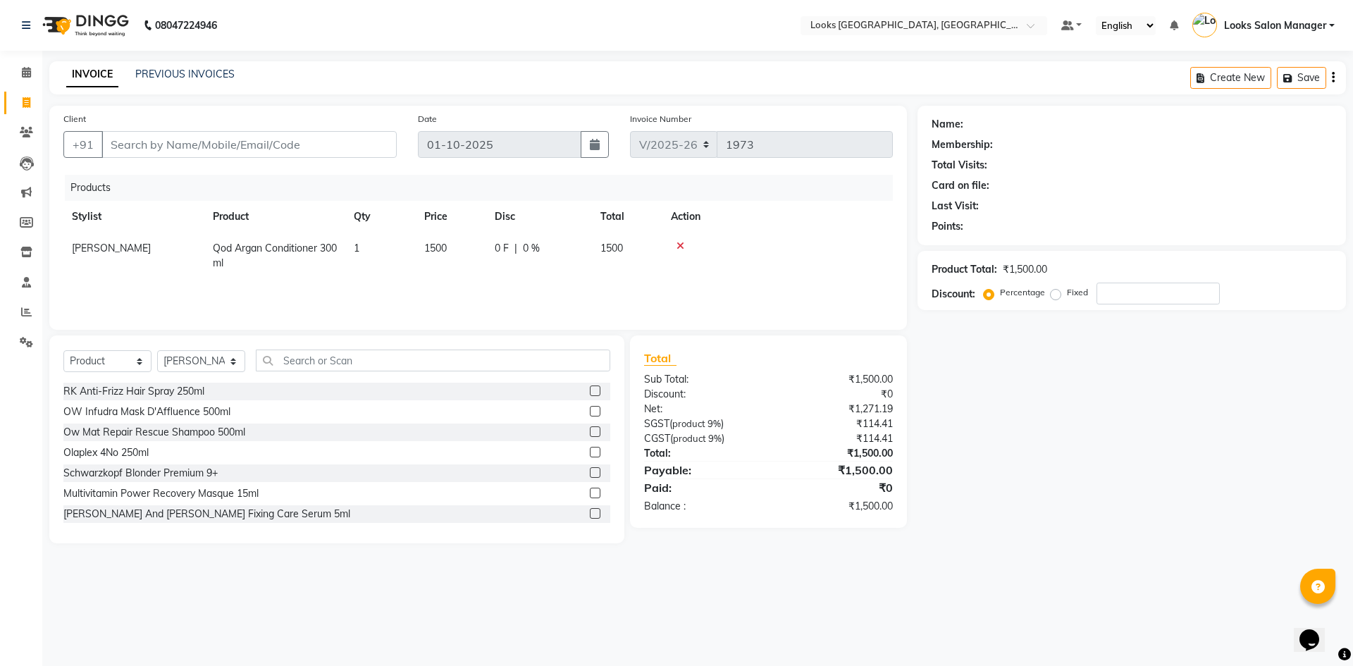
click at [440, 251] on span "1500" at bounding box center [435, 248] width 23 height 13
select select "33002"
type input "1650"
click at [434, 285] on div "Products Stylist Product Qty Price Disc Total Action Avdhaesh_pdct COUNTER SALE…" at bounding box center [478, 245] width 830 height 141
paste input "9549501004"
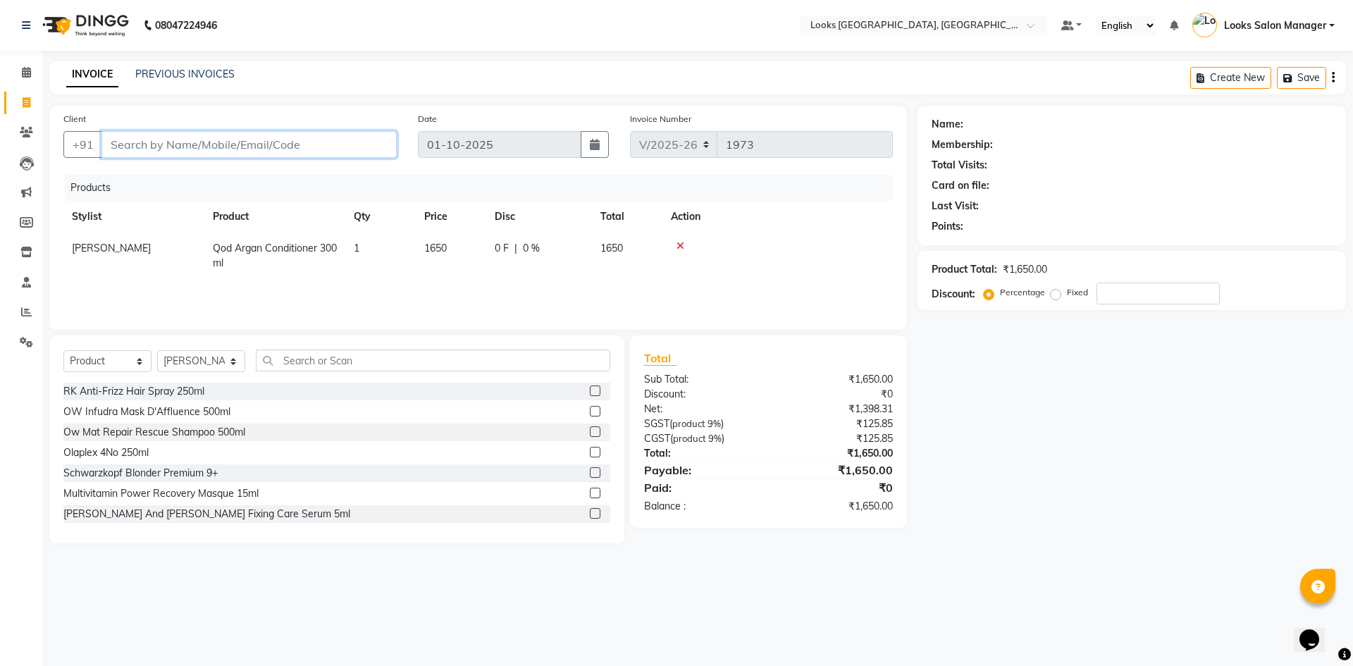
type input "9549501004"
type input "0"
type input "9549501004"
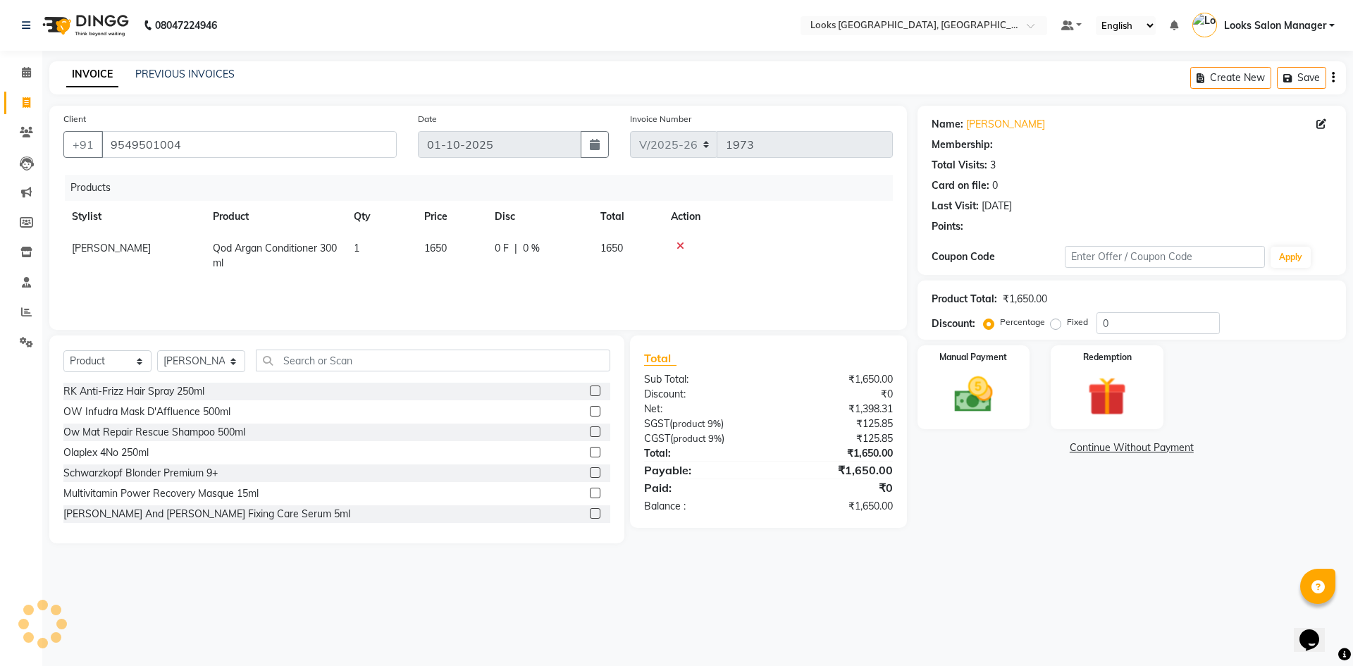
select select "1: Object"
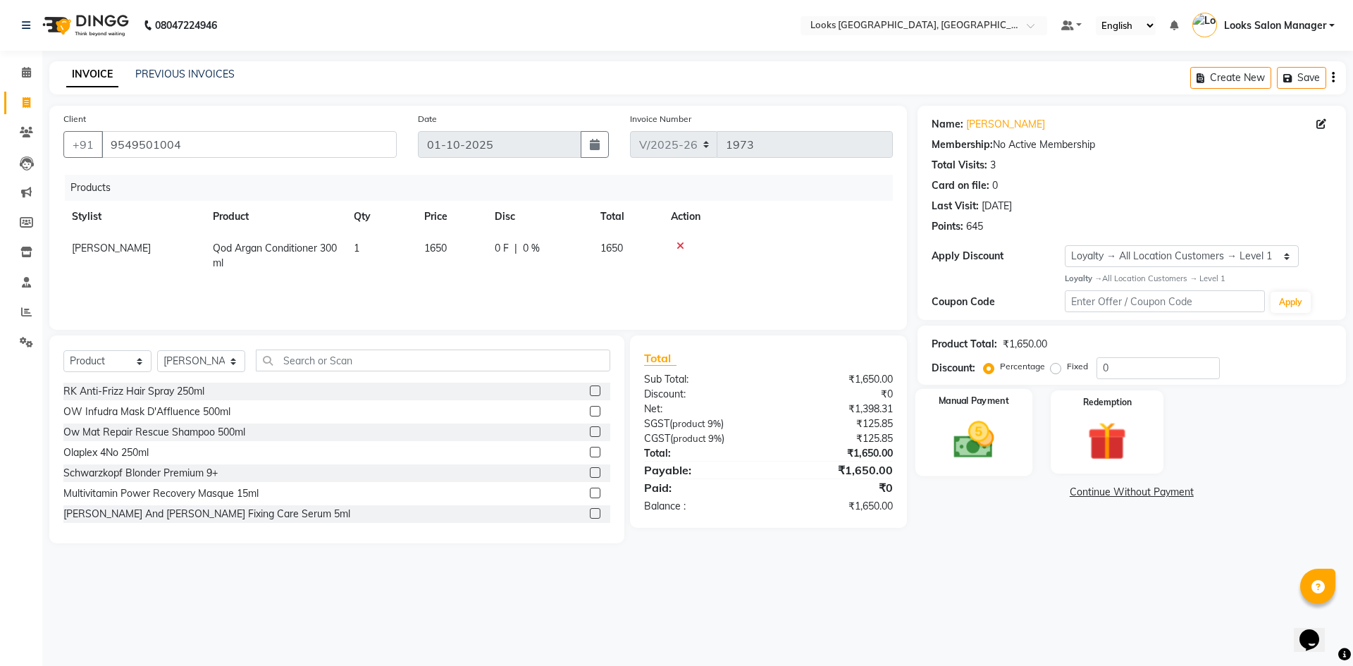
click at [997, 434] on img at bounding box center [974, 440] width 66 height 47
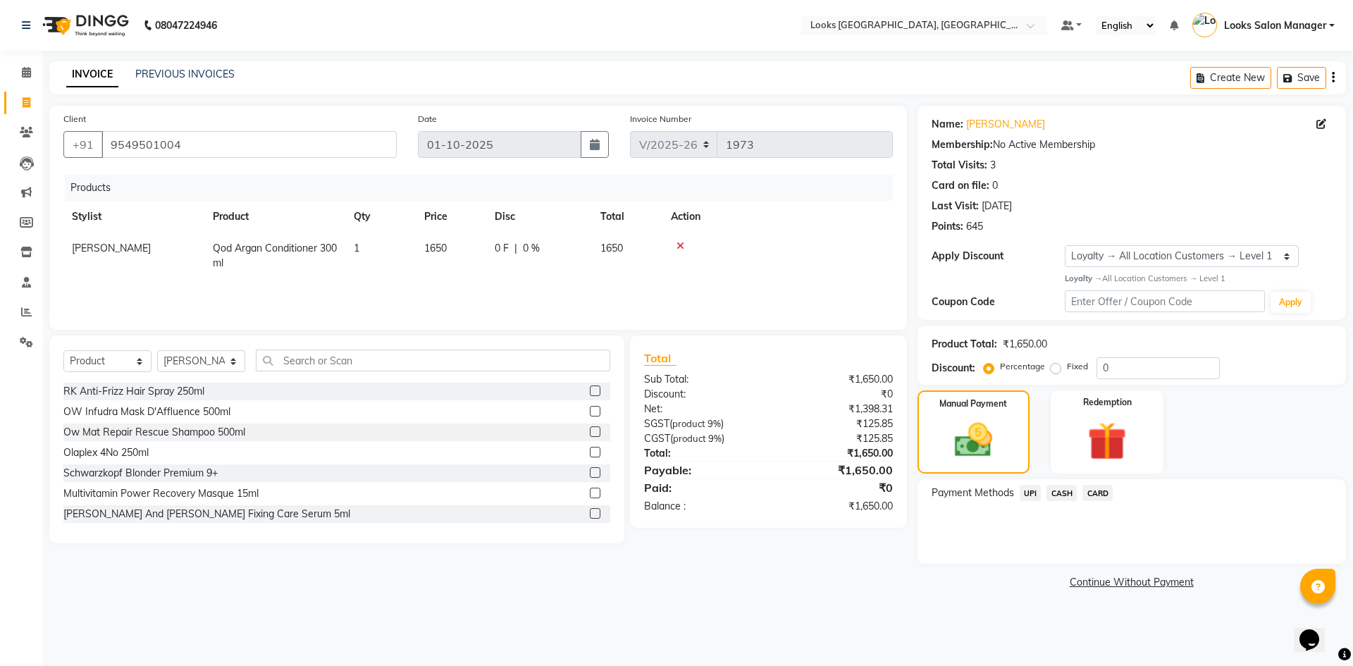
click at [1098, 492] on span "CARD" at bounding box center [1098, 493] width 30 height 16
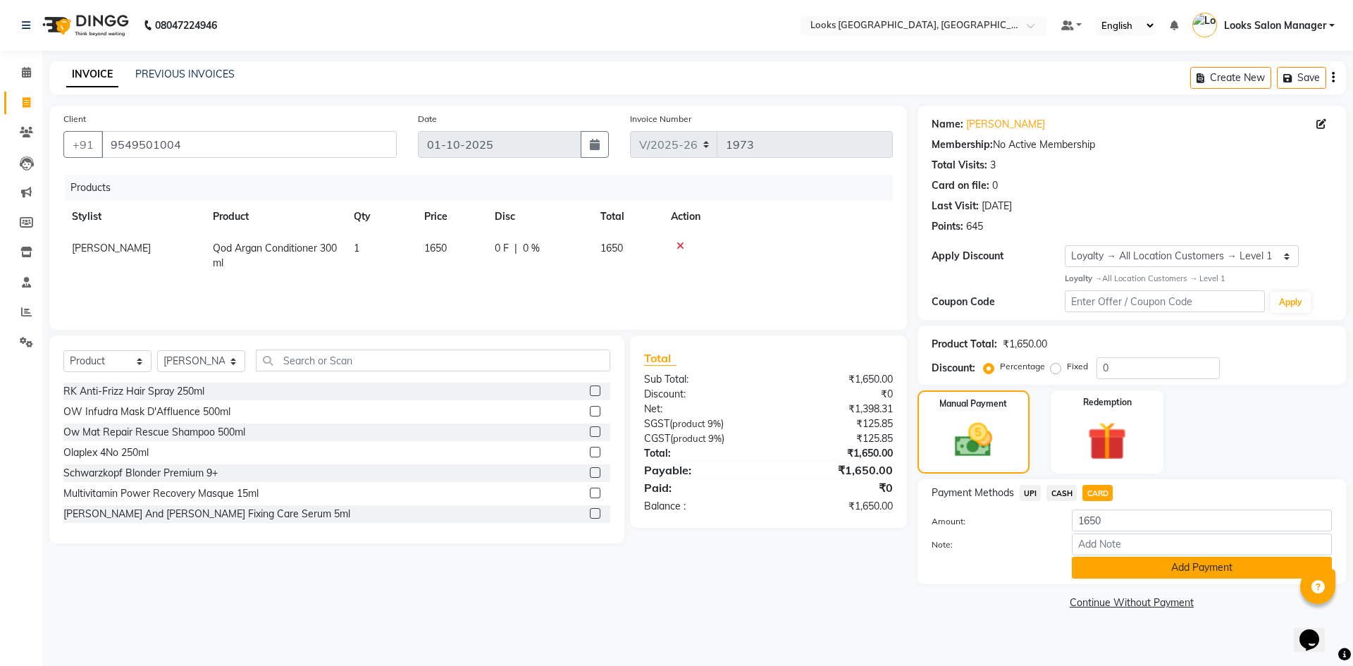
click at [1089, 565] on button "Add Payment" at bounding box center [1202, 568] width 260 height 22
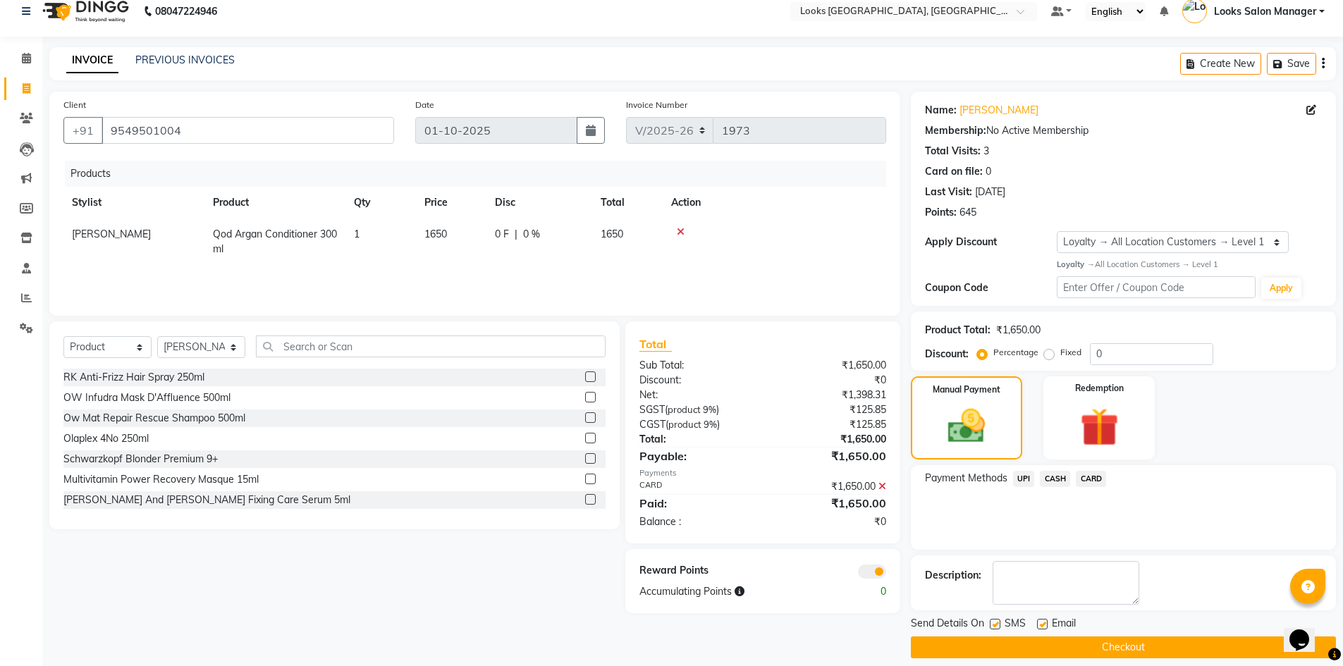
scroll to position [27, 0]
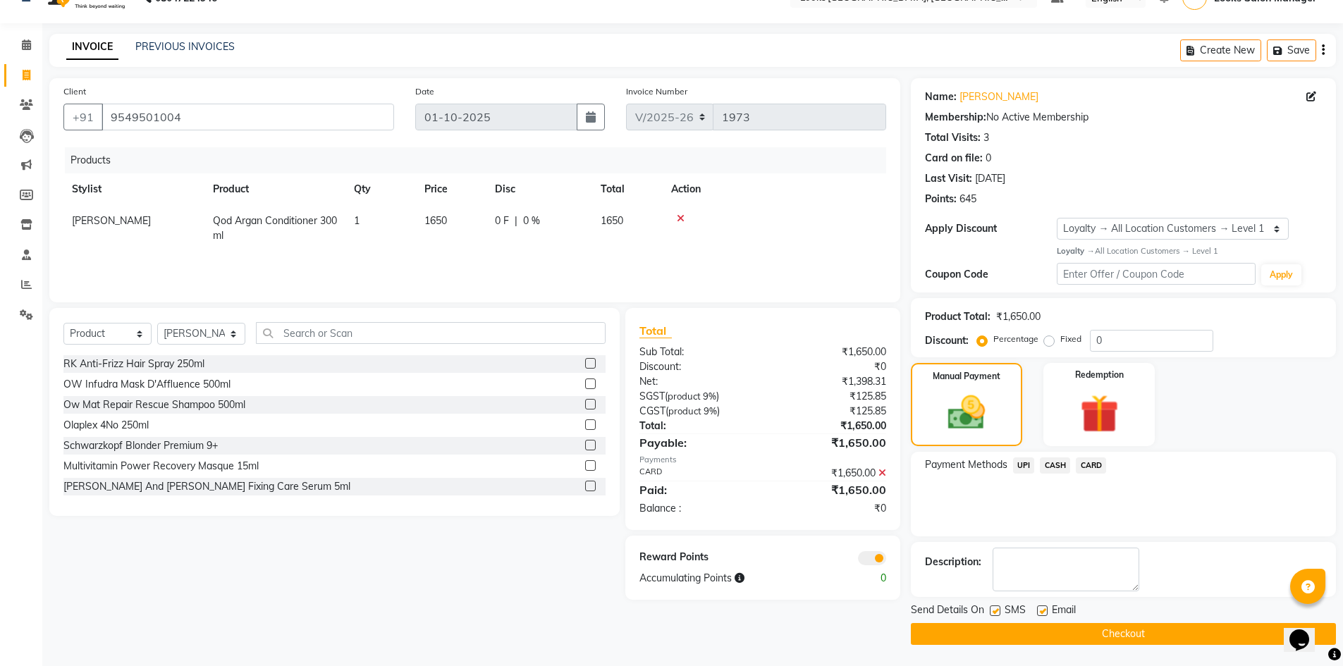
click at [993, 613] on label at bounding box center [995, 611] width 11 height 11
click at [993, 613] on input "checkbox" at bounding box center [994, 611] width 9 height 9
checkbox input "false"
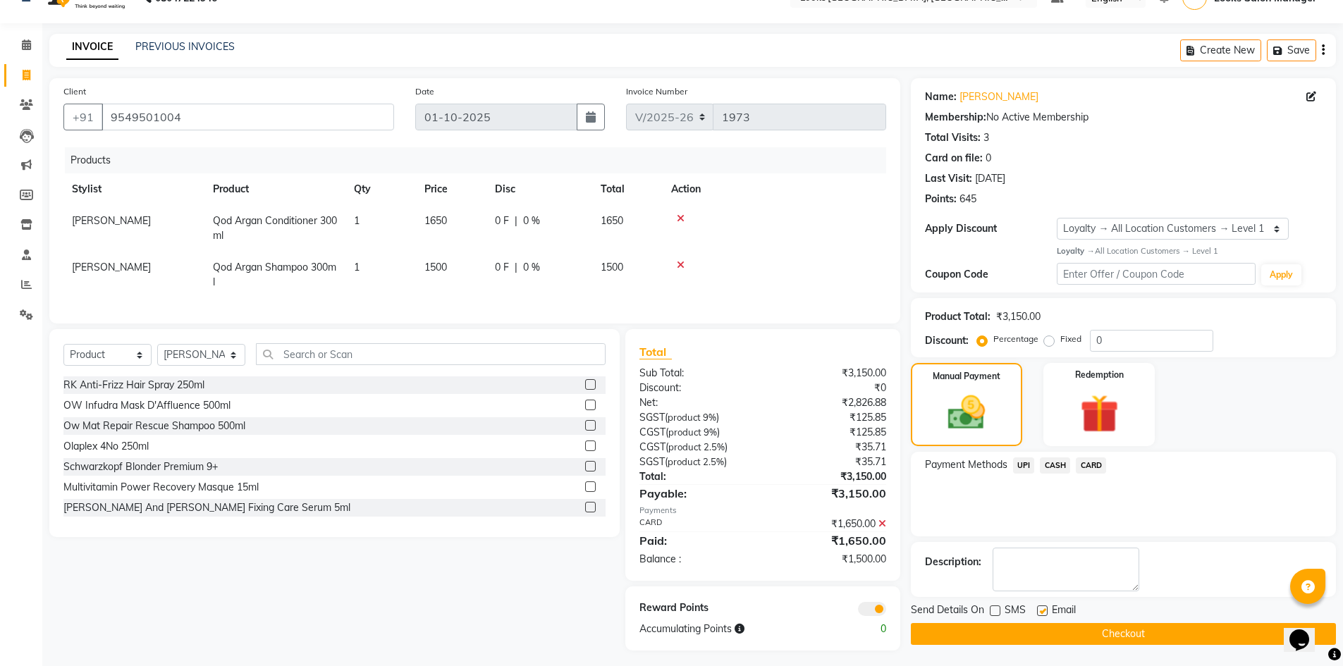
click at [446, 274] on td "1500" at bounding box center [451, 275] width 70 height 47
select select "33002"
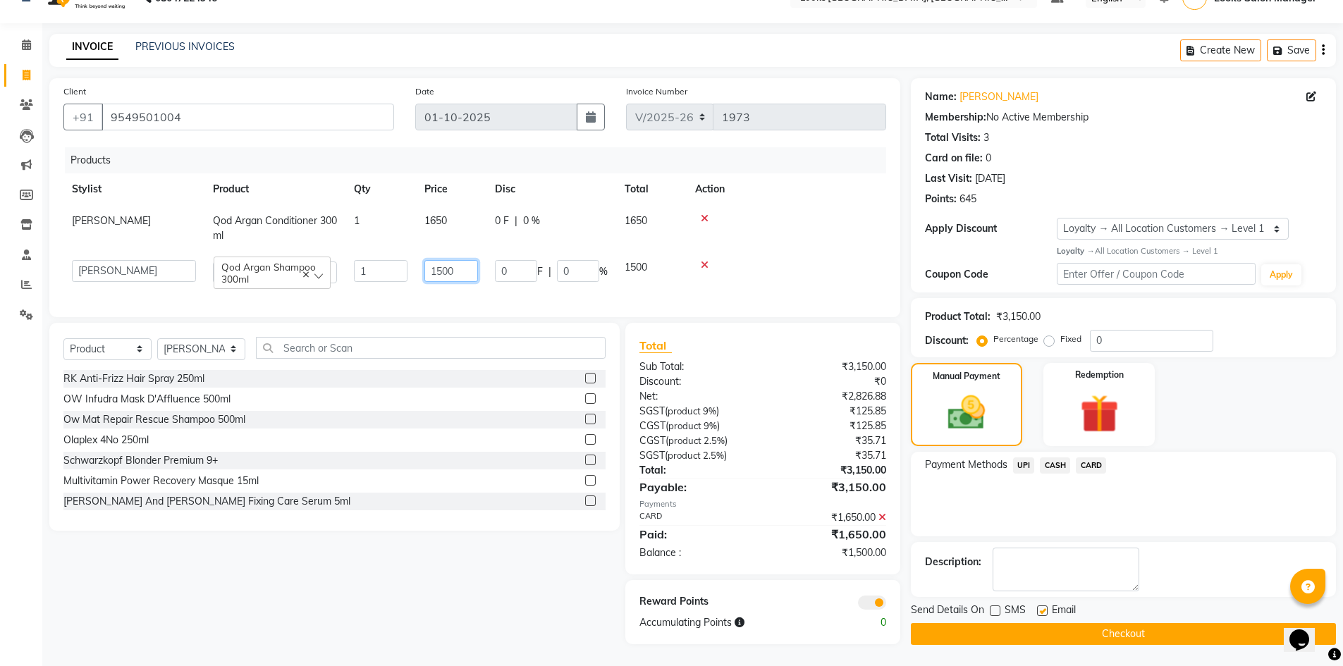
click at [446, 274] on input "1500" at bounding box center [451, 271] width 54 height 22
type input "1650"
click at [468, 173] on div "Products" at bounding box center [481, 160] width 832 height 26
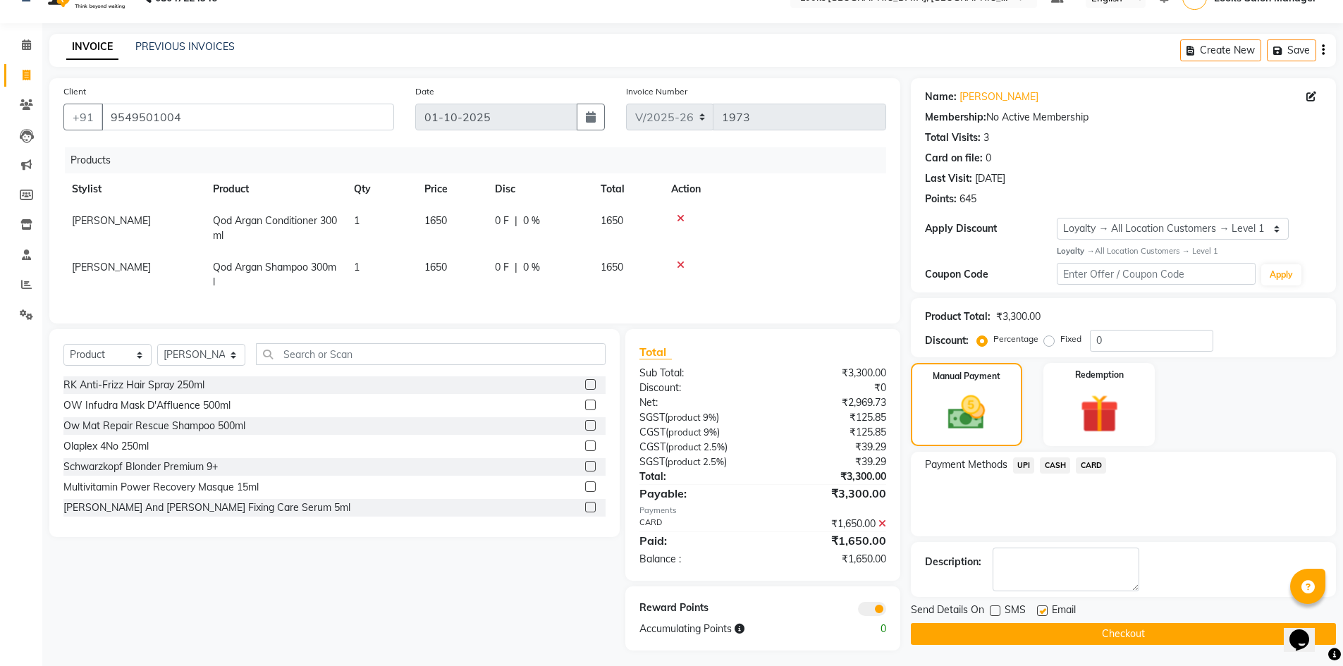
click at [880, 529] on icon at bounding box center [882, 524] width 8 height 10
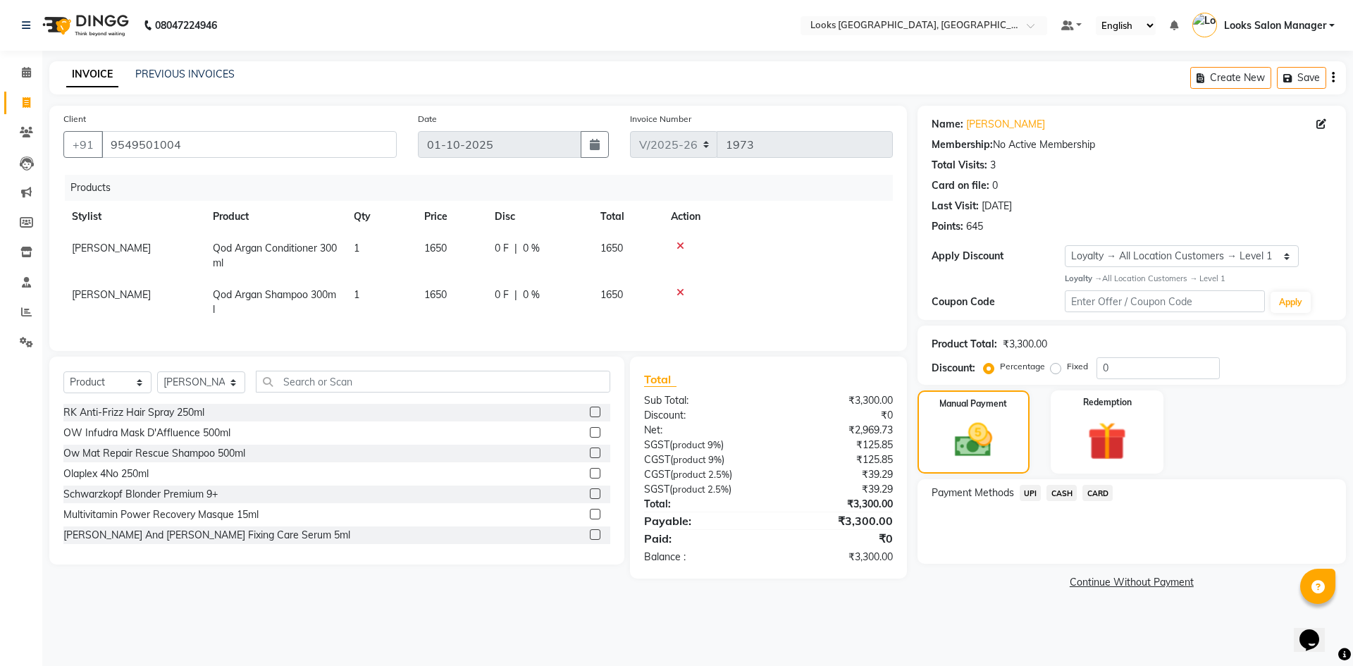
click at [1055, 493] on span "CASH" at bounding box center [1062, 493] width 30 height 16
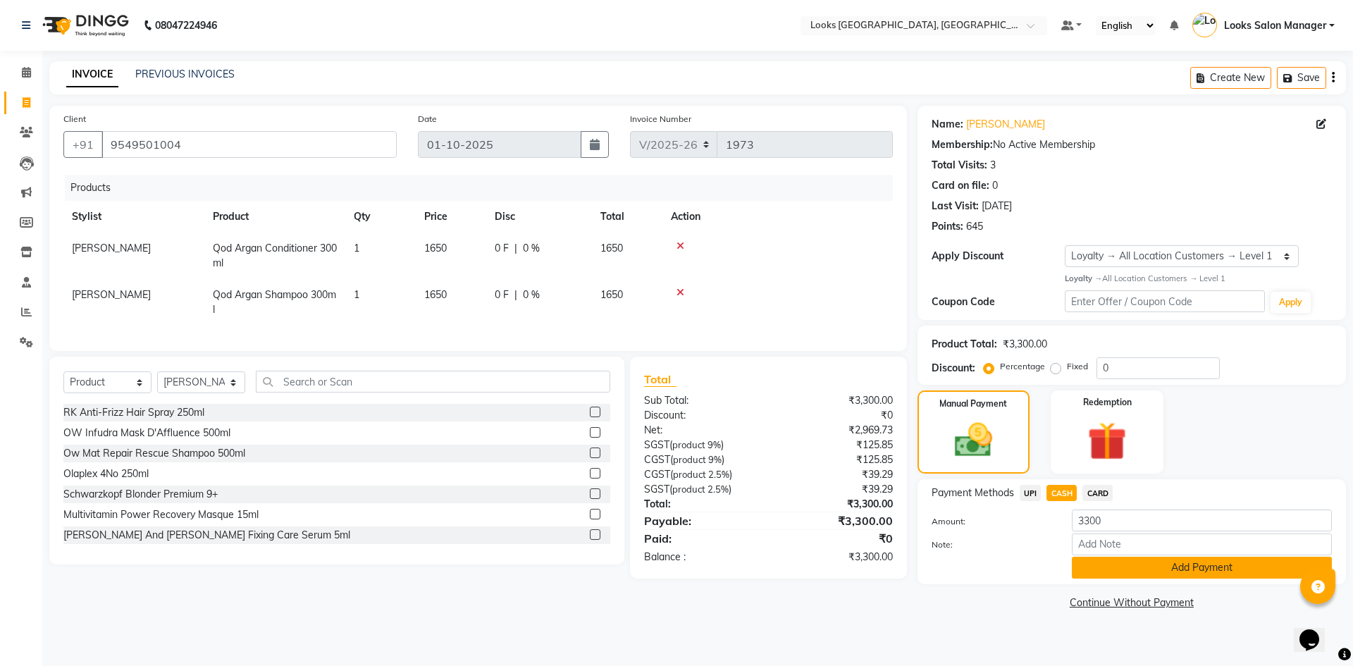
click at [1086, 568] on button "Add Payment" at bounding box center [1202, 568] width 260 height 22
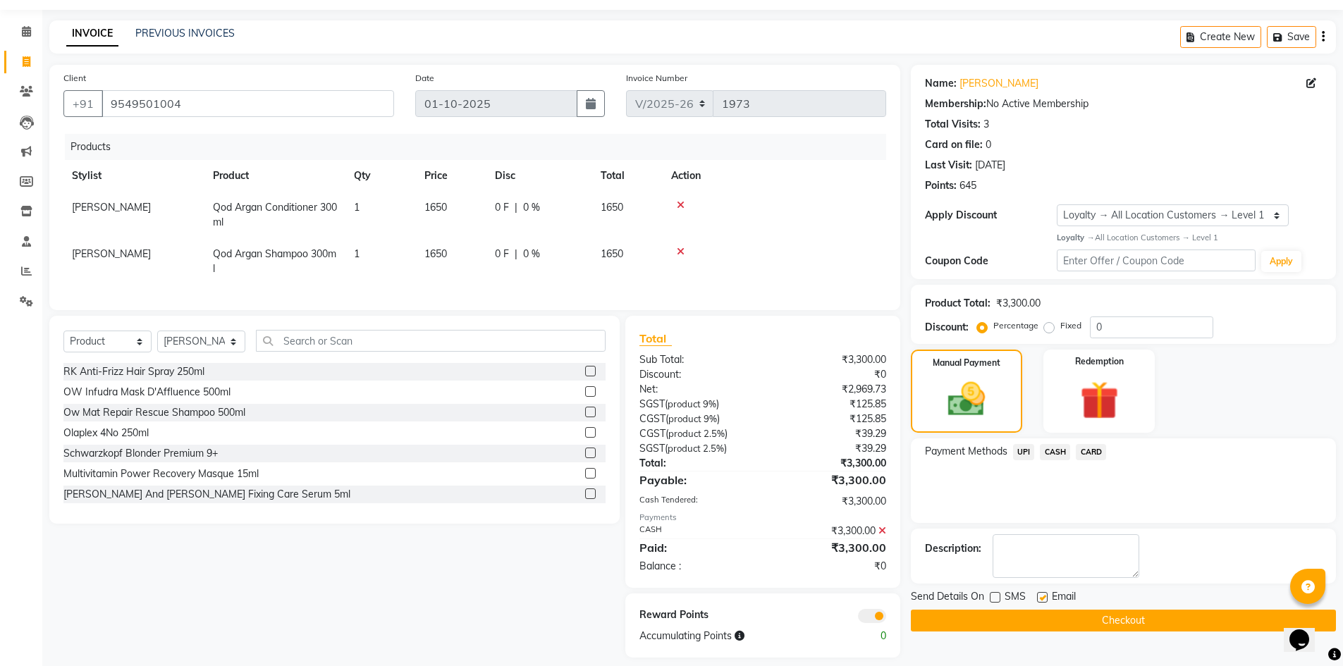
scroll to position [64, 0]
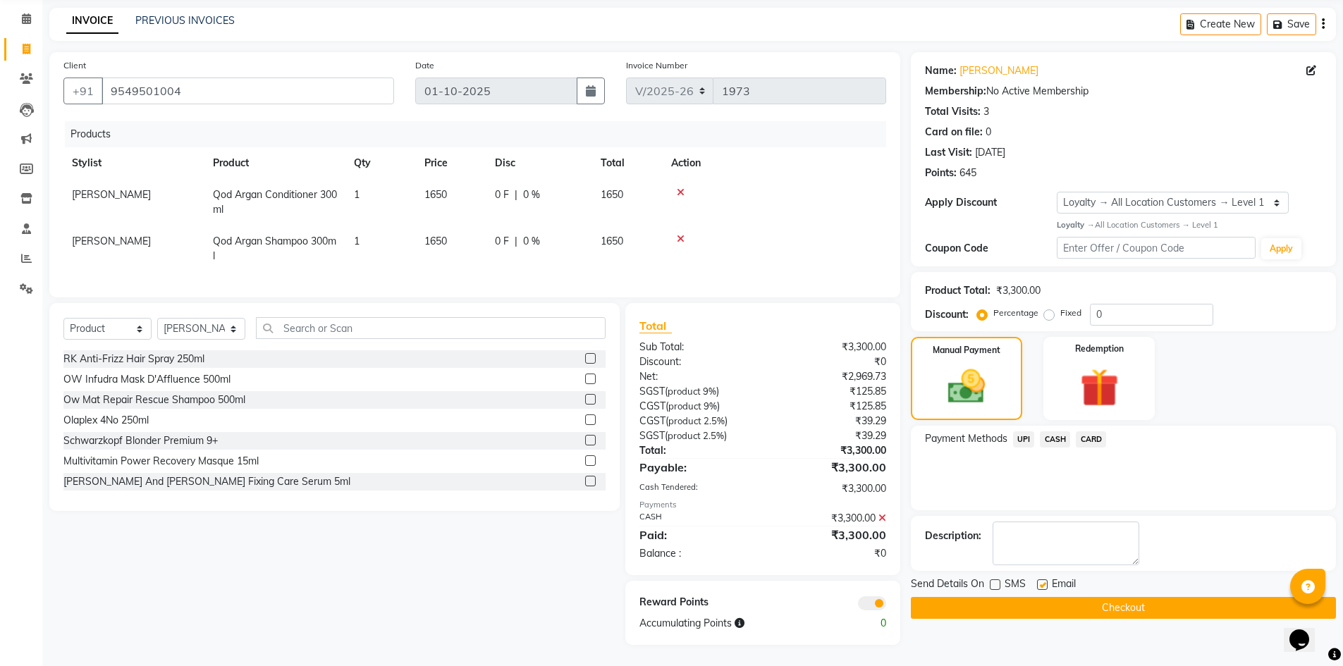
click at [1055, 597] on button "Checkout" at bounding box center [1123, 608] width 425 height 22
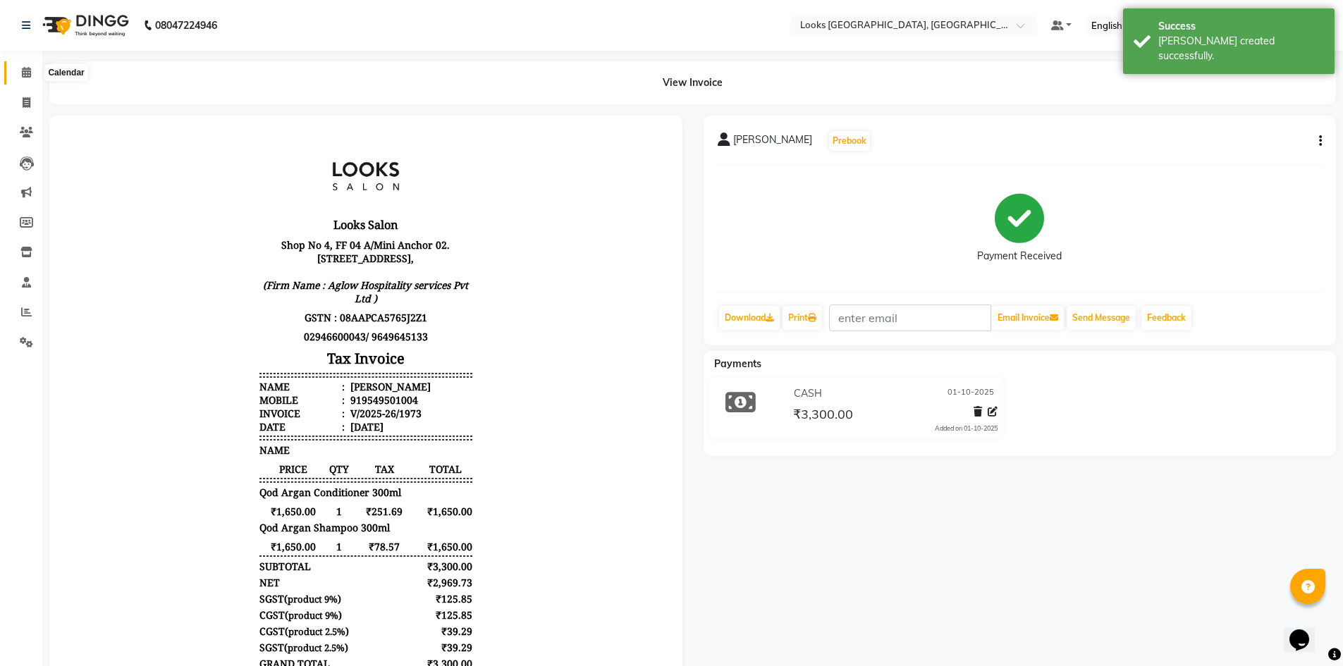
click at [30, 70] on icon at bounding box center [26, 72] width 9 height 11
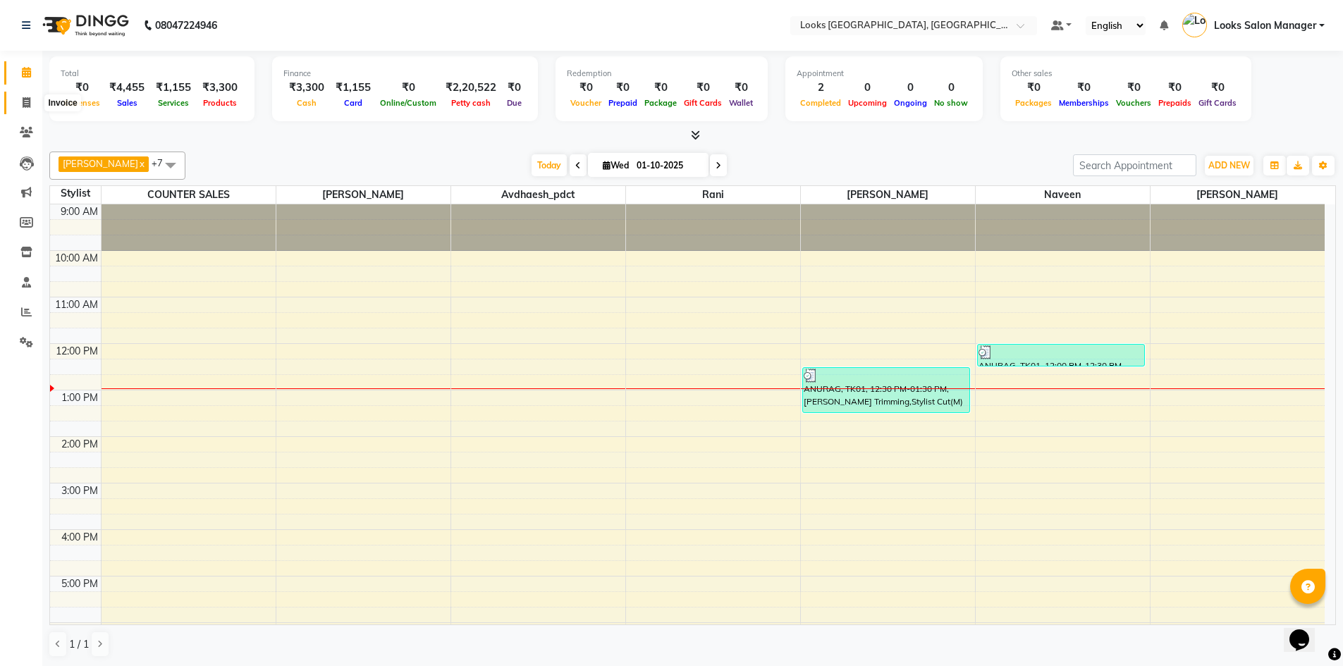
click at [25, 104] on icon at bounding box center [27, 102] width 8 height 11
select select "service"
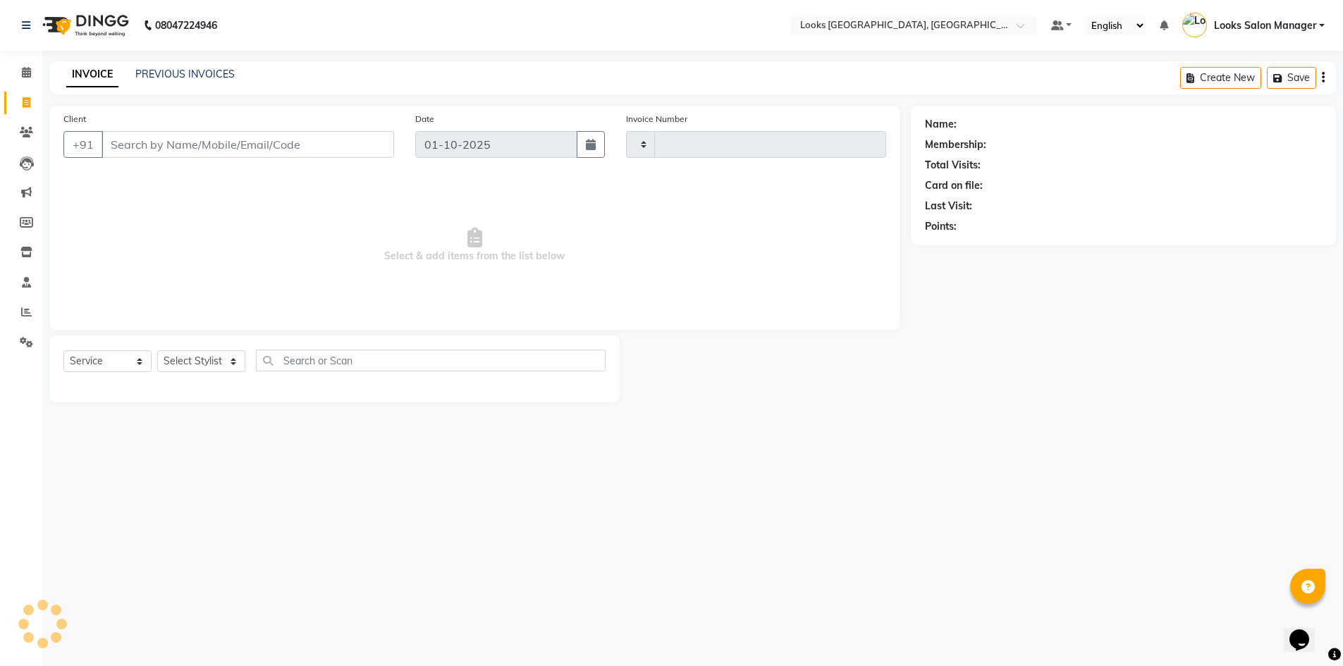
type input "1974"
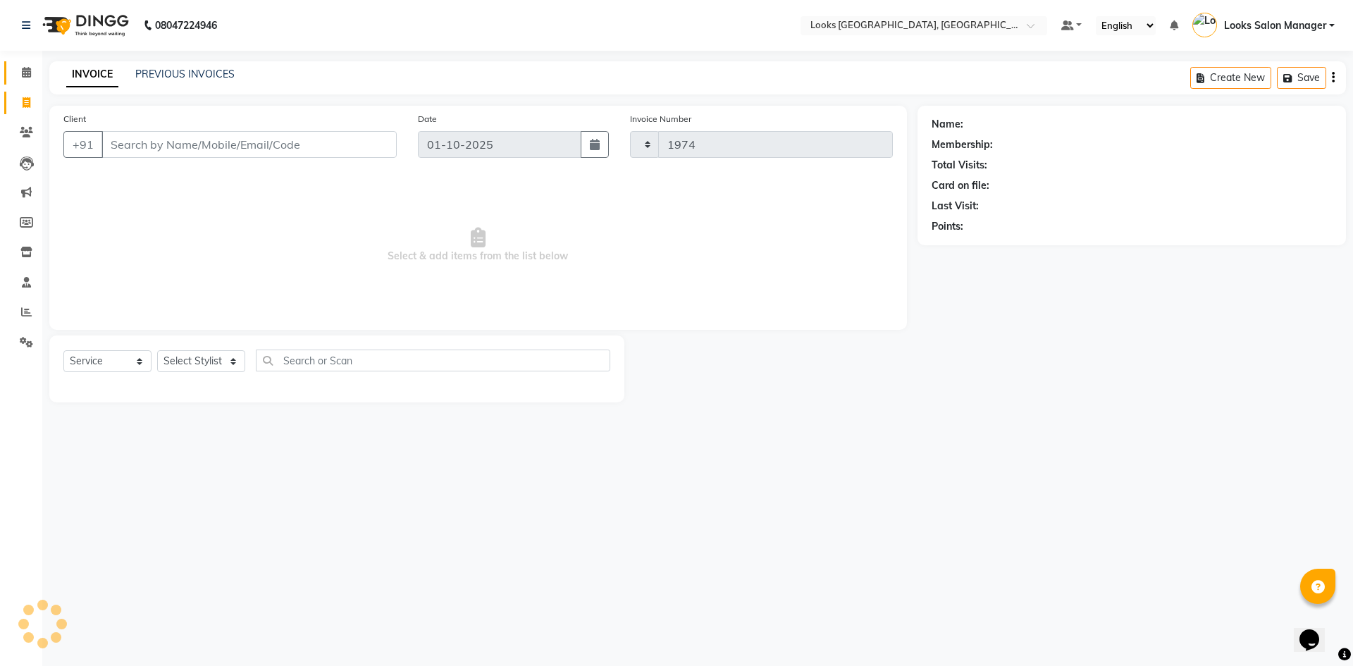
select select "4460"
click at [176, 139] on input "Client" at bounding box center [249, 144] width 295 height 27
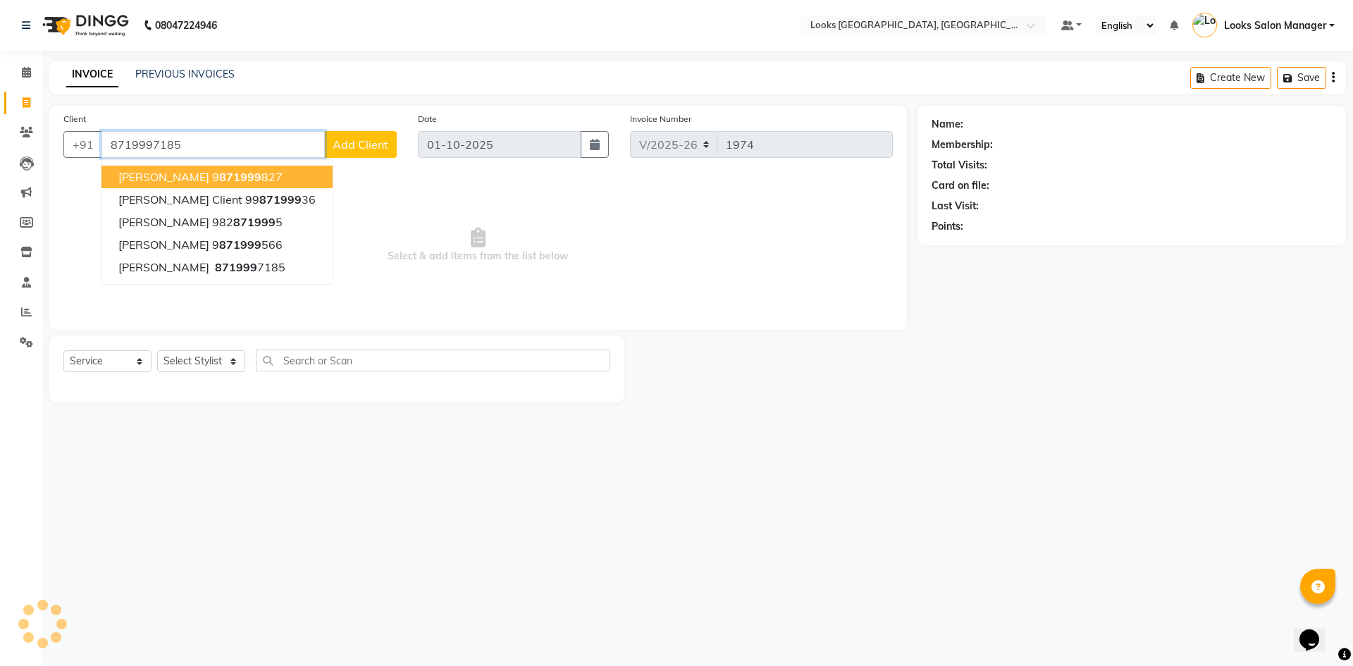
type input "8719997185"
select select "1: Object"
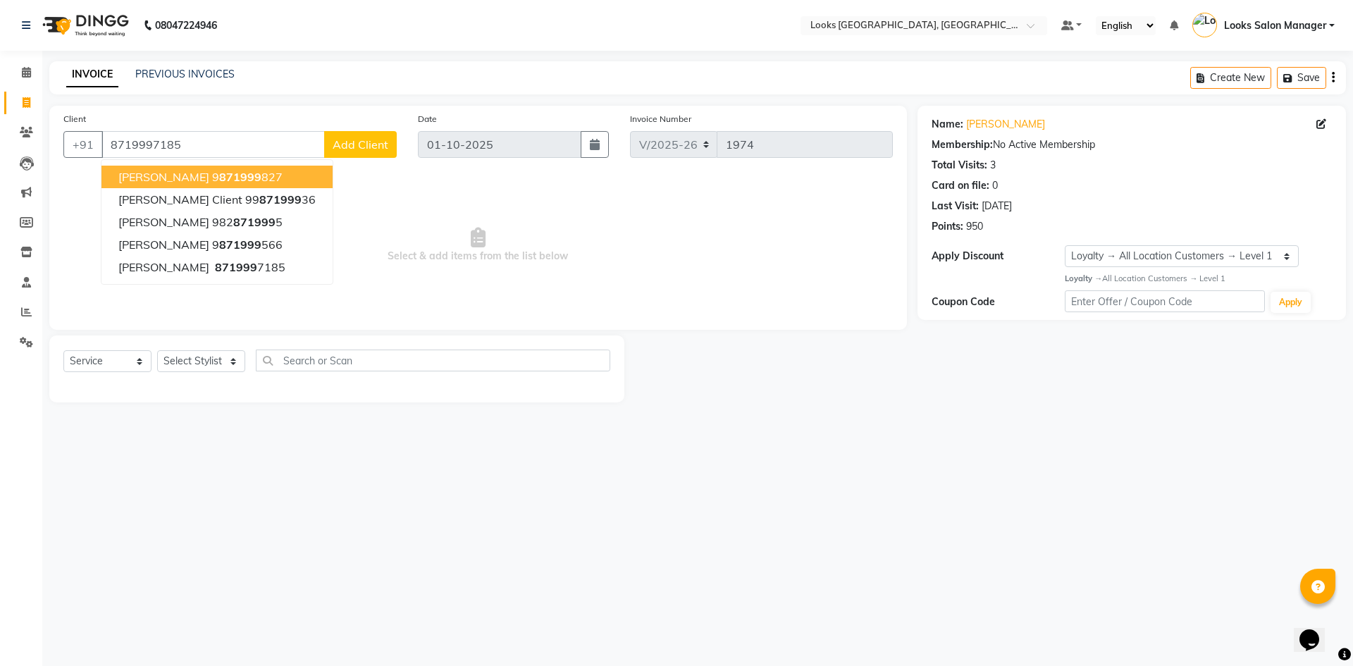
click at [444, 67] on div "INVOICE PREVIOUS INVOICES Create New Save" at bounding box center [697, 77] width 1297 height 33
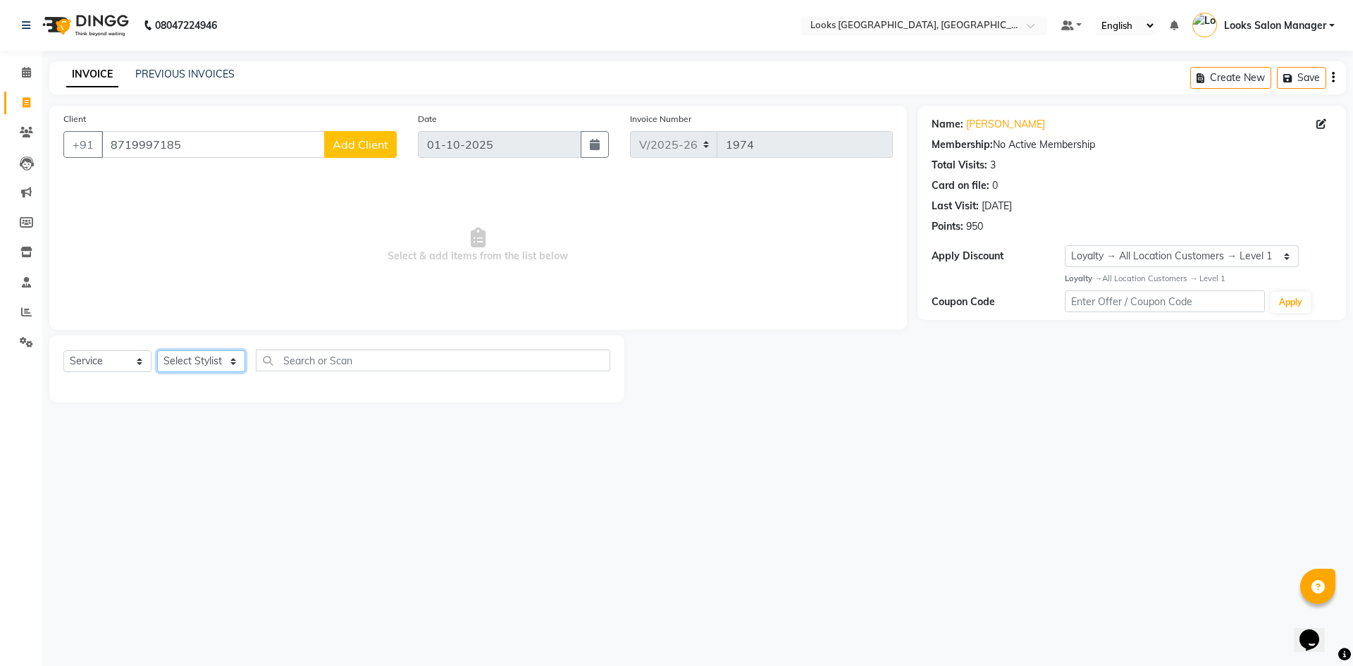
click at [208, 364] on select "Select Stylist Avdhaesh_pdct COUNTER SALES [PERSON_NAME] Looks Salon Manager [P…" at bounding box center [201, 361] width 88 height 22
select select "64711"
click at [157, 350] on select "Select Stylist Avdhaesh_pdct COUNTER SALES [PERSON_NAME] Looks Salon Manager [P…" at bounding box center [201, 361] width 88 height 22
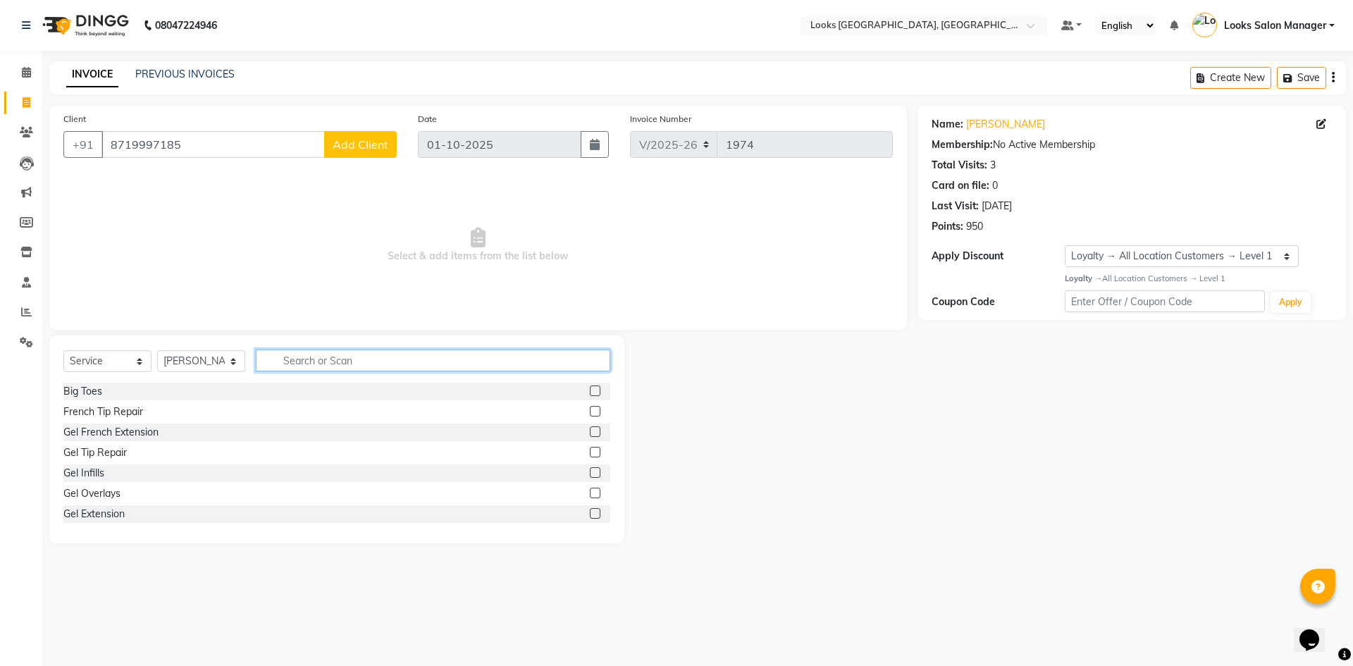
click at [305, 368] on input "text" at bounding box center [433, 361] width 355 height 22
type input "CUT"
click at [590, 410] on label at bounding box center [595, 411] width 11 height 11
click at [590, 410] on input "checkbox" at bounding box center [594, 411] width 9 height 9
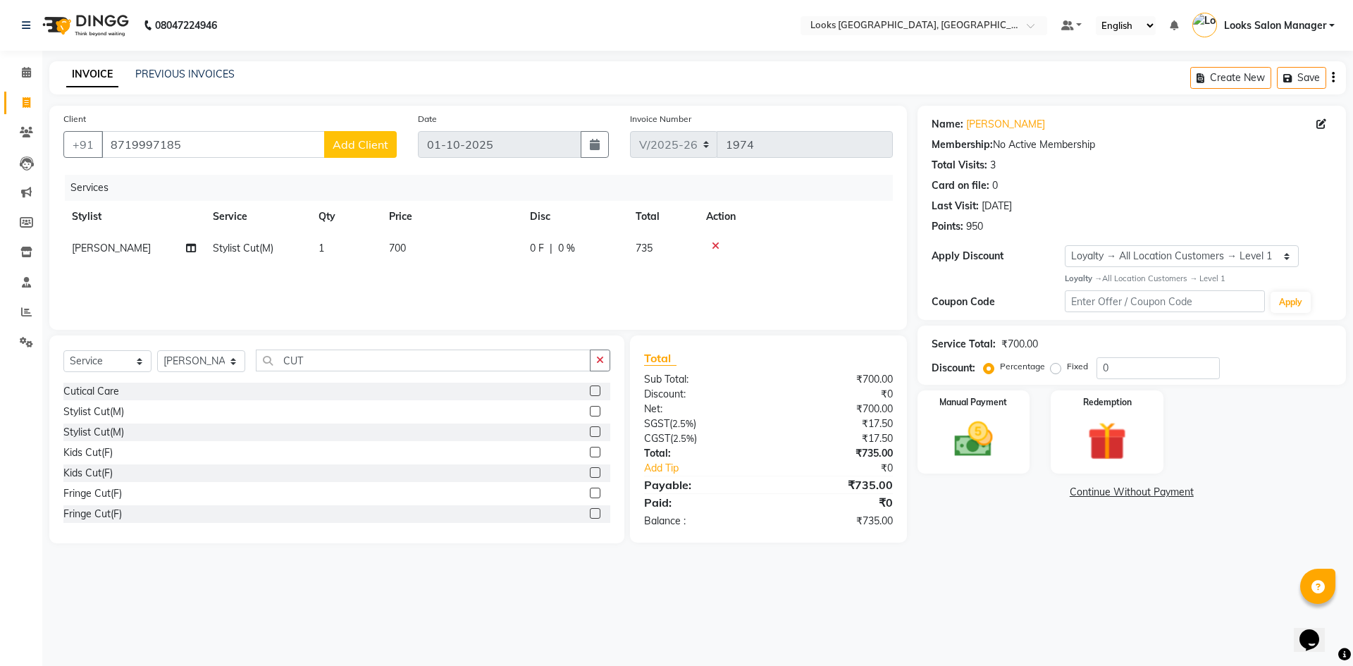
checkbox input "false"
click at [487, 261] on td "700" at bounding box center [451, 249] width 141 height 32
select select "64711"
click at [482, 246] on input "700" at bounding box center [517, 252] width 124 height 22
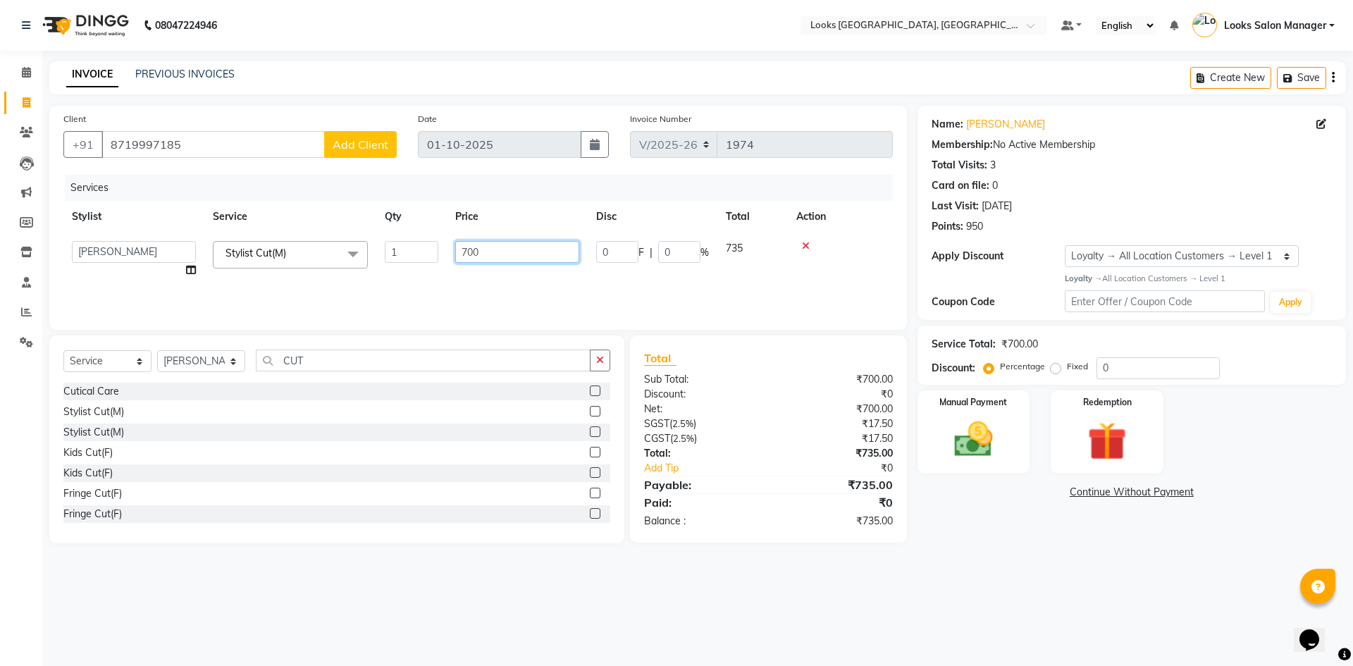
click at [482, 246] on input "700" at bounding box center [517, 252] width 124 height 22
type input "500"
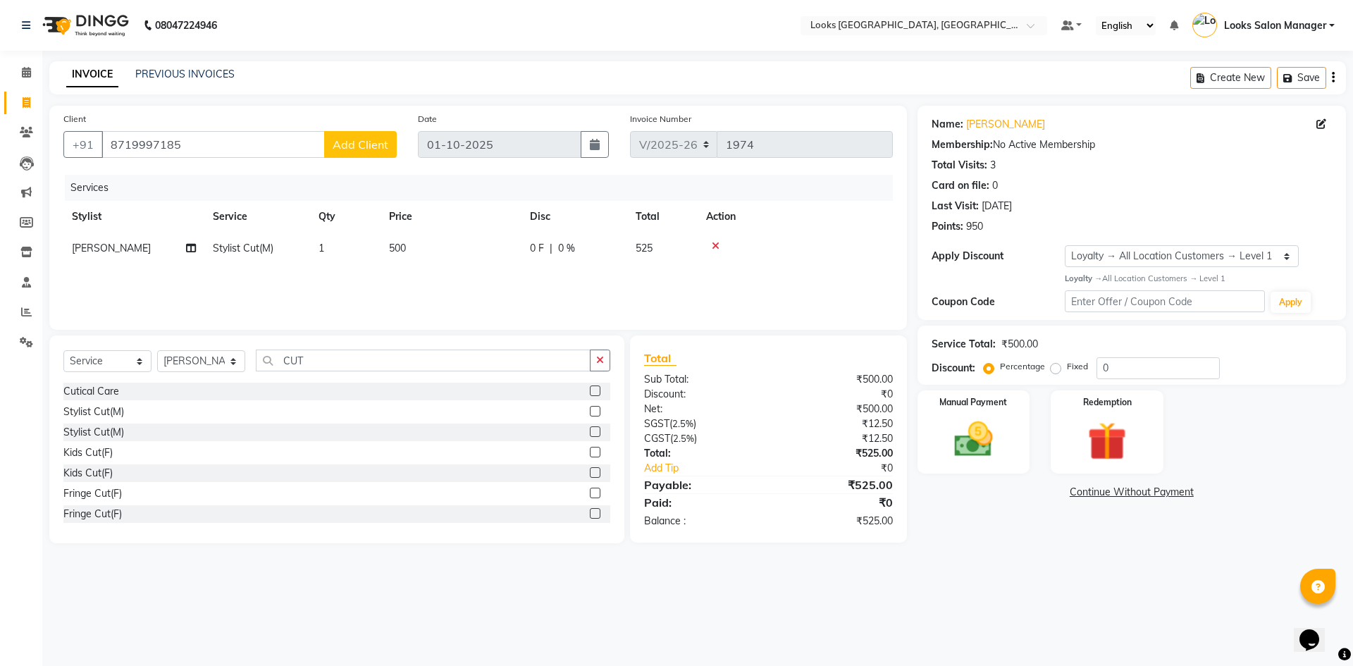
click at [469, 277] on div "Services Stylist Service Qty Price Disc Total Action Sonu Stylist Cut(M) 1 500 …" at bounding box center [478, 245] width 830 height 141
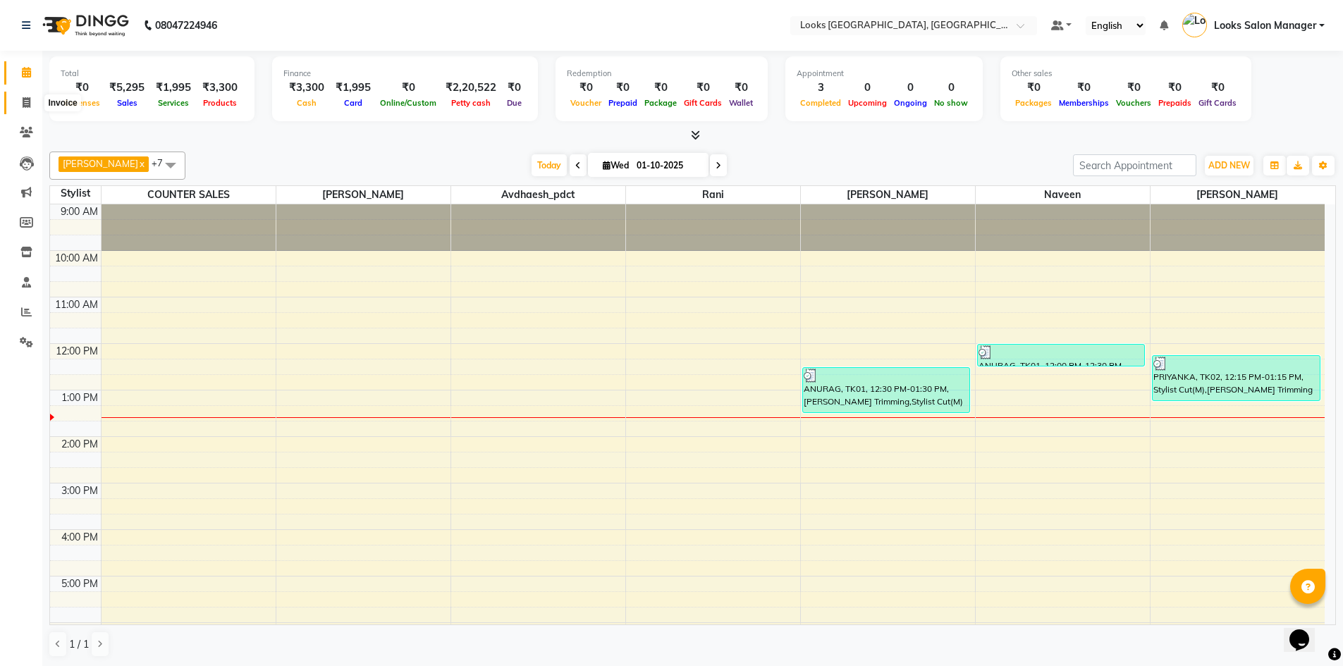
click at [21, 106] on span at bounding box center [26, 103] width 25 height 16
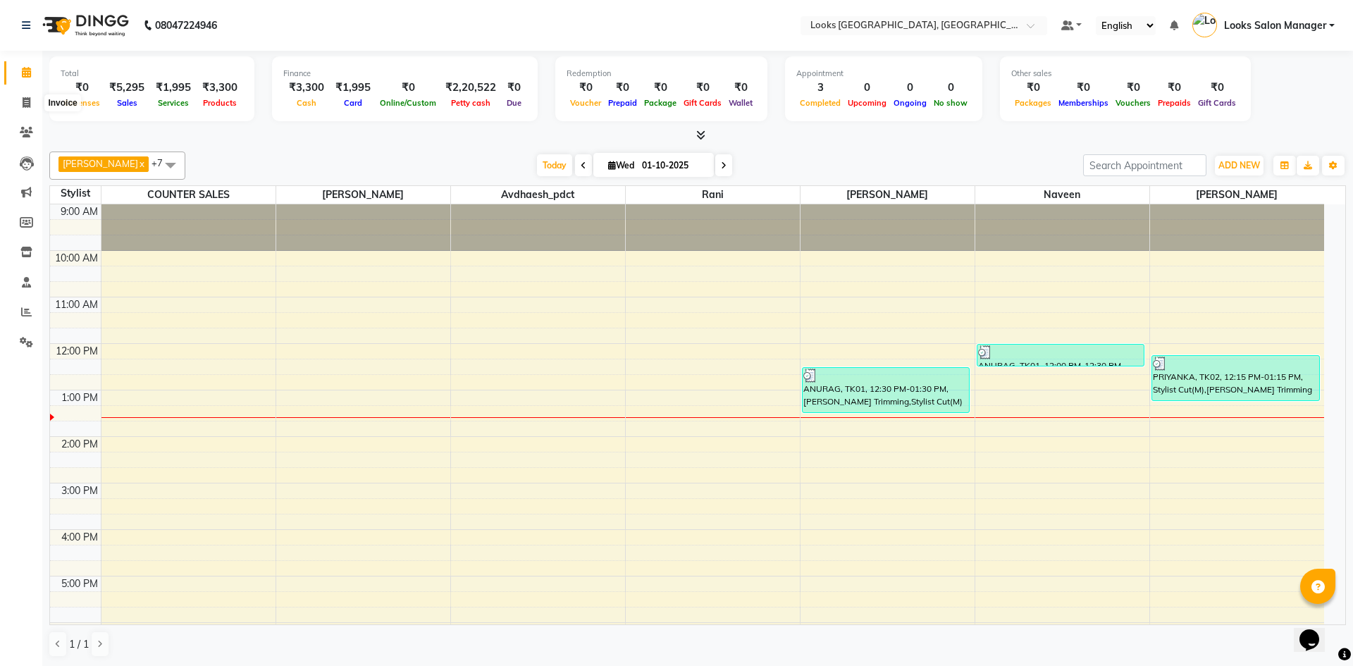
select select "4460"
select select "service"
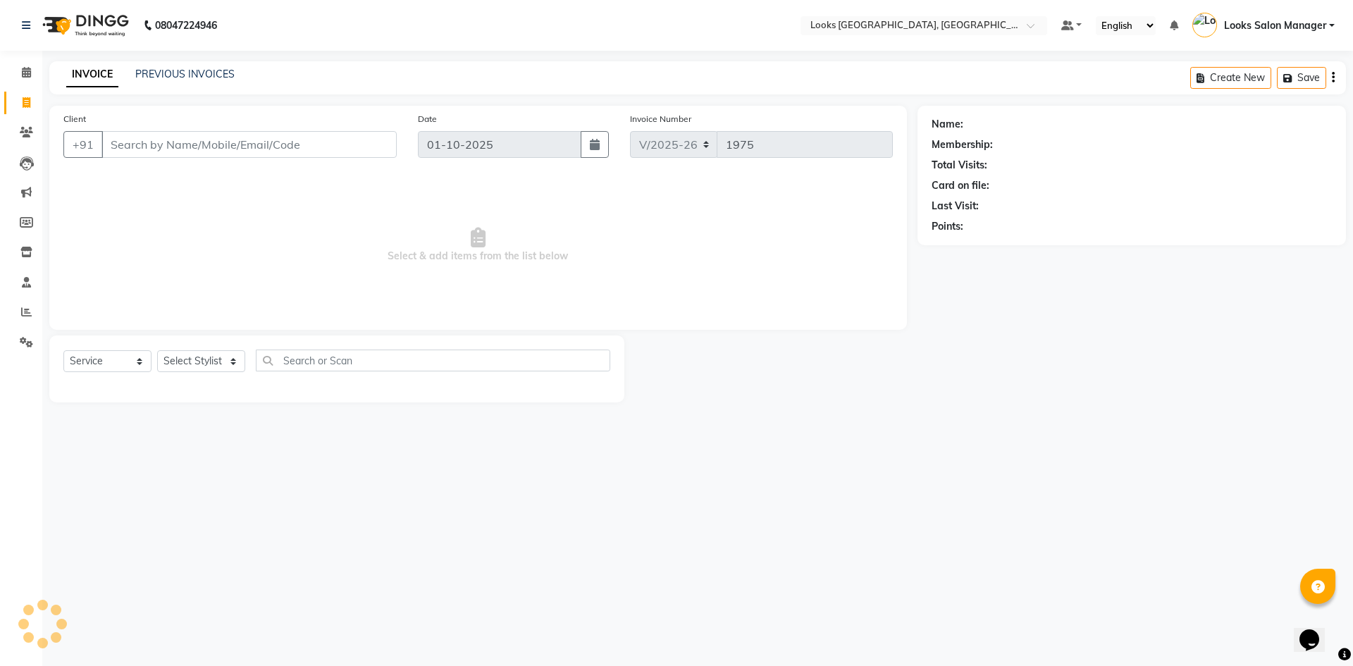
click at [133, 152] on input "Client" at bounding box center [249, 144] width 295 height 27
click at [154, 151] on input "Client" at bounding box center [249, 144] width 295 height 27
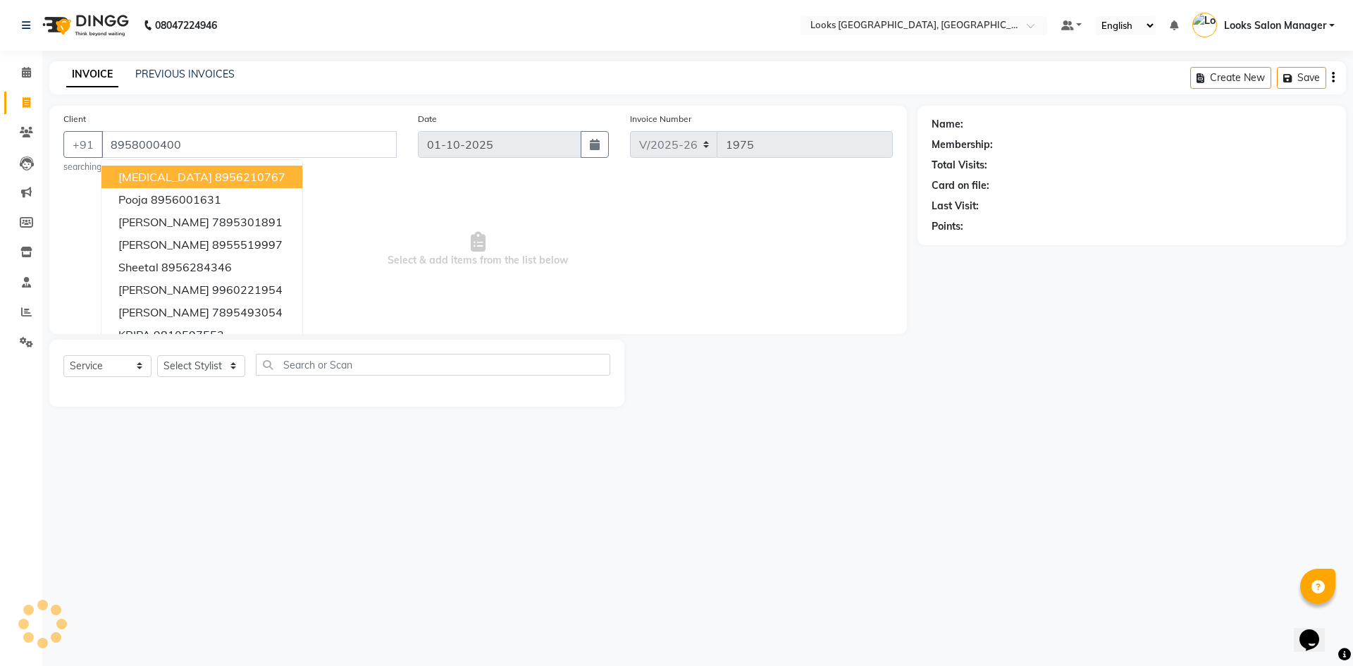
type input "8958000400"
select select "1: Object"
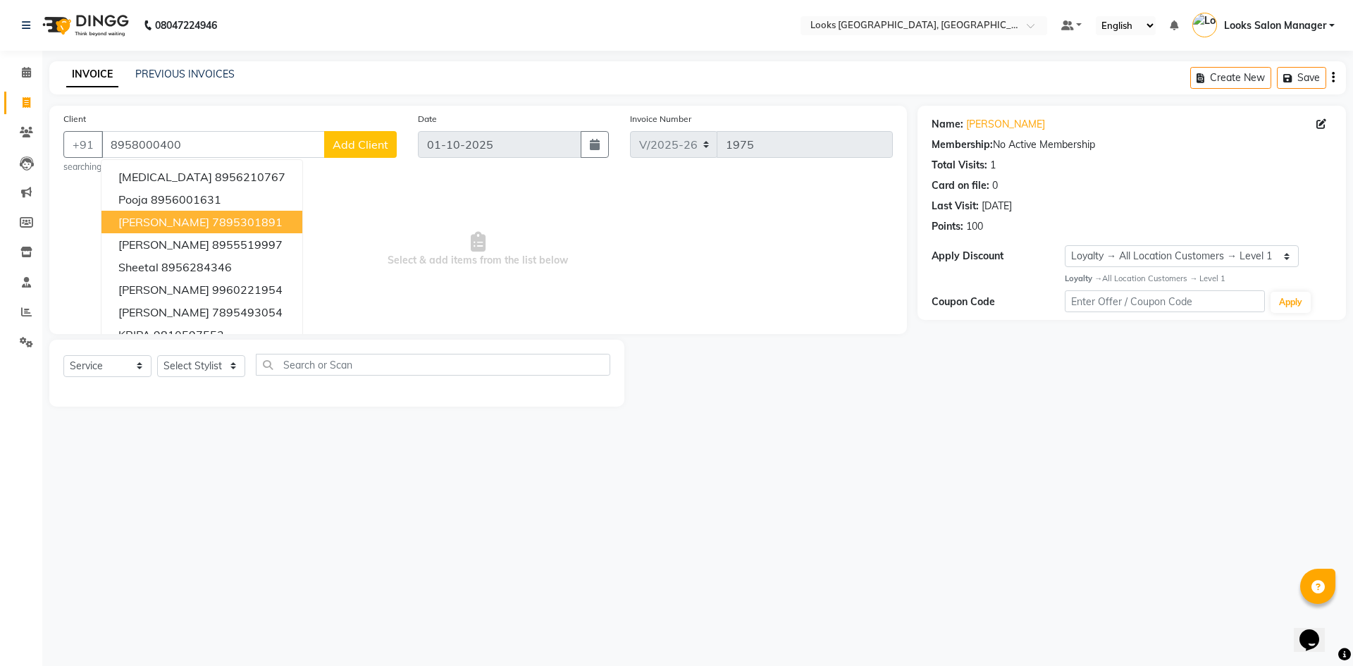
click at [365, 81] on div "INVOICE PREVIOUS INVOICES Create New Save" at bounding box center [697, 77] width 1297 height 33
